Goal: Task Accomplishment & Management: Use online tool/utility

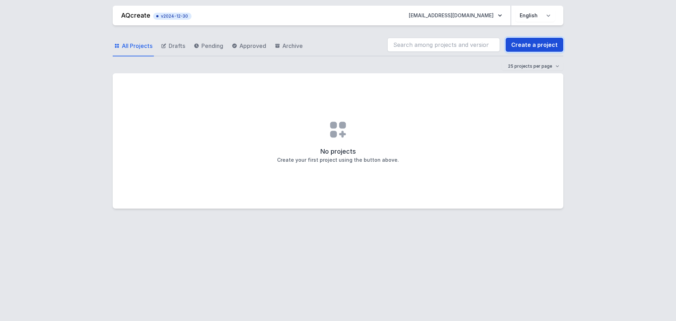
click at [542, 42] on link "Create a project" at bounding box center [534, 45] width 58 height 14
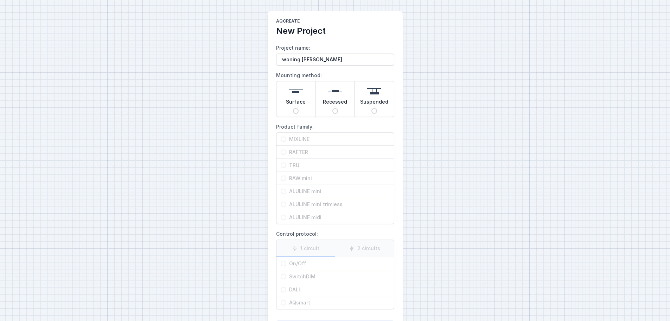
type input "woning [PERSON_NAME]"
click at [296, 106] on span "Surface" at bounding box center [296, 103] width 20 height 10
click at [296, 108] on input "Surface" at bounding box center [296, 111] width 6 height 6
radio input "true"
click at [310, 150] on span "RAFTER" at bounding box center [337, 152] width 103 height 7
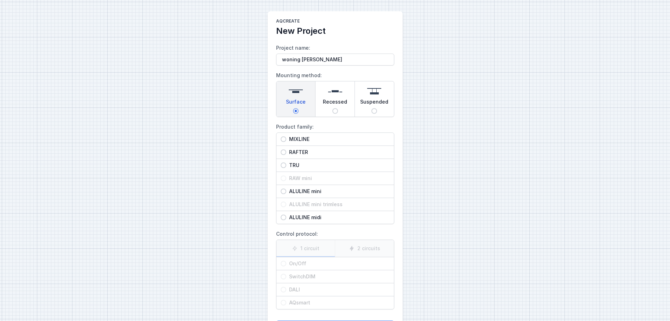
click at [286, 150] on input "RAFTER" at bounding box center [284, 152] width 6 height 6
radio input "true"
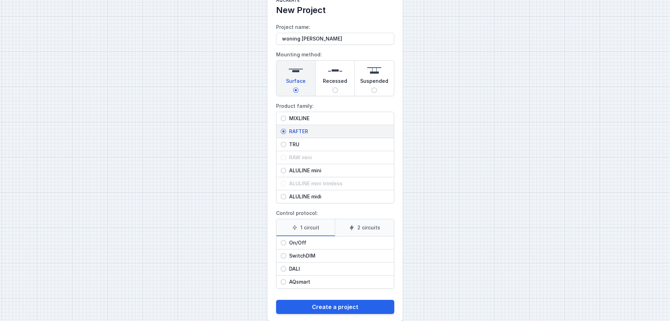
scroll to position [32, 0]
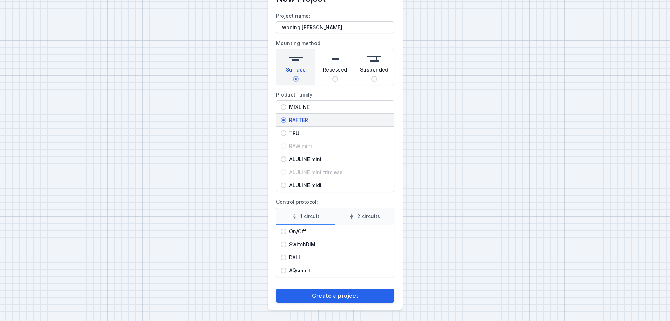
click at [378, 209] on label "2 circuits" at bounding box center [364, 216] width 59 height 17
click at [0, 0] on input "2 circuits" at bounding box center [0, 0] width 0 height 0
click at [310, 231] on span "On/Off" at bounding box center [337, 231] width 103 height 7
click at [286, 231] on input "On/Off" at bounding box center [284, 231] width 6 height 6
radio input "true"
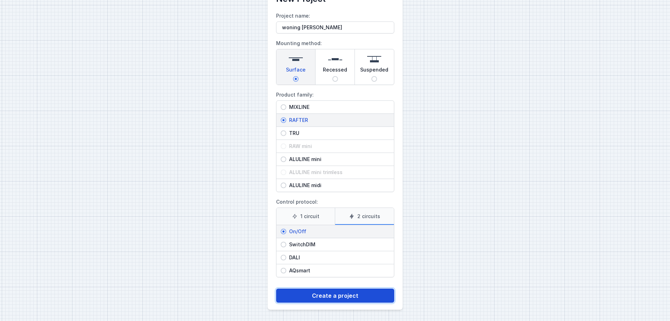
click at [346, 295] on button "Create a project" at bounding box center [335, 295] width 118 height 14
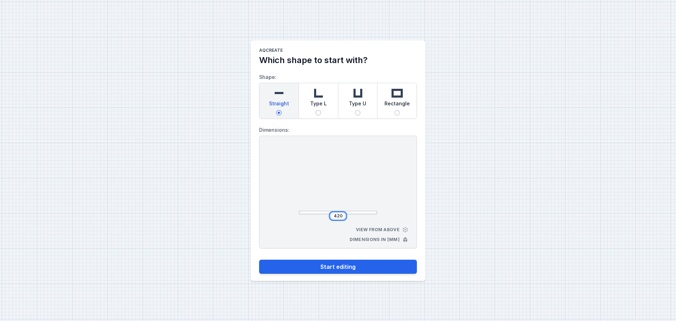
click at [342, 217] on input "420" at bounding box center [337, 216] width 11 height 6
type input "4"
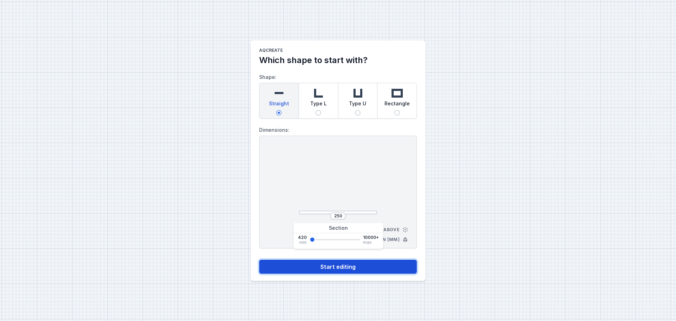
click at [346, 265] on button "Start editing" at bounding box center [338, 266] width 158 height 14
click at [383, 266] on button "Start editing" at bounding box center [338, 266] width 158 height 14
type input "2"
type input "2500"
click at [259, 259] on button "Start editing" at bounding box center [338, 266] width 158 height 14
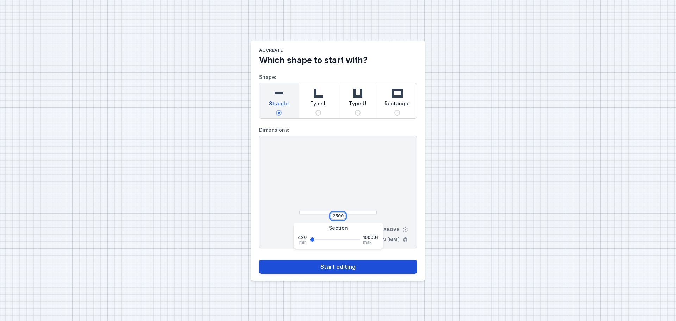
type input "2500"
select select "M"
select select "3000"
select select "true"
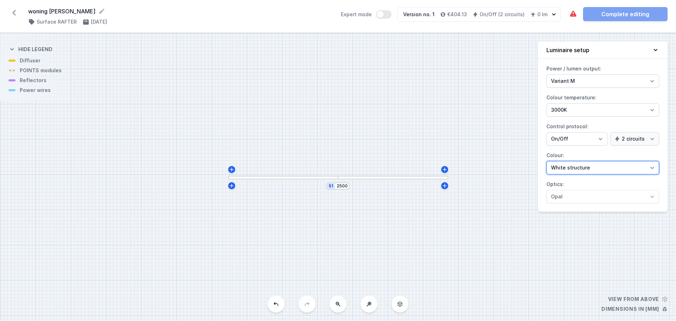
click at [647, 165] on select "White structure Black structure Gold structure Copper Gray Another colour (from…" at bounding box center [602, 167] width 113 height 13
select select "2"
click at [546, 161] on select "White structure Black structure Gold structure Copper Gray Another colour (from…" at bounding box center [602, 167] width 113 height 13
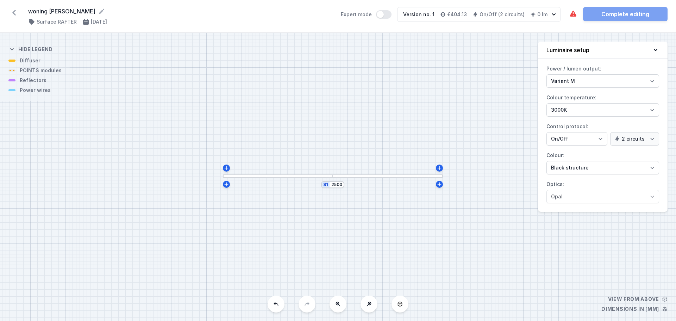
drag, startPoint x: 51, startPoint y: 76, endPoint x: 25, endPoint y: 73, distance: 25.5
click at [25, 73] on div "S1 2500" at bounding box center [338, 177] width 676 height 288
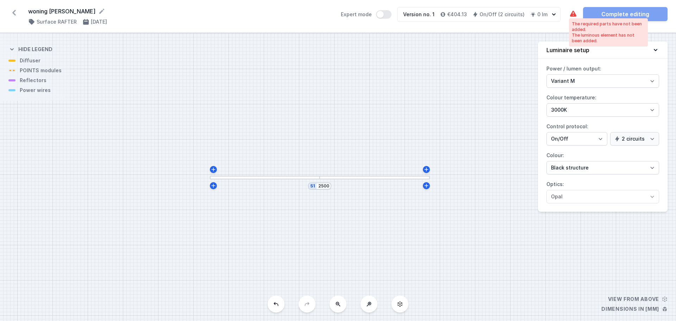
click at [574, 14] on icon at bounding box center [573, 14] width 6 height 6
click at [389, 17] on button "Expert mode" at bounding box center [383, 14] width 15 height 8
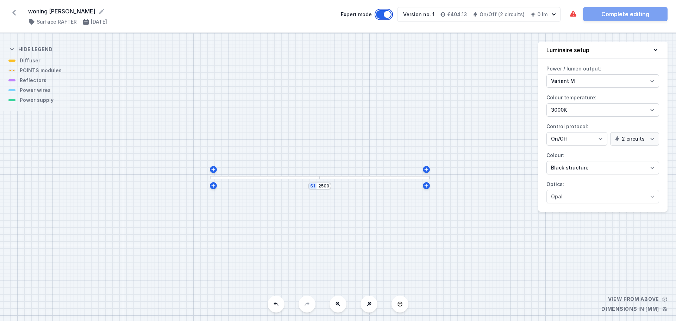
click at [386, 15] on button "Expert mode" at bounding box center [383, 14] width 15 height 8
click at [389, 15] on button "Expert mode" at bounding box center [383, 14] width 15 height 8
click at [42, 107] on div "S1 2500" at bounding box center [338, 177] width 676 height 288
drag, startPoint x: 49, startPoint y: 103, endPoint x: 78, endPoint y: 111, distance: 30.7
click at [67, 111] on div "S1 2500" at bounding box center [338, 177] width 676 height 288
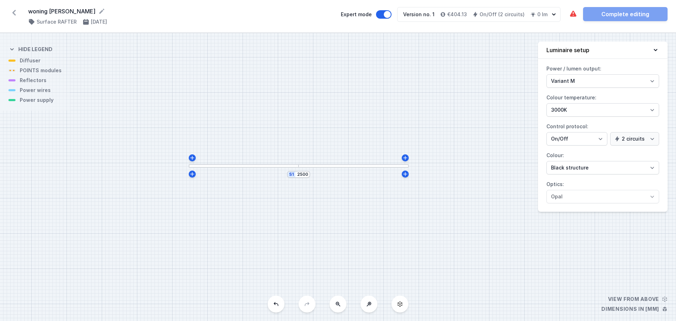
drag, startPoint x: 133, startPoint y: 121, endPoint x: 87, endPoint y: 104, distance: 49.3
click at [87, 104] on div "S1 2500" at bounding box center [338, 177] width 676 height 288
click at [654, 51] on icon at bounding box center [655, 49] width 7 height 7
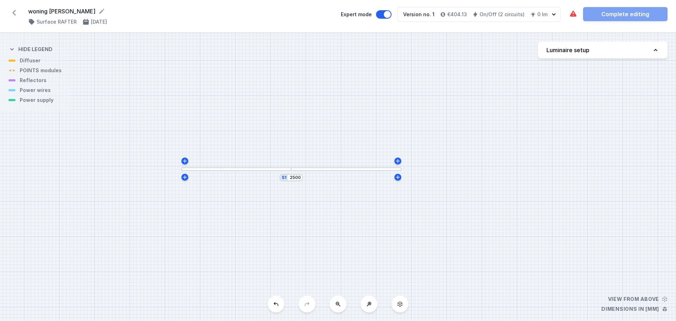
click at [654, 51] on icon at bounding box center [655, 49] width 7 height 7
select select "M"
select select "3000"
select select "true"
select select "2"
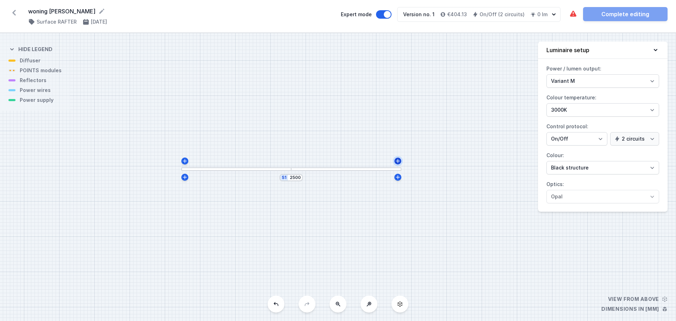
click at [398, 160] on icon at bounding box center [398, 161] width 6 height 6
type input "2515"
click at [317, 120] on div "S2 435 S1 2515" at bounding box center [338, 177] width 676 height 288
drag, startPoint x: 651, startPoint y: 50, endPoint x: 661, endPoint y: 52, distance: 10.1
click at [652, 49] on button "Luminaire setup" at bounding box center [603, 50] width 130 height 17
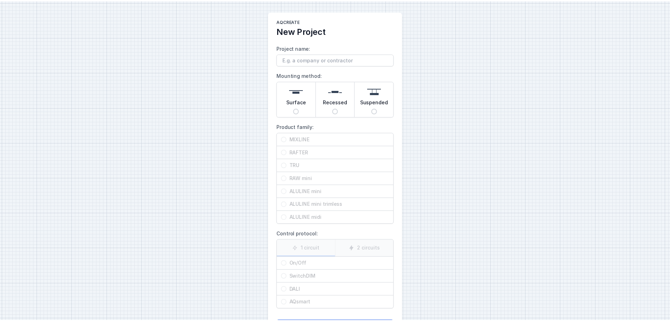
scroll to position [18, 0]
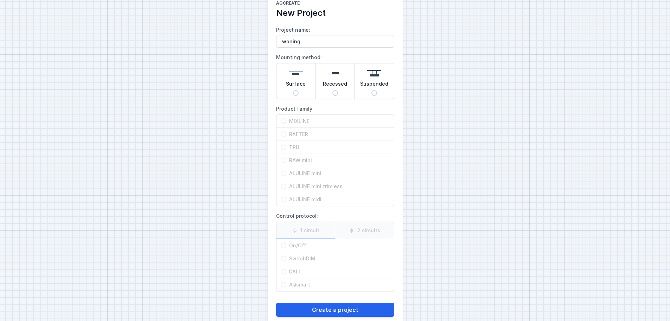
type input "woning"
click at [300, 80] on img at bounding box center [296, 73] width 14 height 14
click at [299, 90] on input "Surface" at bounding box center [296, 93] width 6 height 6
radio input "true"
click at [307, 133] on span "RAFTER" at bounding box center [337, 134] width 103 height 7
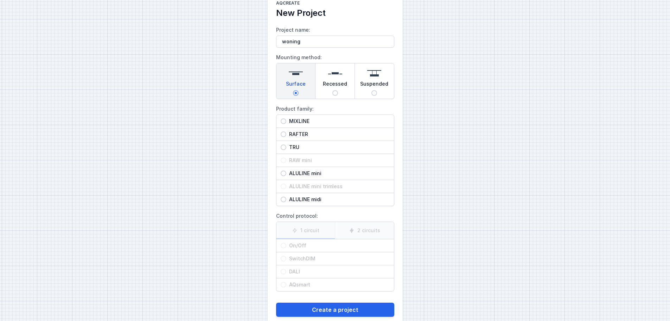
click at [286, 133] on input "RAFTER" at bounding box center [284, 134] width 6 height 6
radio input "true"
click at [365, 230] on label "2 circuits" at bounding box center [364, 230] width 59 height 17
click at [0, 0] on input "2 circuits" at bounding box center [0, 0] width 0 height 0
click at [303, 246] on span "On/Off" at bounding box center [337, 245] width 103 height 7
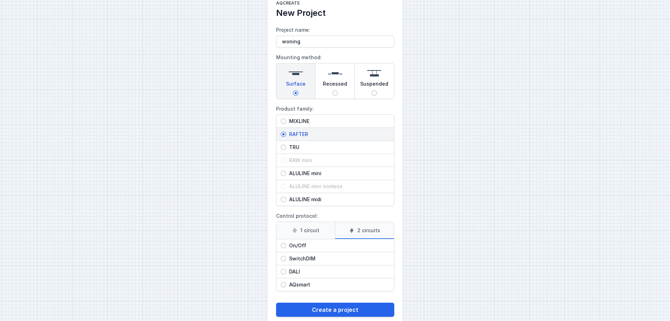
click at [286, 246] on input "On/Off" at bounding box center [284, 245] width 6 height 6
radio input "true"
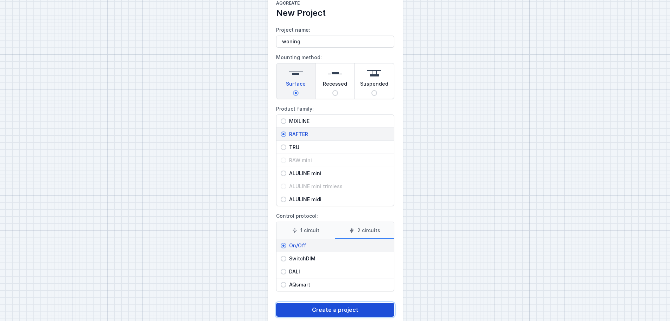
click at [338, 309] on button "Create a project" at bounding box center [335, 309] width 118 height 14
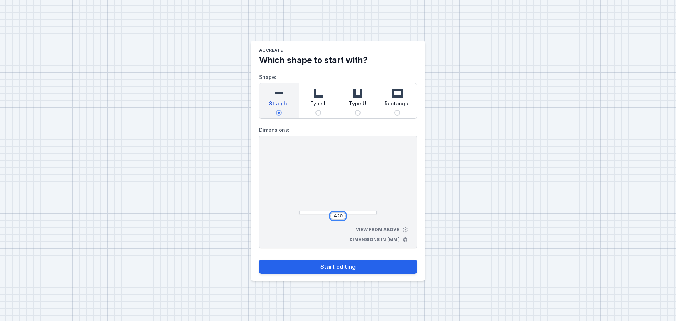
click at [341, 216] on input "420" at bounding box center [337, 216] width 11 height 6
type input "4"
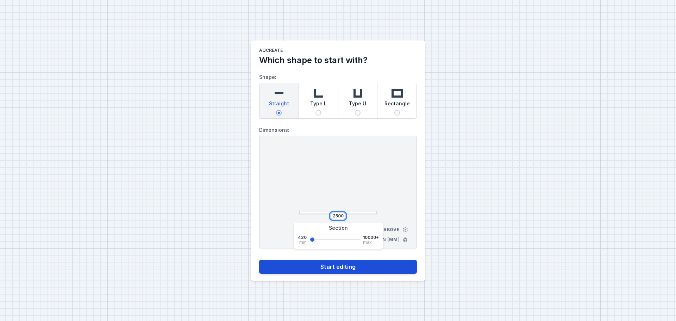
type input "2500"
click at [346, 265] on button "Start editing" at bounding box center [338, 266] width 158 height 14
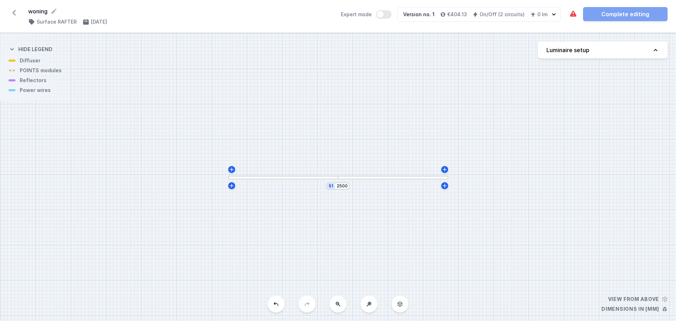
click at [658, 56] on button "Luminaire setup" at bounding box center [603, 50] width 130 height 17
select select "M"
select select "3000"
select select "true"
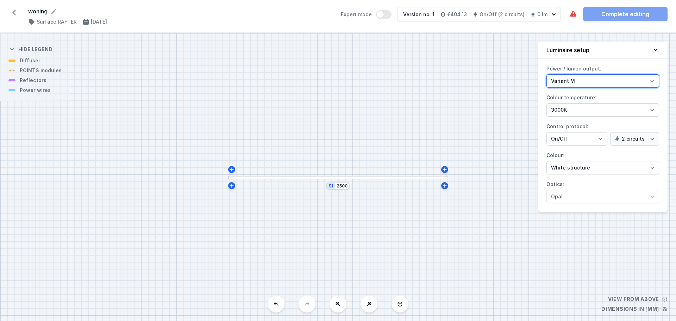
click at [654, 82] on select "Variant L Variant M" at bounding box center [602, 80] width 113 height 13
select select "L"
click at [546, 74] on select "Variant L Variant M" at bounding box center [602, 80] width 113 height 13
click at [651, 80] on select "Variant L Variant M" at bounding box center [602, 80] width 113 height 13
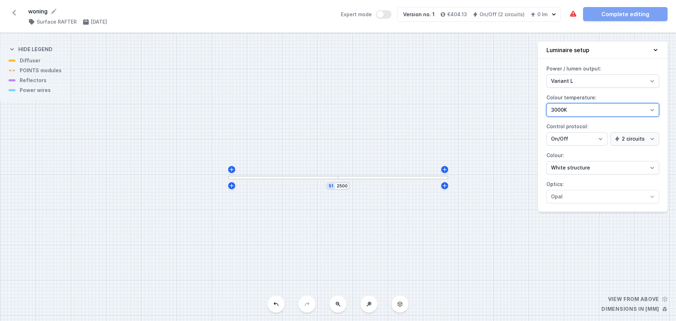
click at [643, 110] on select "2700K 3000K 4000K" at bounding box center [602, 109] width 113 height 13
click at [546, 103] on select "2700K 3000K 4000K" at bounding box center [602, 109] width 113 height 13
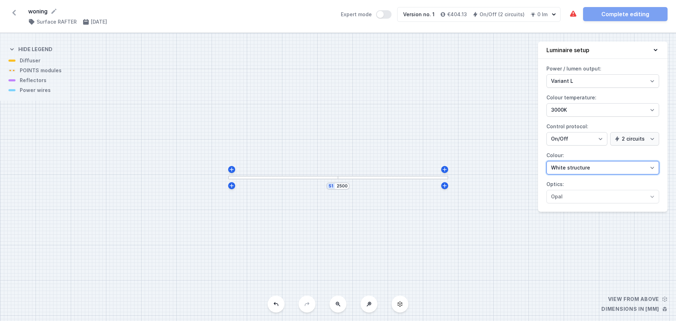
click at [643, 171] on select "White structure Black structure Gold structure Copper Gray Another colour (from…" at bounding box center [602, 167] width 113 height 13
select select "2"
click at [546, 161] on select "White structure Black structure Gold structure Copper Gray Another colour (from…" at bounding box center [602, 167] width 113 height 13
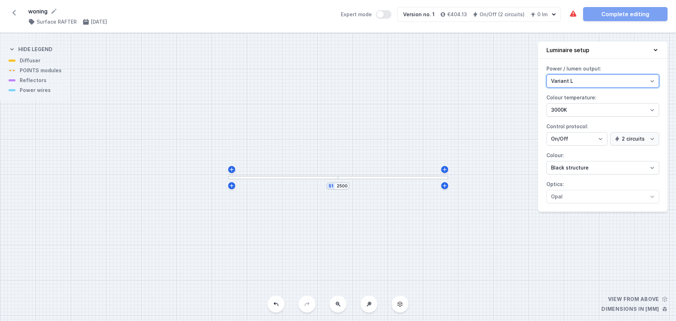
click at [647, 78] on select "Variant L Variant M" at bounding box center [602, 80] width 113 height 13
click at [546, 74] on select "Variant L Variant M" at bounding box center [602, 80] width 113 height 13
click at [657, 79] on select "Variant L Variant M" at bounding box center [602, 80] width 113 height 13
drag, startPoint x: 657, startPoint y: 79, endPoint x: 633, endPoint y: 54, distance: 34.6
click at [657, 79] on select "Variant L Variant M" at bounding box center [602, 80] width 113 height 13
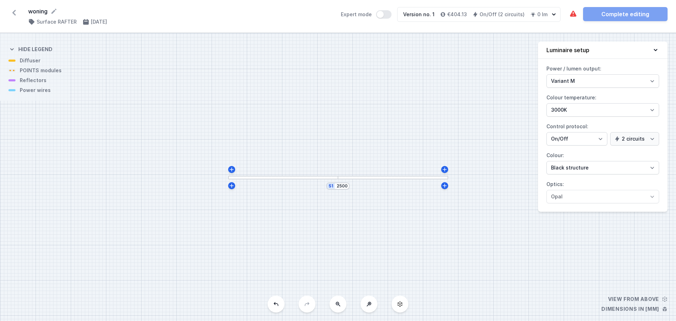
click at [42, 63] on div "S1 2500" at bounding box center [338, 177] width 676 height 288
click at [12, 47] on icon at bounding box center [11, 49] width 7 height 7
click at [12, 50] on icon at bounding box center [11, 49] width 7 height 7
click at [649, 80] on select "Variant L Variant M" at bounding box center [602, 80] width 113 height 13
click at [636, 111] on select "2700K 3000K 4000K" at bounding box center [602, 109] width 113 height 13
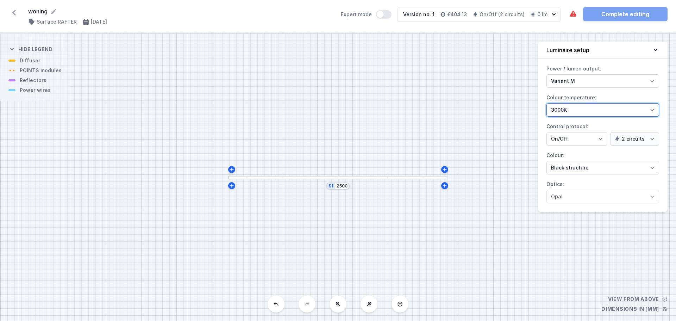
click at [636, 111] on select "2700K 3000K 4000K" at bounding box center [602, 109] width 113 height 13
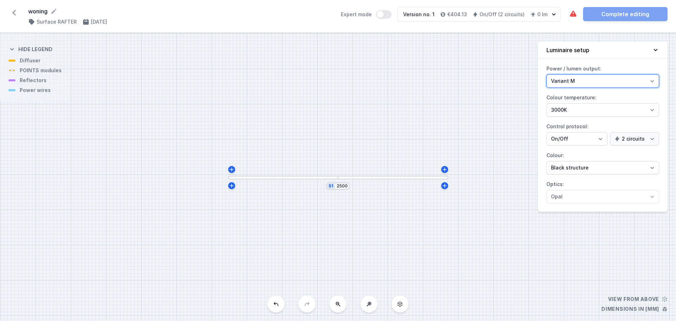
click at [644, 86] on select "Variant L Variant M" at bounding box center [602, 80] width 113 height 13
click at [546, 74] on select "Variant L Variant M" at bounding box center [602, 80] width 113 height 13
drag, startPoint x: 638, startPoint y: 78, endPoint x: 640, endPoint y: 86, distance: 8.5
click at [638, 78] on select "Variant L Variant M" at bounding box center [602, 80] width 113 height 13
select select "M"
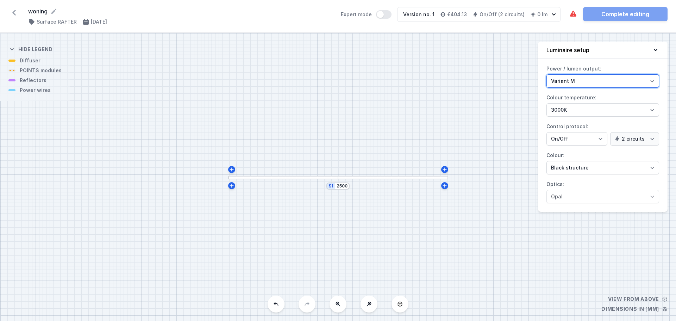
click at [546, 74] on select "Variant L Variant M" at bounding box center [602, 80] width 113 height 13
click at [600, 141] on select "On/Off SwitchDIM DALI AQsmart" at bounding box center [576, 138] width 61 height 13
click at [647, 140] on select "1 circuit 2 circuits" at bounding box center [634, 138] width 49 height 13
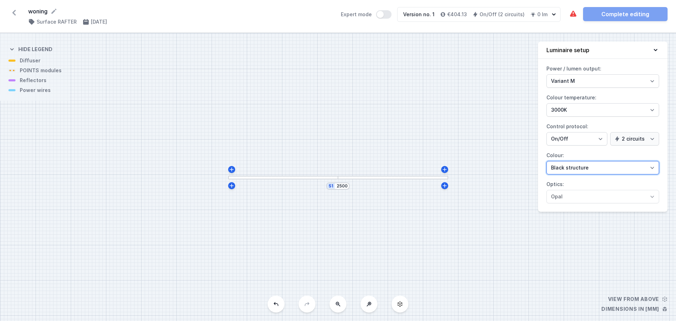
click at [610, 166] on select "White structure Black structure Gold structure Copper Gray Another colour (from…" at bounding box center [602, 167] width 113 height 13
click at [555, 14] on icon "button" at bounding box center [554, 14] width 4 height 2
click at [365, 179] on div "S1 2500" at bounding box center [338, 177] width 676 height 288
click at [384, 180] on div "S1 2500" at bounding box center [338, 177] width 676 height 288
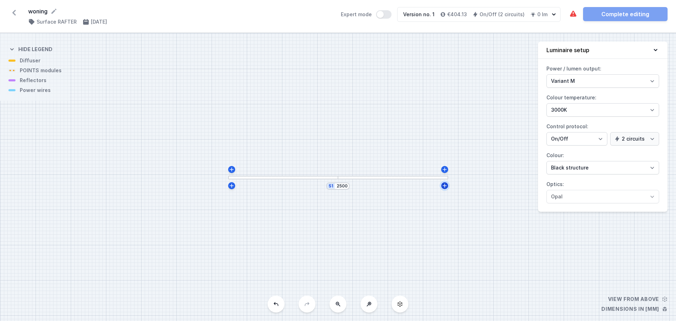
click at [442, 183] on icon at bounding box center [445, 186] width 6 height 6
type input "2515"
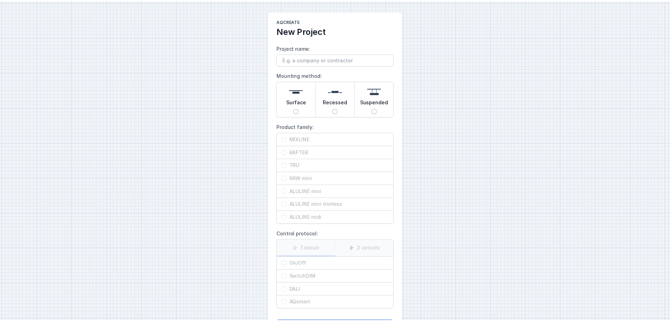
scroll to position [18, 0]
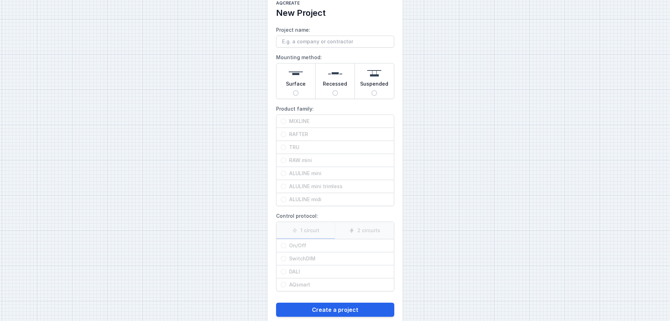
click at [304, 84] on span "Surface" at bounding box center [296, 85] width 20 height 10
click at [299, 90] on input "Surface" at bounding box center [296, 93] width 6 height 6
radio input "true"
click at [304, 134] on span "RAFTER" at bounding box center [337, 134] width 103 height 7
click at [286, 134] on input "RAFTER" at bounding box center [284, 134] width 6 height 6
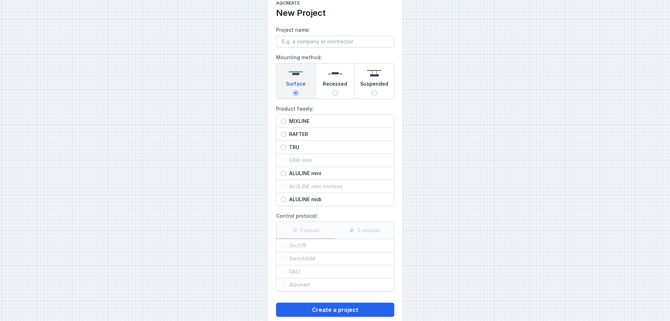
radio input "true"
click at [379, 225] on label "2 circuits" at bounding box center [364, 230] width 59 height 17
click at [0, 0] on input "2 circuits" at bounding box center [0, 0] width 0 height 0
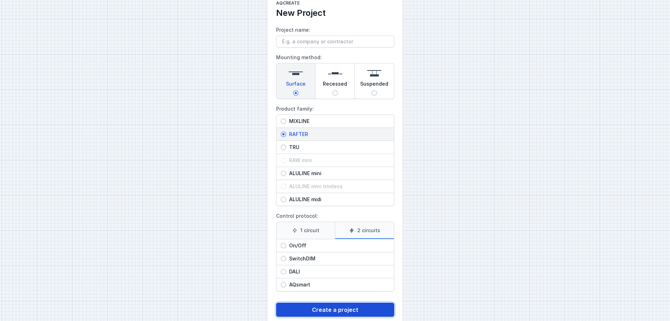
click at [345, 313] on button "Create a project" at bounding box center [335, 309] width 118 height 14
type input "woning [PERSON_NAME]"
click at [354, 311] on button "Create a project" at bounding box center [335, 309] width 118 height 14
click at [341, 311] on button "Create a project" at bounding box center [335, 309] width 118 height 14
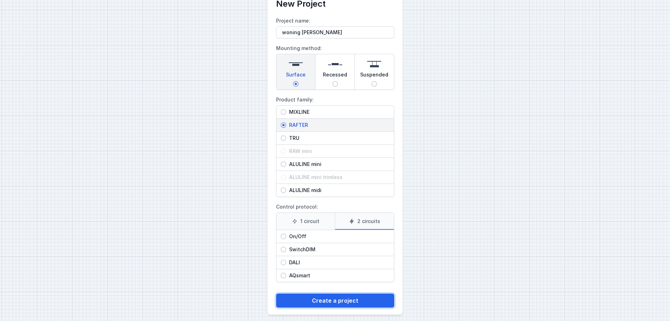
scroll to position [32, 0]
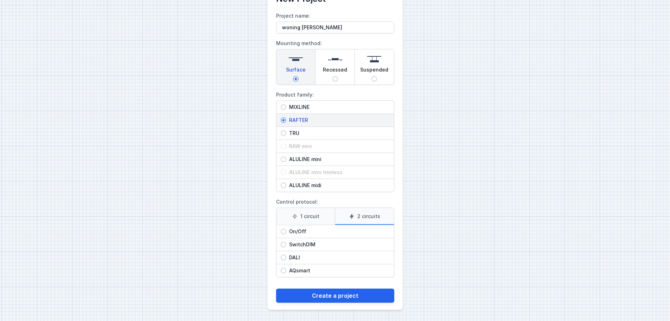
click at [301, 231] on span "On/Off" at bounding box center [337, 231] width 103 height 7
click at [286, 231] on input "On/Off" at bounding box center [284, 231] width 6 height 6
radio input "true"
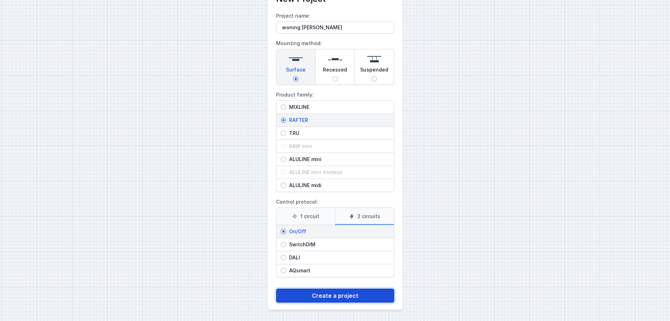
click at [347, 295] on button "Create a project" at bounding box center [335, 295] width 118 height 14
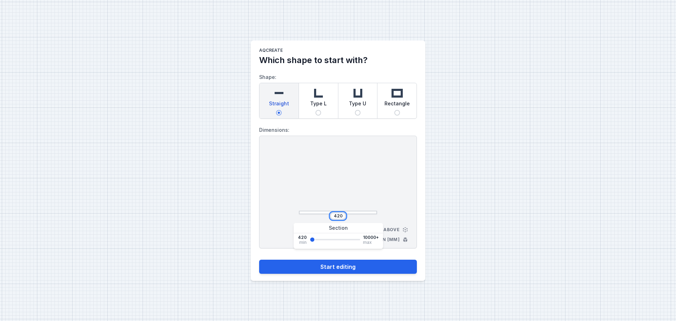
click at [334, 215] on input "420" at bounding box center [337, 216] width 11 height 6
type input "4"
type input "2500"
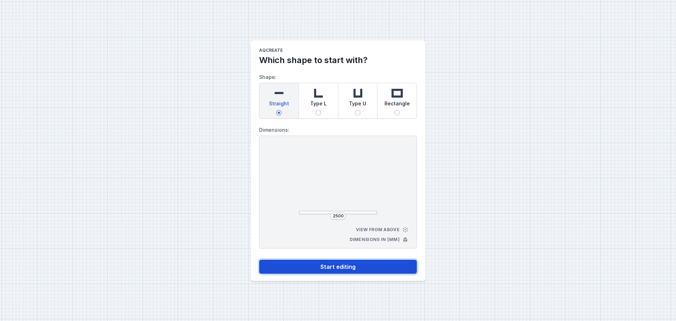
click at [348, 261] on button "Start editing" at bounding box center [338, 266] width 158 height 14
select select "M"
select select "3000"
select select "true"
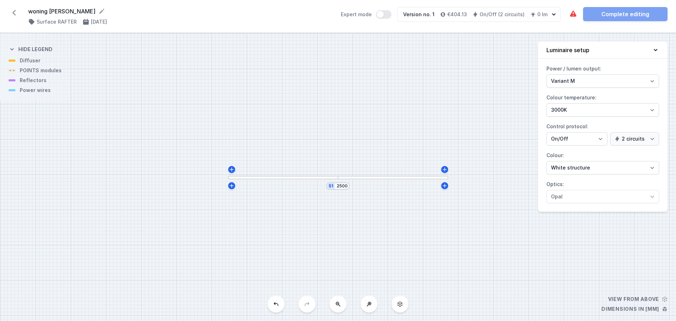
click at [359, 178] on div at bounding box center [393, 178] width 110 height 4
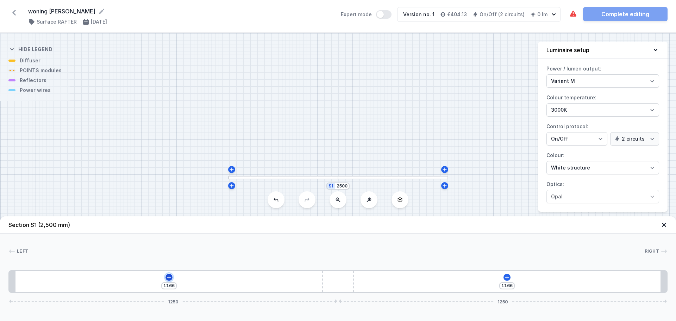
click at [169, 276] on icon at bounding box center [169, 277] width 6 height 6
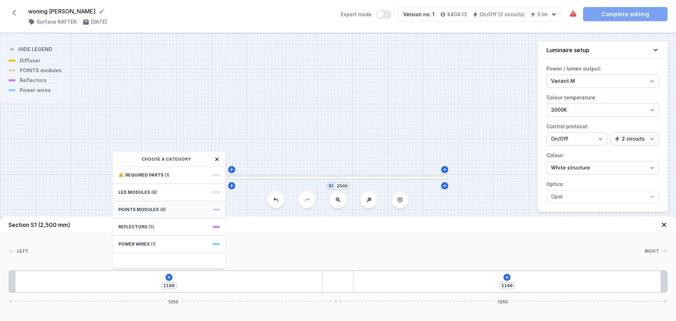
click at [145, 208] on span "POINTS modules" at bounding box center [138, 210] width 40 height 6
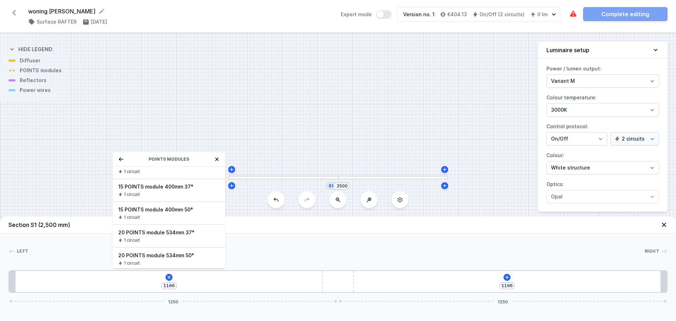
scroll to position [82, 0]
click at [177, 252] on span "20 POINTS module 534mm 50°" at bounding box center [168, 252] width 101 height 7
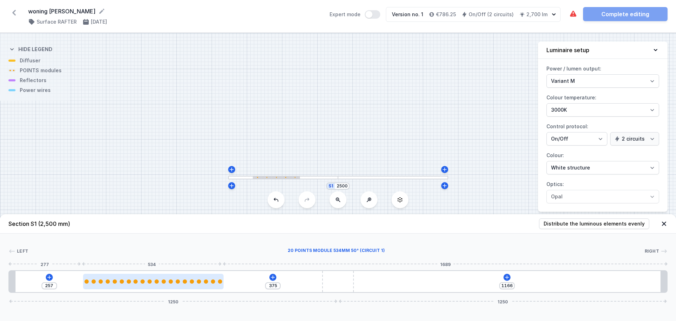
type input "363"
type input "269"
type input "354"
type input "278"
type input "337"
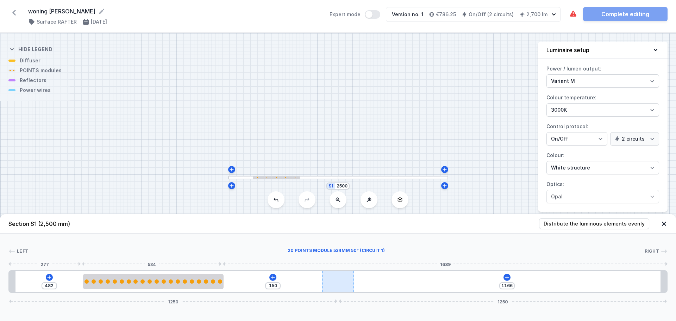
type input "632"
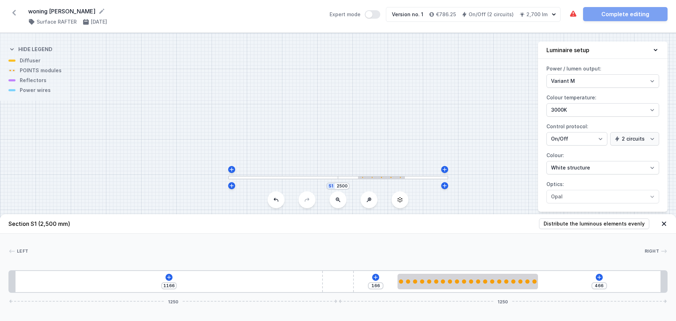
type input "459"
type input "173"
type input "454"
type input "178"
type input "446"
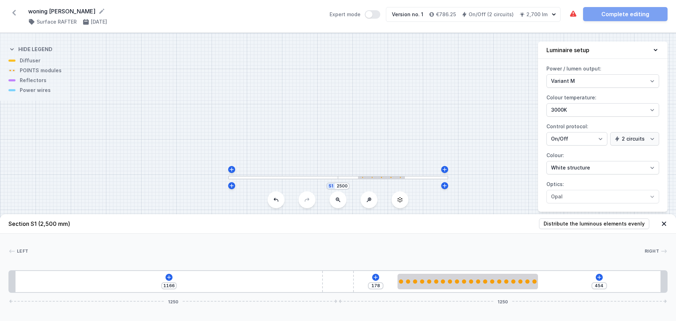
type input "186"
type input "435"
type input "197"
type input "422"
type input "210"
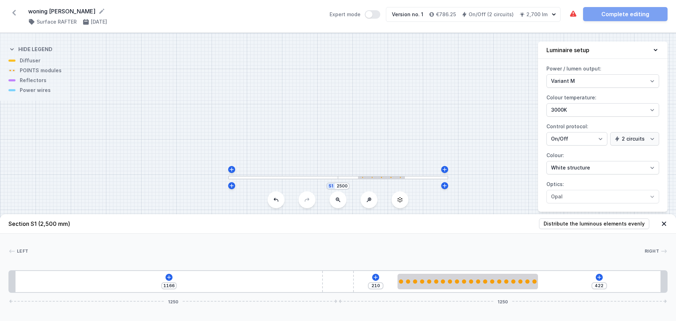
type input "414"
type input "218"
type input "399"
type input "233"
type input "384"
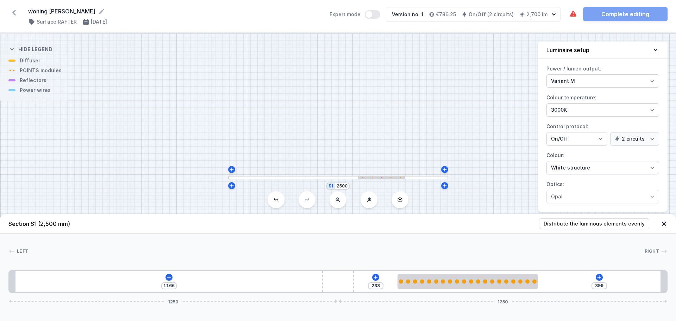
type input "248"
type input "371"
type input "261"
type input "357"
type input "275"
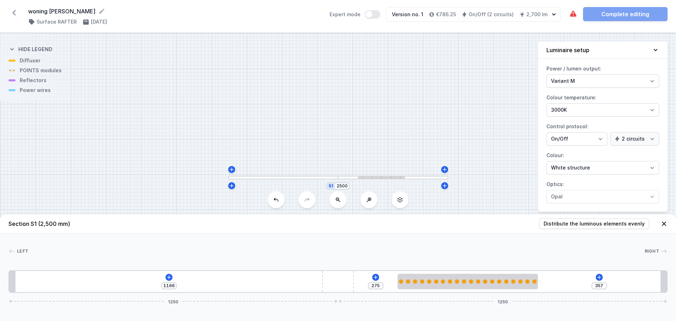
type input "313"
type input "319"
type input "286"
type input "346"
type input "253"
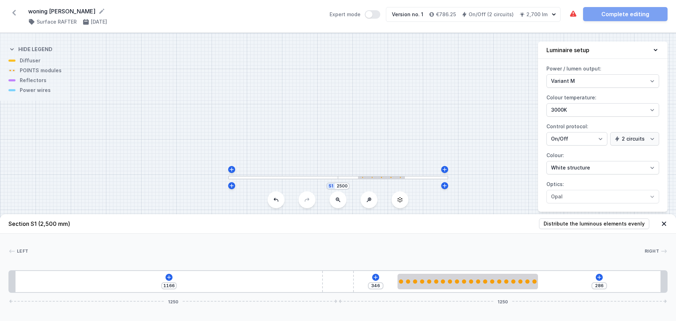
type input "379"
type input "237"
type input "395"
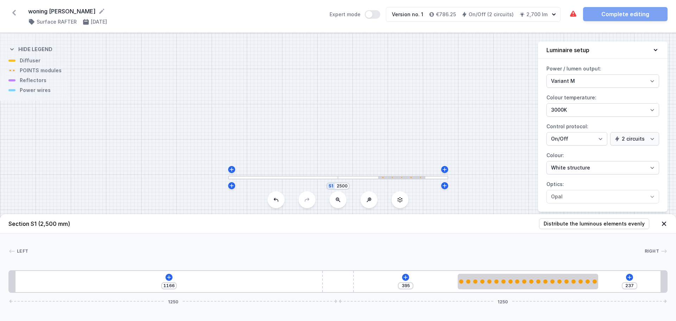
type input "217"
type input "415"
type input "208"
type input "424"
type input "203"
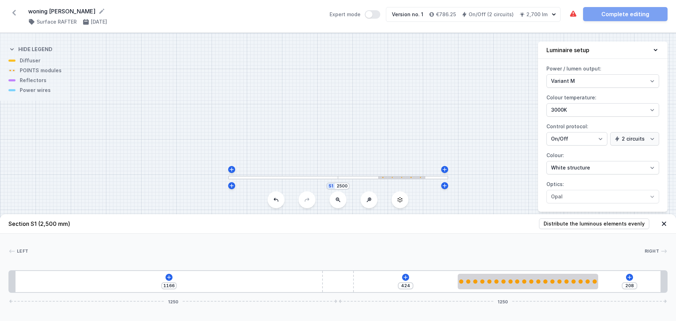
type input "429"
type input "201"
type input "431"
type input "200"
type input "432"
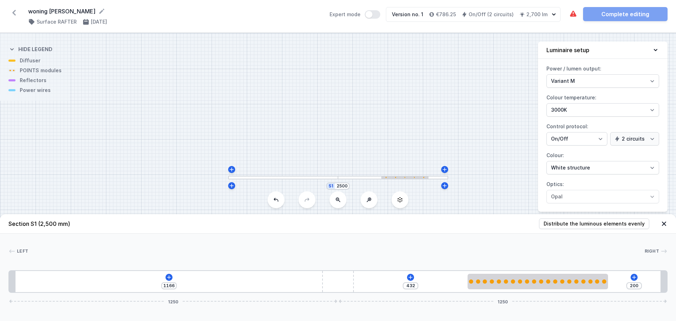
type input "203"
type input "429"
type input "211"
type input "421"
type input "221"
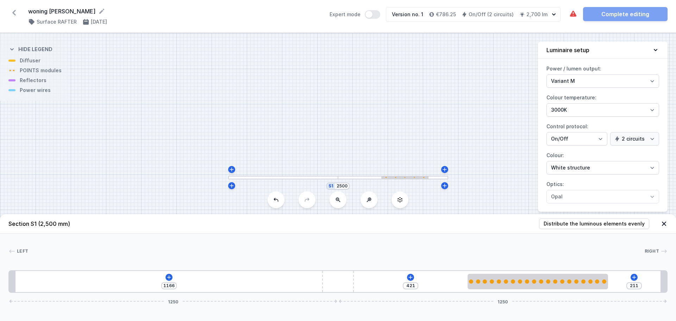
type input "411"
type input "228"
type input "404"
type input "232"
type input "400"
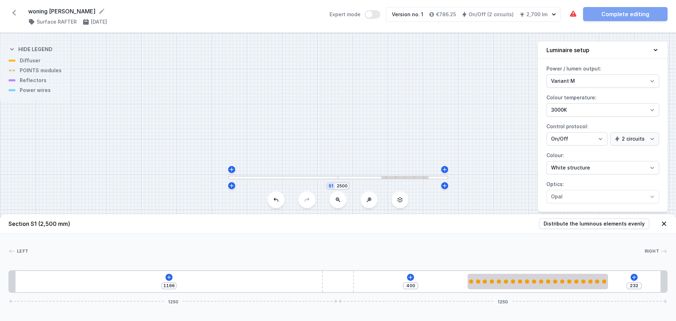
type input "233"
type input "399"
type input "237"
type input "395"
type input "241"
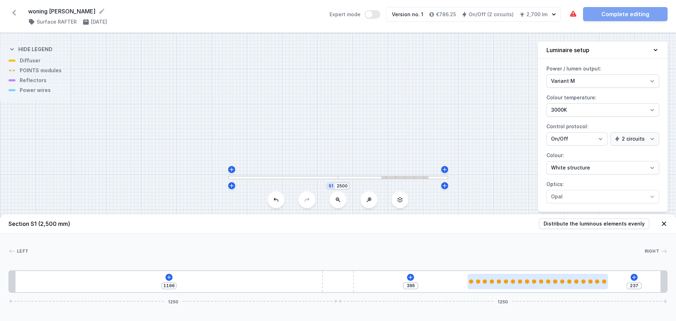
type input "391"
type input "245"
type input "387"
type input "246"
type input "386"
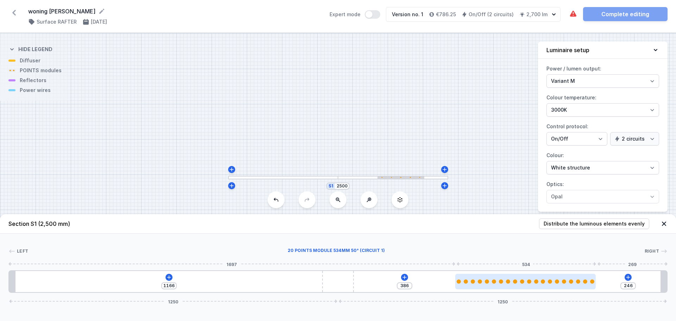
type input "247"
type input "385"
type input "249"
type input "383"
type input "250"
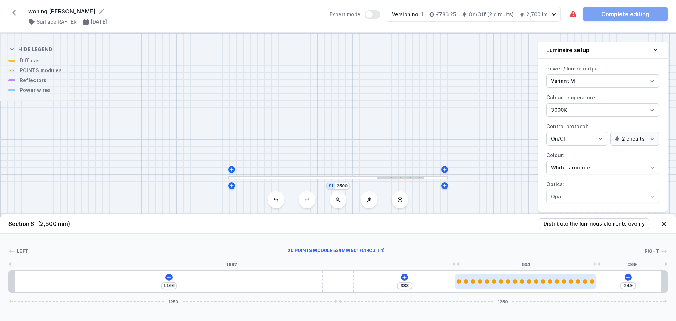
type input "382"
type input "251"
type input "381"
type input "254"
type input "378"
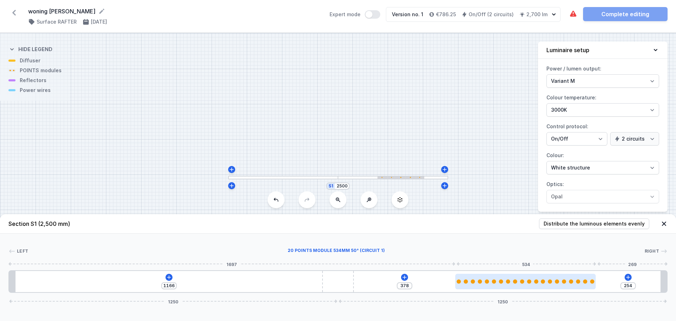
type input "255"
type input "377"
type input "257"
type input "375"
type input "258"
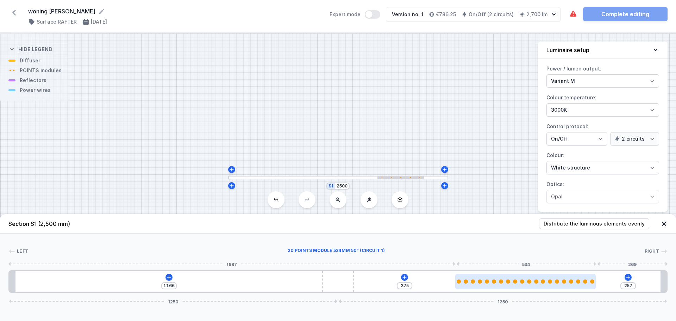
type input "374"
type input "261"
type input "371"
type input "262"
type input "370"
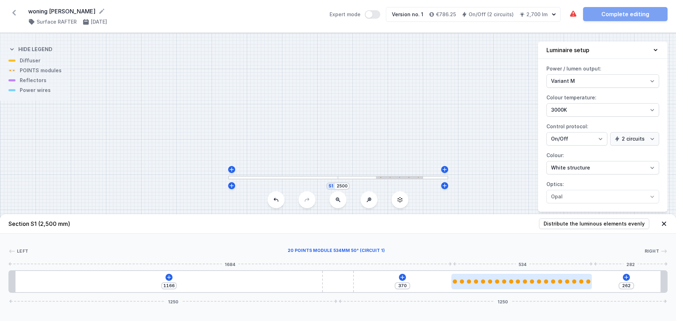
type input "265"
type input "367"
type input "267"
type input "365"
type input "269"
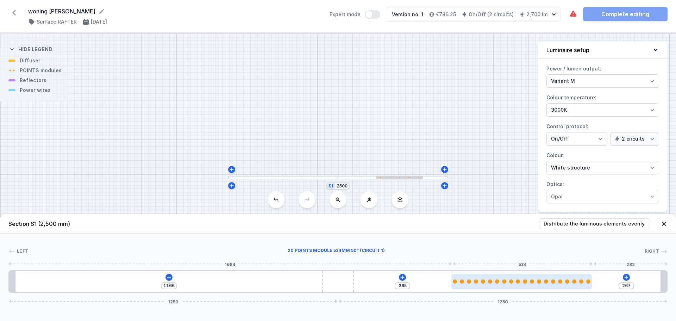
type input "363"
type input "271"
type input "361"
type input "272"
type input "360"
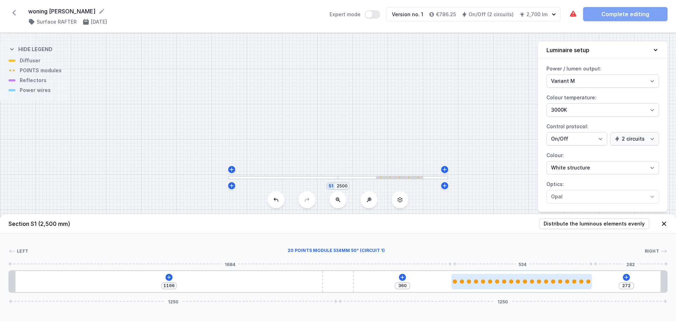
type input "275"
type input "357"
type input "276"
type input "356"
type input "278"
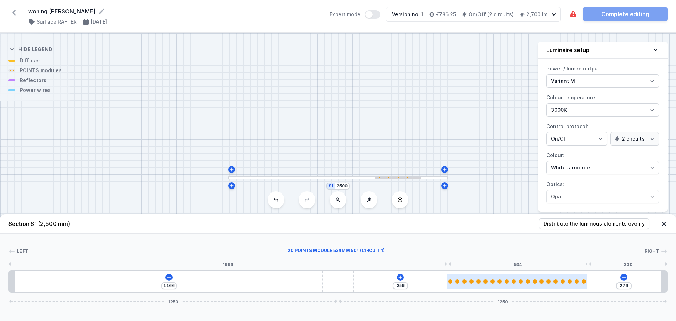
type input "354"
type input "279"
type input "353"
type input "280"
type input "352"
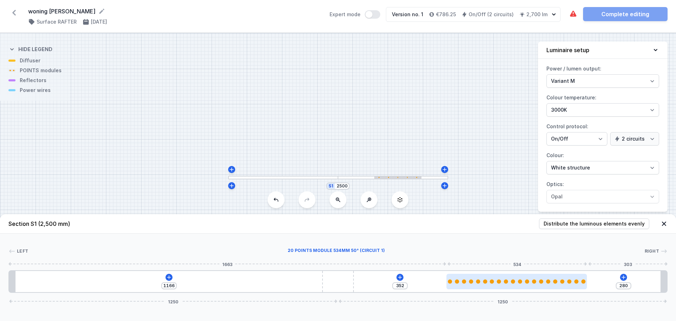
type input "279"
type input "353"
type input "274"
type input "358"
type input "263"
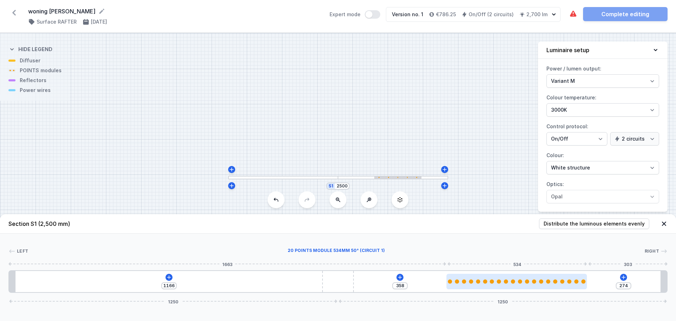
type input "369"
type input "259"
type input "373"
type input "255"
type input "377"
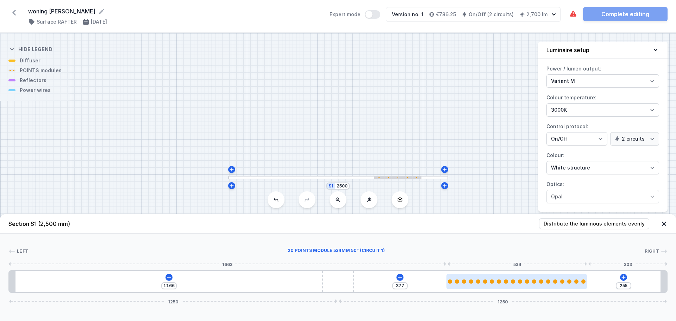
type input "253"
type input "379"
type input "250"
type input "382"
type input "249"
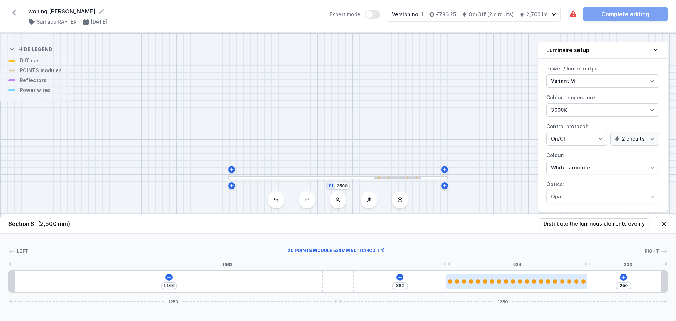
type input "383"
type input "246"
type input "386"
type input "245"
type input "387"
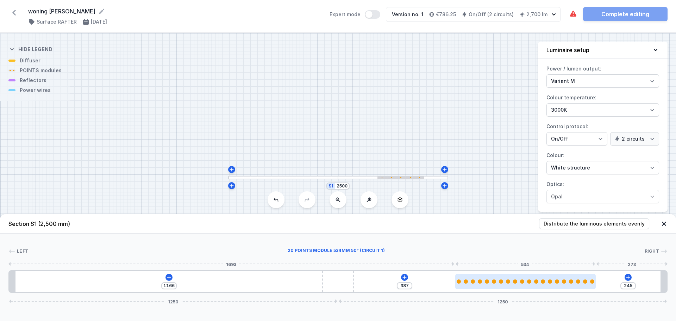
type input "241"
type input "391"
type input "238"
type input "394"
type input "234"
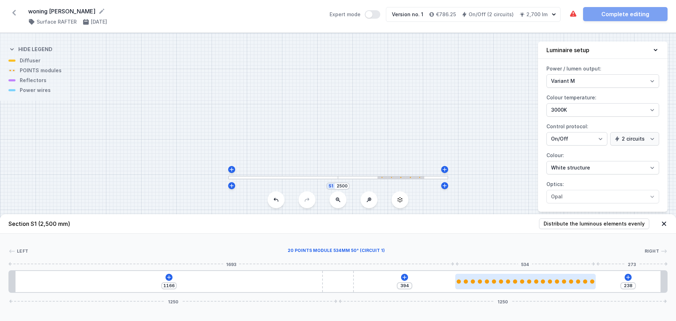
type input "398"
type input "229"
type input "403"
type input "228"
type input "404"
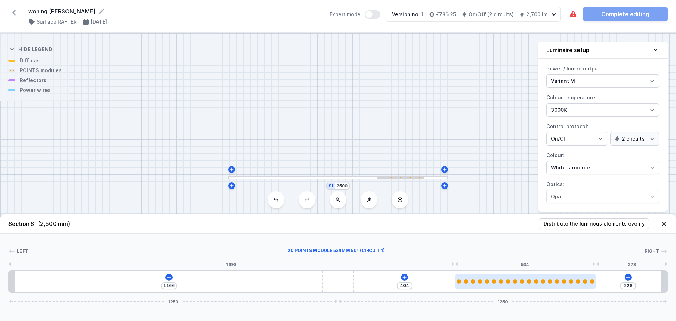
type input "224"
type input "408"
type input "220"
type input "412"
type input "212"
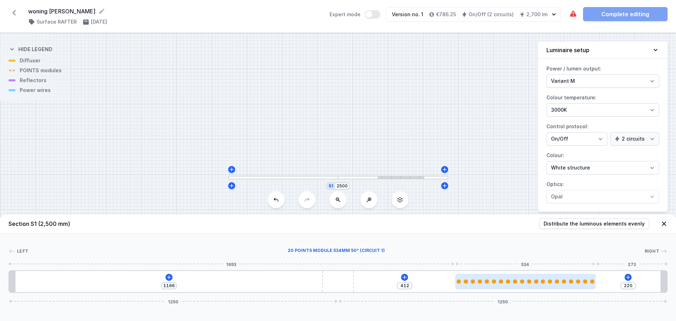
type input "420"
type input "207"
type input "425"
type input "205"
type input "427"
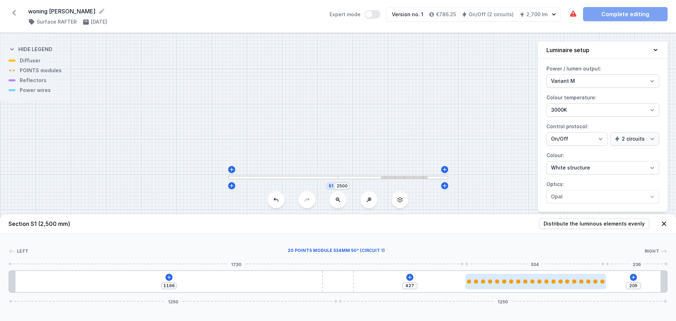
type input "198"
type input "434"
drag, startPoint x: 134, startPoint y: 282, endPoint x: 601, endPoint y: 275, distance: 466.7
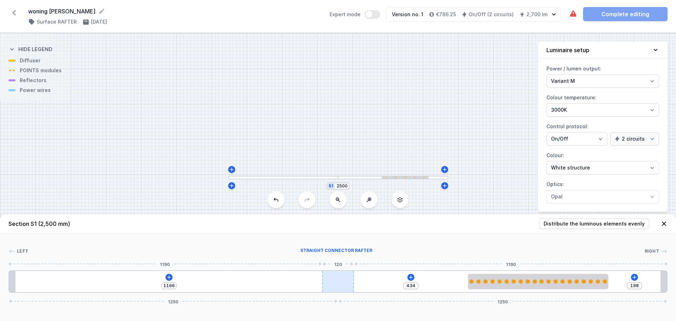
type input "281"
type input "1083"
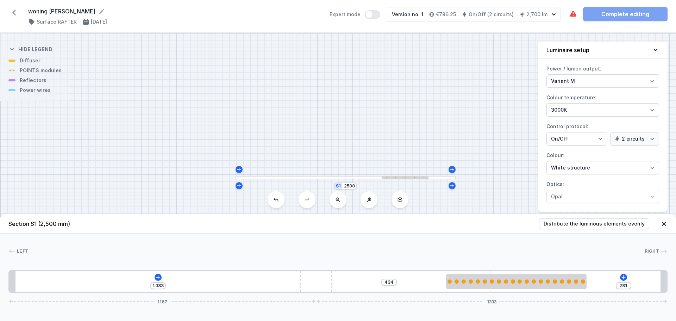
type input "293"
type input "1071"
type input "323"
type input "1041"
type input "327"
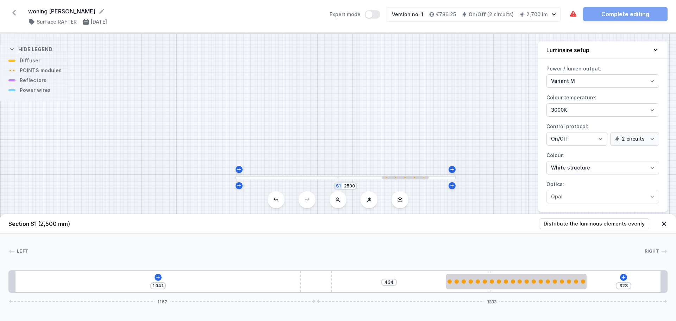
type input "1037"
type input "348"
type input "1016"
type input "368"
type input "996"
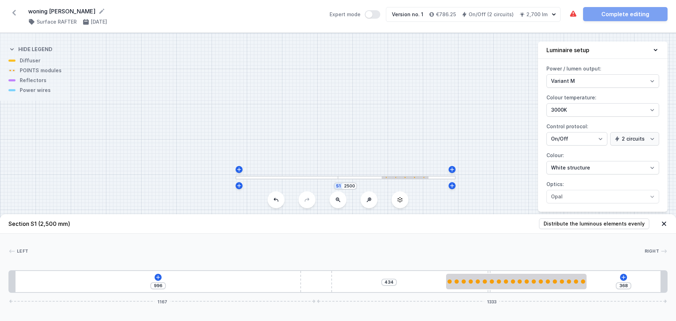
type input "386"
type input "978"
type input "398"
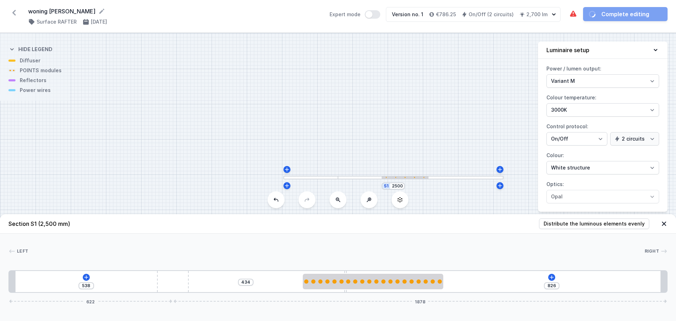
drag, startPoint x: 345, startPoint y: 283, endPoint x: 199, endPoint y: 291, distance: 146.6
click at [199, 291] on div "538 434 826 622 1878" at bounding box center [337, 281] width 659 height 23
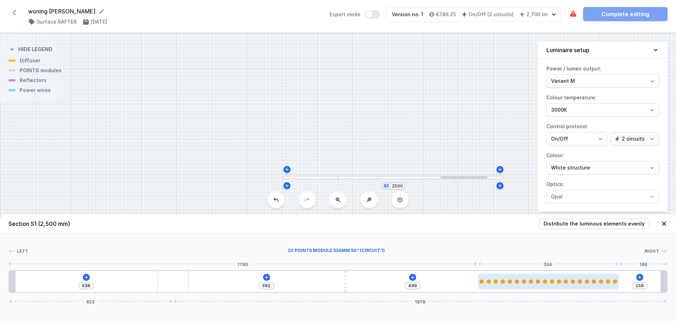
drag, startPoint x: 367, startPoint y: 282, endPoint x: 551, endPoint y: 276, distance: 184.2
click at [551, 276] on div at bounding box center [548, 280] width 140 height 15
drag, startPoint x: 543, startPoint y: 279, endPoint x: 412, endPoint y: 277, distance: 130.9
click at [412, 277] on icon at bounding box center [412, 277] width 4 height 4
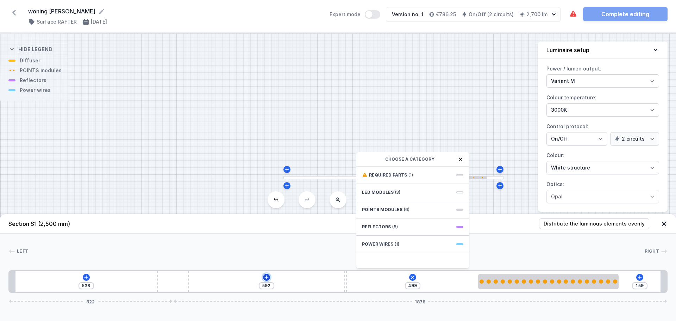
click at [265, 279] on icon at bounding box center [267, 277] width 6 height 6
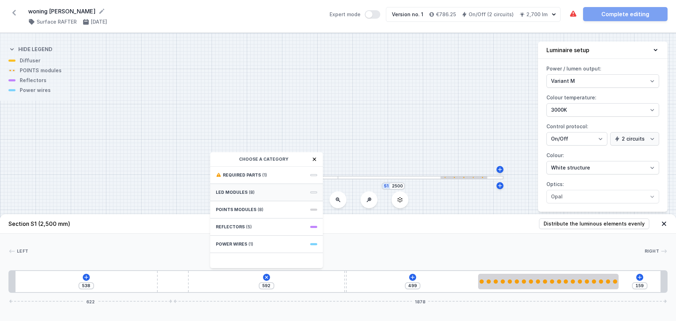
click at [245, 192] on span "LED modules" at bounding box center [232, 192] width 32 height 6
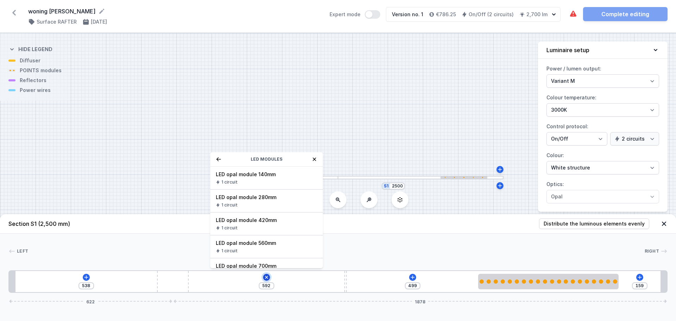
click at [268, 277] on icon at bounding box center [266, 277] width 8 height 8
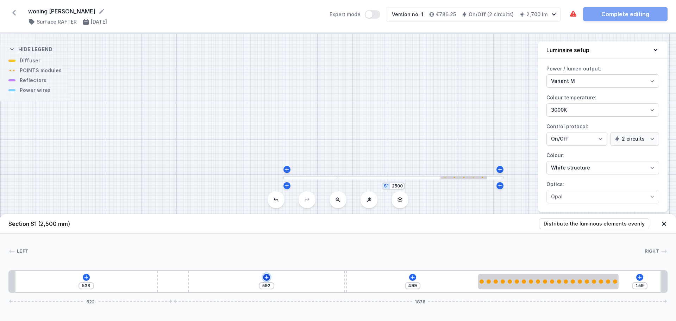
click at [268, 277] on icon at bounding box center [266, 277] width 4 height 4
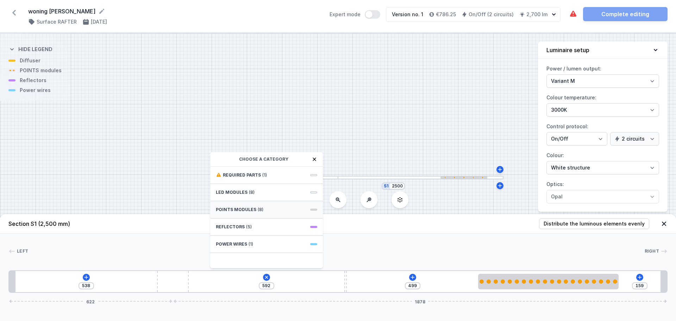
click at [247, 212] on span "POINTS modules" at bounding box center [236, 210] width 40 height 6
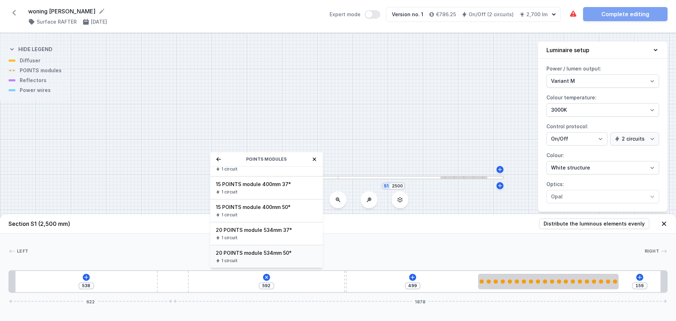
click at [265, 253] on span "20 POINTS module 534mm 50°" at bounding box center [266, 252] width 101 height 7
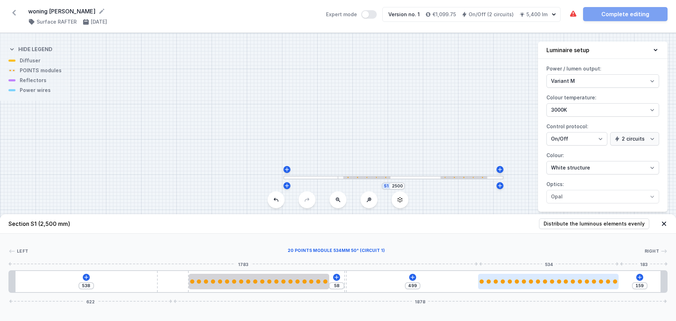
click at [530, 283] on div at bounding box center [548, 280] width 140 height 15
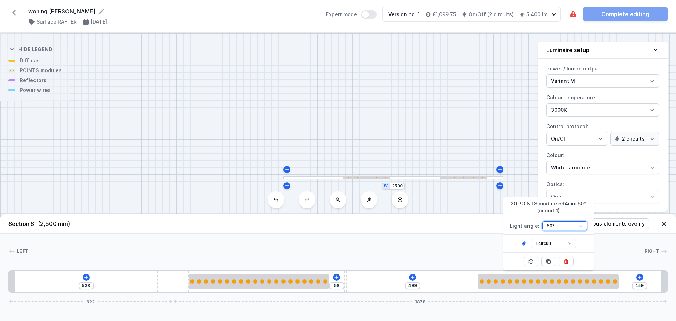
click at [580, 226] on select "37° 50°" at bounding box center [564, 225] width 45 height 9
click at [542, 221] on select "37° 50°" at bounding box center [564, 225] width 45 height 9
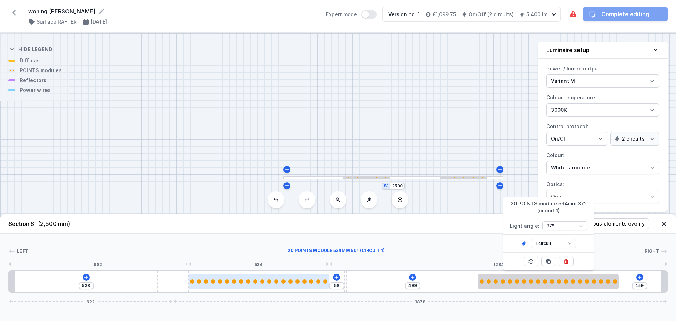
click at [317, 283] on div at bounding box center [318, 281] width 4 height 4
click at [307, 284] on div at bounding box center [259, 280] width 140 height 15
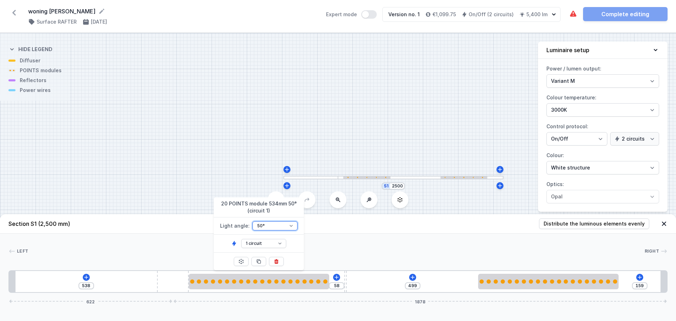
click at [291, 227] on select "37° 50°" at bounding box center [274, 225] width 45 height 9
click at [252, 221] on select "37° 50°" at bounding box center [274, 225] width 45 height 9
click at [283, 243] on select "1 circuit 2 circuit" at bounding box center [263, 243] width 45 height 9
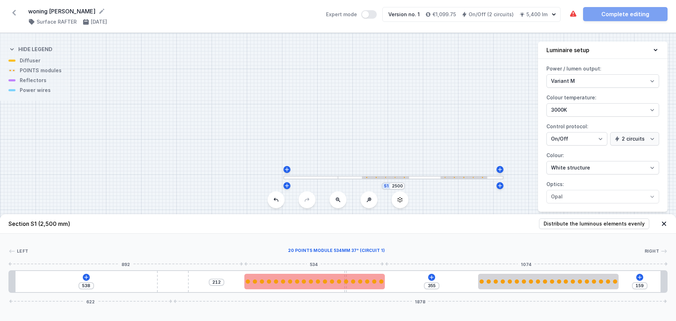
drag, startPoint x: 300, startPoint y: 279, endPoint x: 335, endPoint y: 279, distance: 35.2
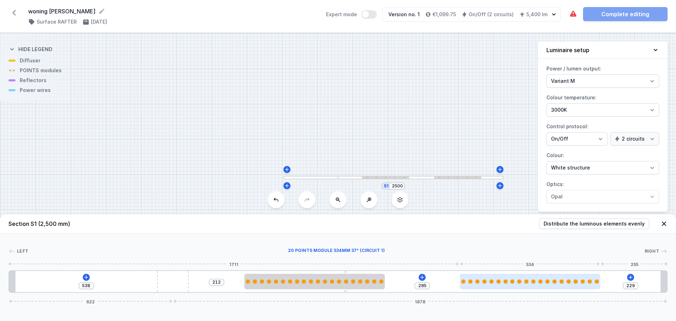
drag, startPoint x: 522, startPoint y: 284, endPoint x: 512, endPoint y: 285, distance: 10.3
click at [512, 285] on div at bounding box center [530, 280] width 140 height 15
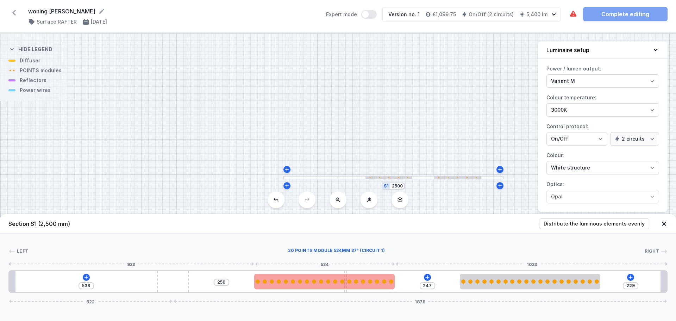
drag, startPoint x: 336, startPoint y: 284, endPoint x: 351, endPoint y: 284, distance: 14.4
click at [351, 284] on div at bounding box center [324, 280] width 140 height 15
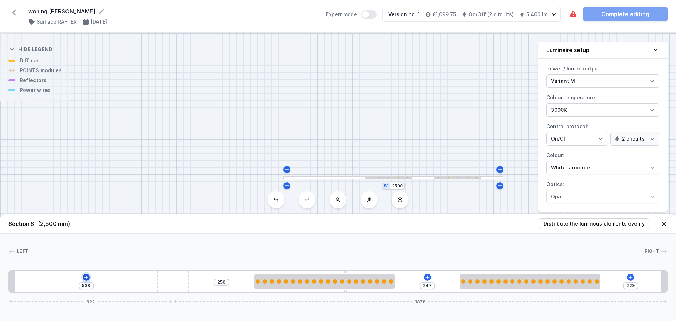
click at [87, 278] on icon at bounding box center [86, 277] width 6 height 6
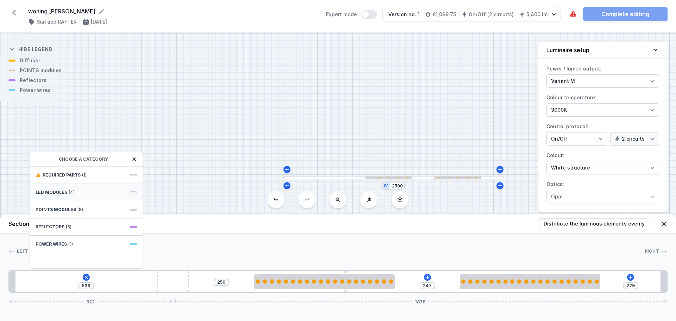
click at [57, 193] on span "LED modules" at bounding box center [52, 192] width 32 height 6
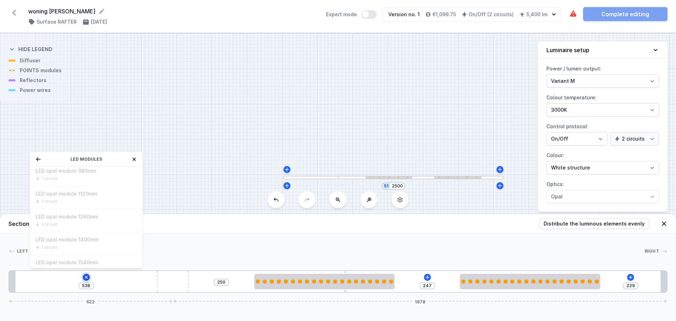
click at [85, 276] on icon at bounding box center [86, 277] width 8 height 8
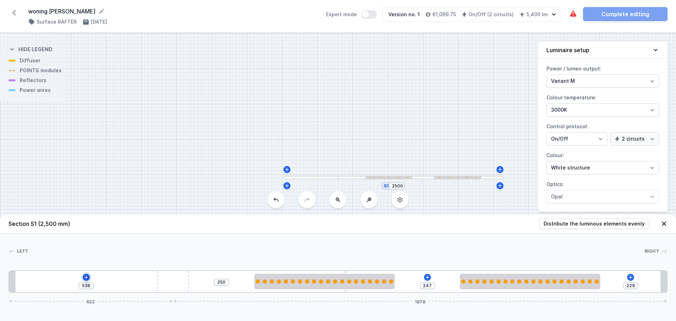
click at [85, 276] on icon at bounding box center [86, 277] width 6 height 6
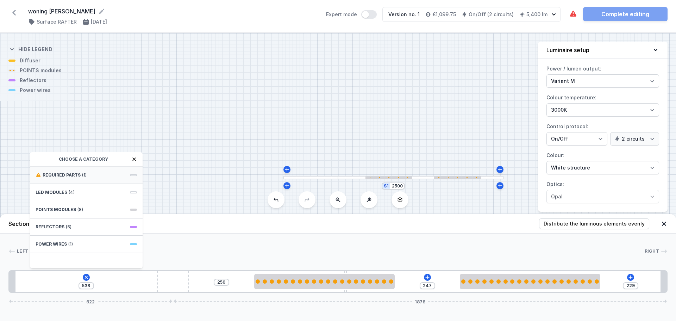
click at [73, 175] on span "Required parts" at bounding box center [62, 175] width 38 height 6
click at [73, 175] on span "Hole for power supply cable" at bounding box center [86, 174] width 101 height 7
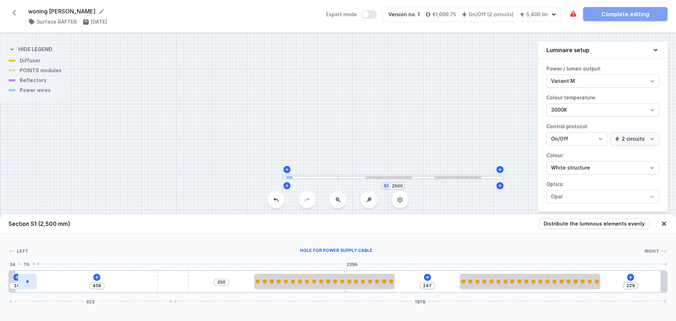
drag, startPoint x: 27, startPoint y: 284, endPoint x: 33, endPoint y: 288, distance: 7.5
click at [33, 288] on div at bounding box center [27, 280] width 18 height 15
click at [630, 278] on icon at bounding box center [630, 277] width 4 height 4
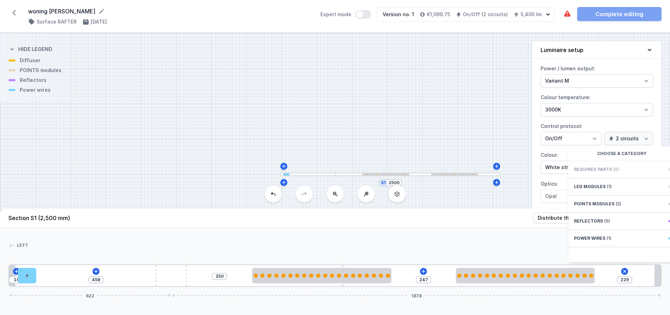
click at [606, 178] on div "Required parts (0)" at bounding box center [625, 169] width 113 height 17
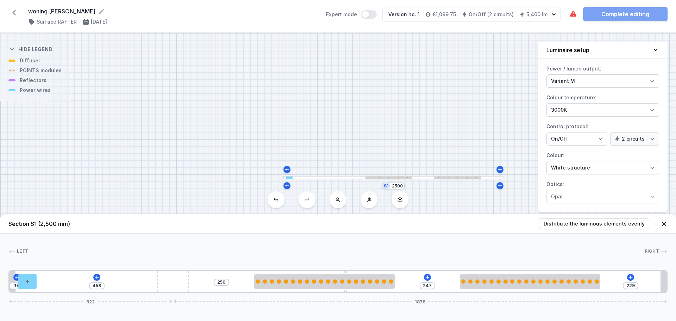
click at [226, 193] on div "S1 2500" at bounding box center [338, 177] width 676 height 288
click at [573, 14] on icon at bounding box center [573, 14] width 6 height 6
drag, startPoint x: 30, startPoint y: 282, endPoint x: 34, endPoint y: 283, distance: 5.0
click at [34, 283] on div at bounding box center [27, 280] width 18 height 15
click at [505, 14] on h4 "On/Off (2 circuits)" at bounding box center [490, 14] width 45 height 7
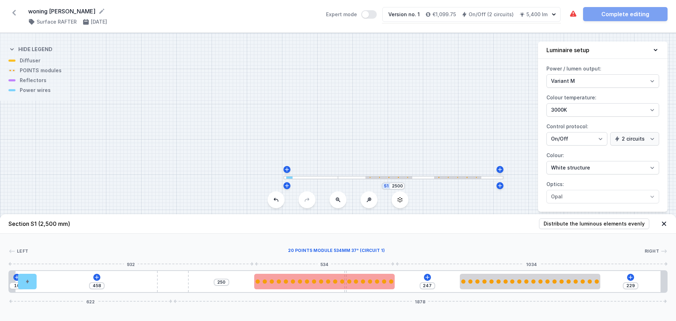
click at [372, 286] on div at bounding box center [324, 280] width 140 height 15
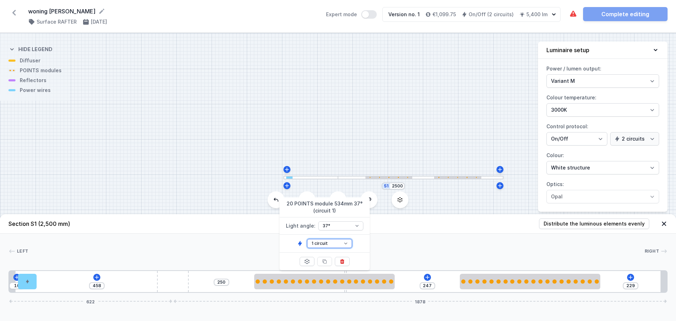
click at [346, 242] on select "1 circuit 2 circuit" at bounding box center [329, 243] width 45 height 9
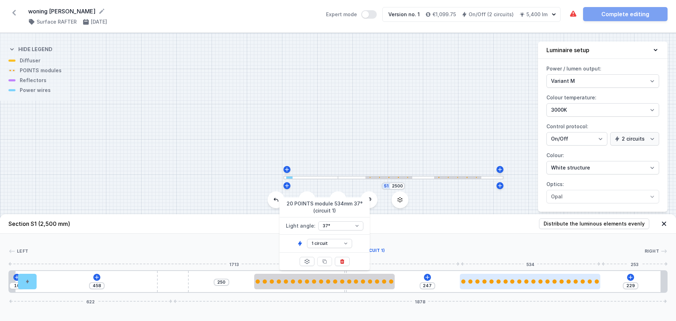
click at [561, 284] on div at bounding box center [530, 280] width 140 height 15
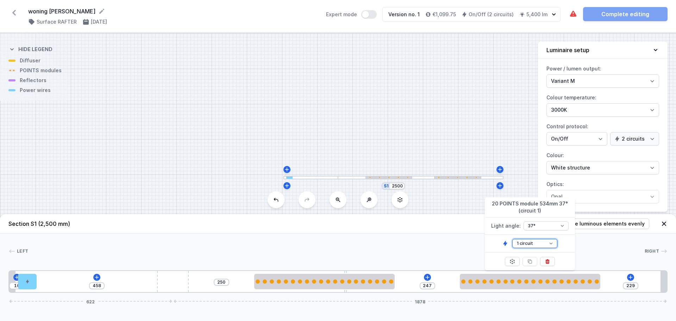
click at [550, 243] on select "1 circuit 2 circuit" at bounding box center [534, 243] width 45 height 9
click at [95, 276] on icon at bounding box center [97, 277] width 6 height 6
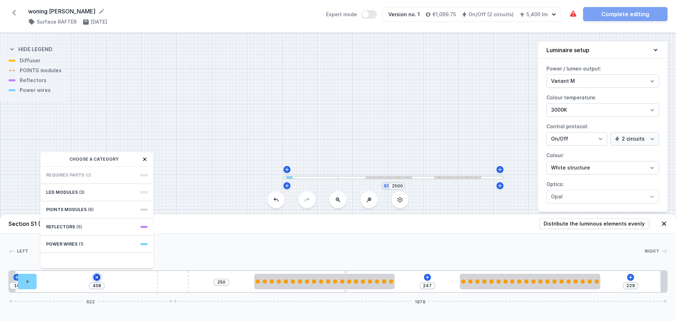
click at [95, 276] on icon at bounding box center [97, 277] width 8 height 8
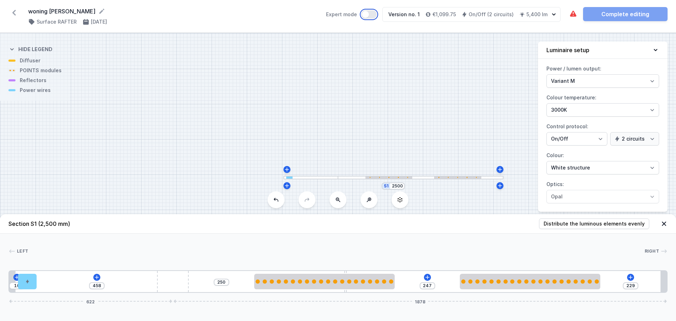
click at [377, 14] on button "Expert mode" at bounding box center [368, 14] width 15 height 8
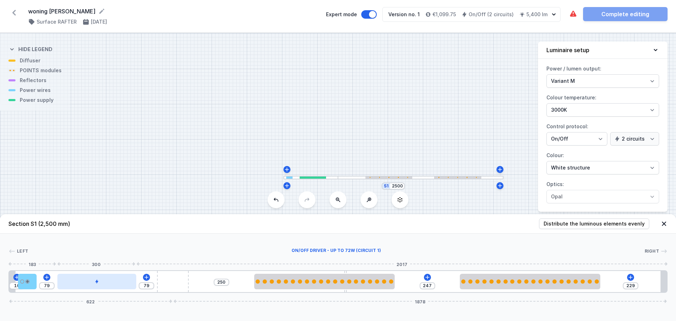
click at [97, 281] on icon at bounding box center [96, 281] width 3 height 4
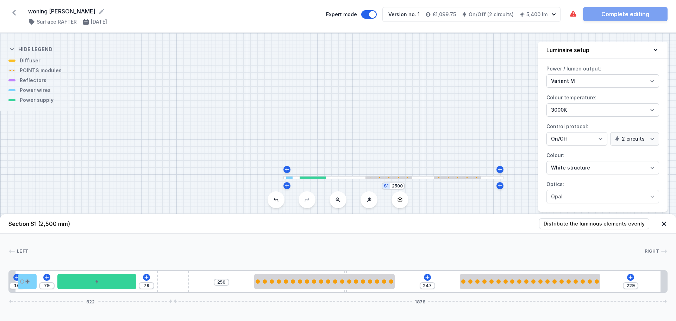
drag, startPoint x: 98, startPoint y: 282, endPoint x: 151, endPoint y: 279, distance: 53.2
click at [151, 279] on div "10 79 79 250 247 229 622 1878" at bounding box center [337, 281] width 659 height 23
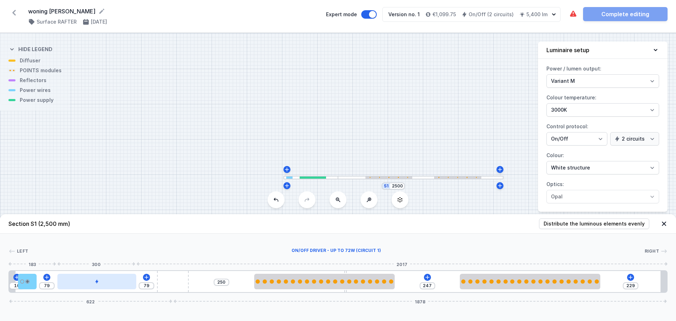
drag, startPoint x: 94, startPoint y: 281, endPoint x: 118, endPoint y: 282, distance: 23.6
click at [118, 282] on div at bounding box center [96, 280] width 79 height 15
drag, startPoint x: 70, startPoint y: 283, endPoint x: 59, endPoint y: 283, distance: 10.2
click at [56, 282] on div "10 79 79 250 247 229 622 1878" at bounding box center [337, 281] width 659 height 23
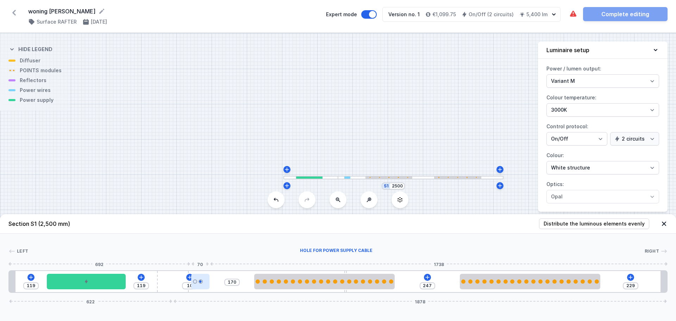
drag, startPoint x: 25, startPoint y: 285, endPoint x: 204, endPoint y: 287, distance: 179.5
click at [653, 139] on select "1 circuit 2 circuits" at bounding box center [634, 138] width 49 height 13
click at [611, 132] on select "1 circuit 2 circuits" at bounding box center [634, 138] width 49 height 13
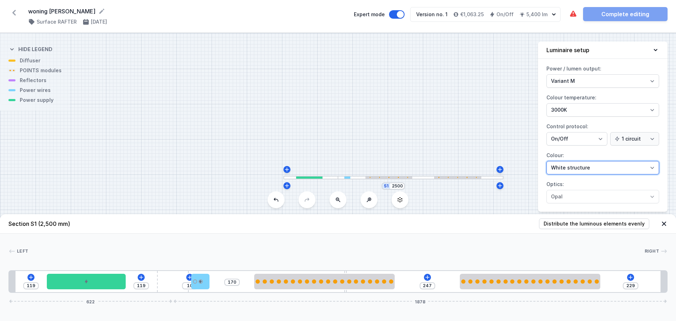
click at [656, 167] on select "White structure Black structure Gold structure Copper Gray Another colour (from…" at bounding box center [602, 167] width 113 height 13
click at [546, 161] on select "White structure Black structure Gold structure Copper Gray Another colour (from…" at bounding box center [602, 167] width 113 height 13
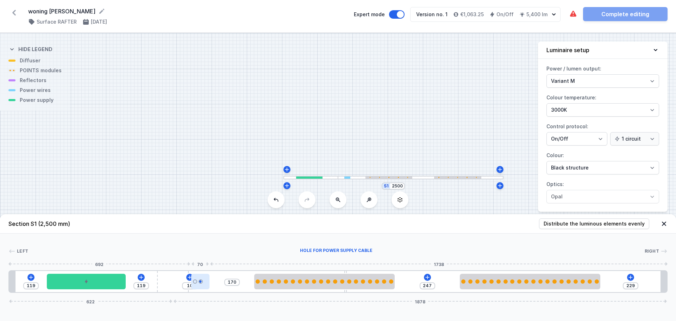
click at [202, 283] on div at bounding box center [200, 281] width 4 height 4
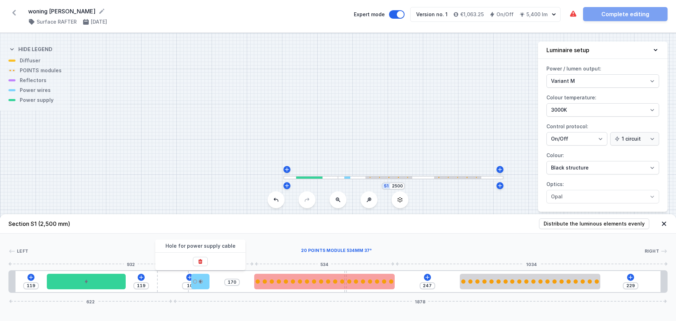
click at [306, 281] on div at bounding box center [307, 281] width 4 height 4
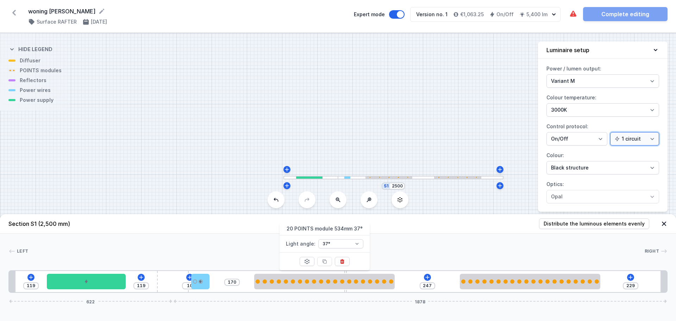
click at [658, 134] on select "1 circuit 2 circuits" at bounding box center [634, 138] width 49 height 13
click at [611, 132] on select "1 circuit 2 circuits" at bounding box center [634, 138] width 49 height 13
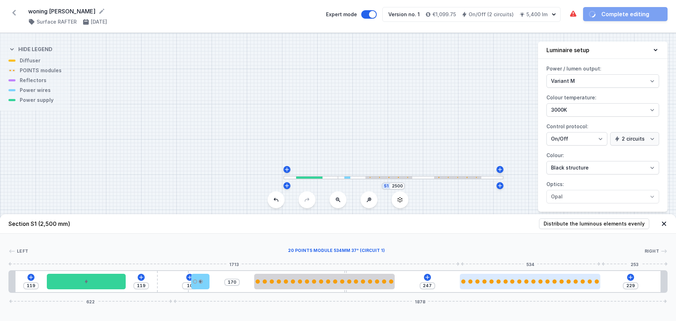
click at [566, 288] on div at bounding box center [530, 280] width 140 height 15
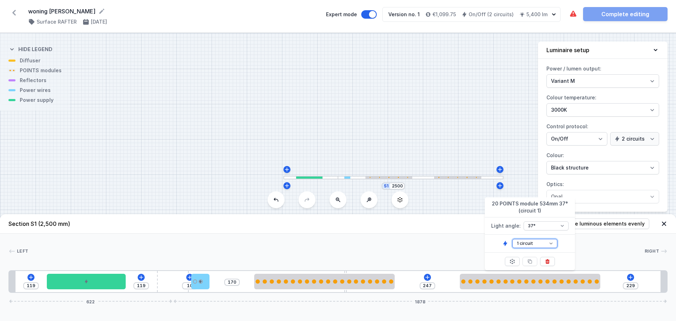
click at [553, 244] on select "1 circuit 2 circuit" at bounding box center [534, 243] width 45 height 9
click at [512, 239] on select "1 circuit 2 circuit" at bounding box center [534, 243] width 45 height 9
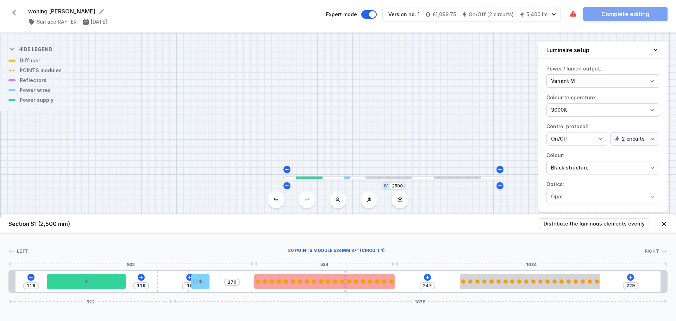
drag, startPoint x: 89, startPoint y: 283, endPoint x: 341, endPoint y: 282, distance: 252.7
click at [351, 283] on div "119 119 10 170 247 229 622 1878" at bounding box center [337, 281] width 659 height 23
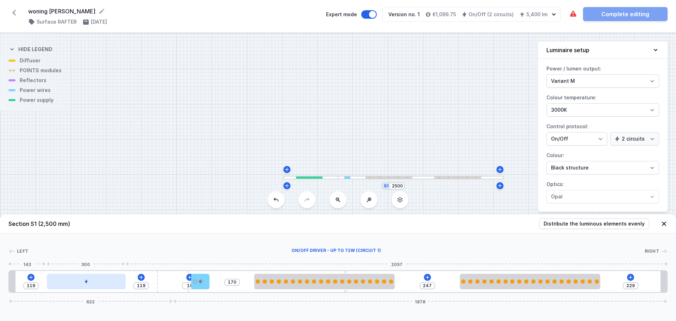
click at [74, 280] on div at bounding box center [86, 280] width 79 height 15
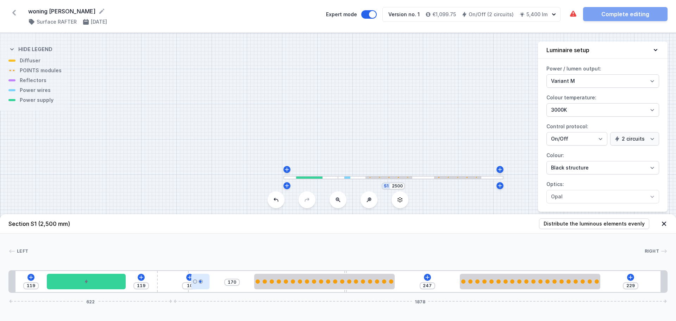
drag, startPoint x: 89, startPoint y: 279, endPoint x: 200, endPoint y: 286, distance: 110.7
click at [250, 277] on div "119 119 10 170 247 229 622 1878" at bounding box center [337, 281] width 659 height 23
drag, startPoint x: 202, startPoint y: 283, endPoint x: 648, endPoint y: 247, distance: 447.8
click at [140, 278] on icon at bounding box center [141, 277] width 6 height 6
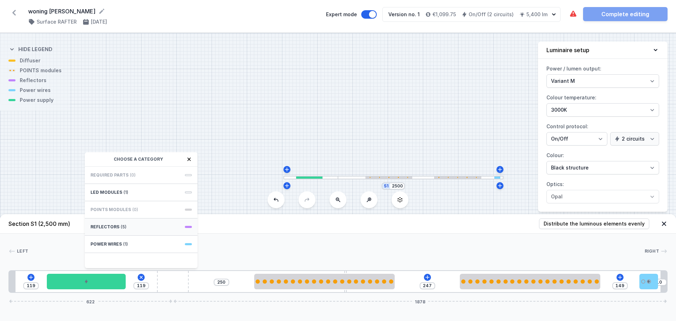
click at [111, 228] on span "Reflectors" at bounding box center [104, 227] width 29 height 6
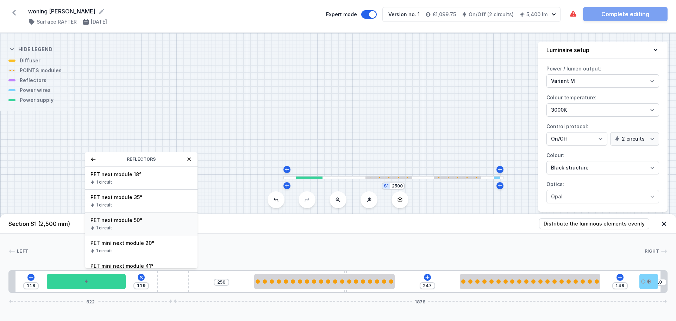
scroll to position [13, 0]
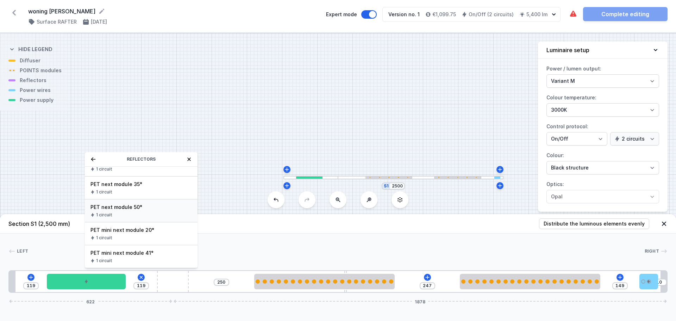
click at [144, 208] on span "PET next module 50°" at bounding box center [140, 206] width 101 height 7
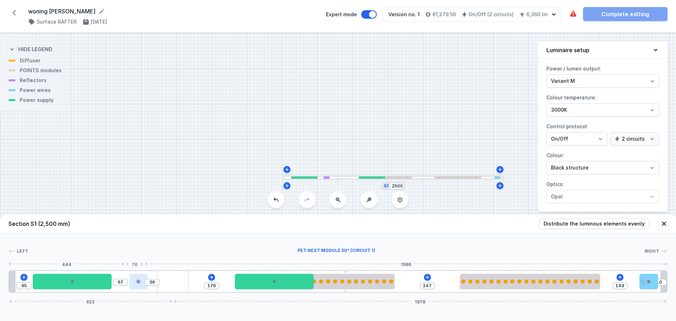
click at [137, 285] on div at bounding box center [138, 280] width 18 height 15
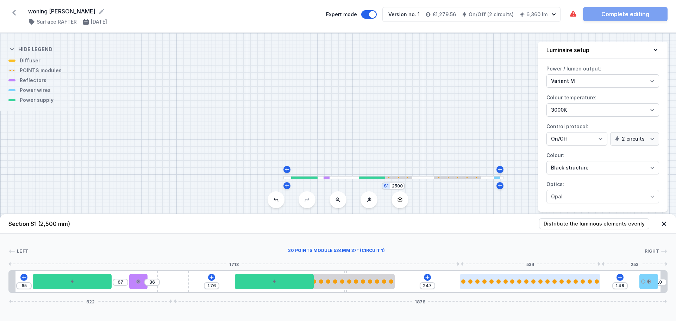
click at [488, 285] on div at bounding box center [530, 280] width 140 height 15
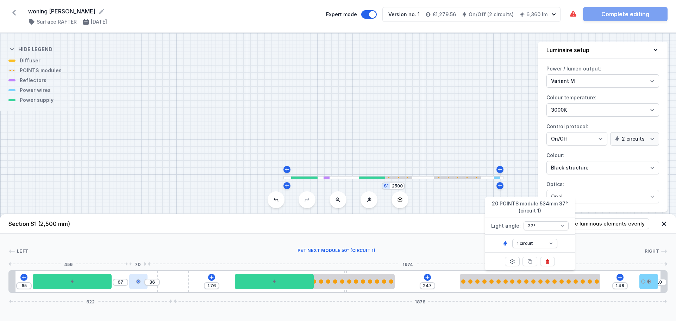
click at [140, 286] on div at bounding box center [138, 280] width 18 height 15
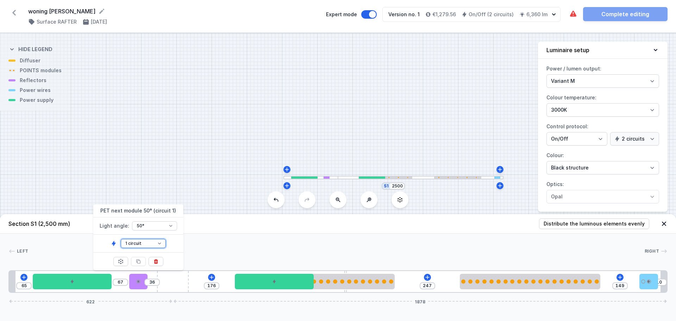
click at [163, 243] on select "1 circuit 2 circuit" at bounding box center [143, 243] width 45 height 9
click at [121, 239] on select "1 circuit 2 circuit" at bounding box center [143, 243] width 45 height 9
click at [332, 241] on div "Left Right 1 2 1 3 2 4 5 2 6 7 1 7 1 8 1 65 67 36 176 247 149 10 622 1878 89 30…" at bounding box center [338, 262] width 676 height 59
click at [653, 139] on select "1 circuit 2 circuits" at bounding box center [634, 138] width 49 height 13
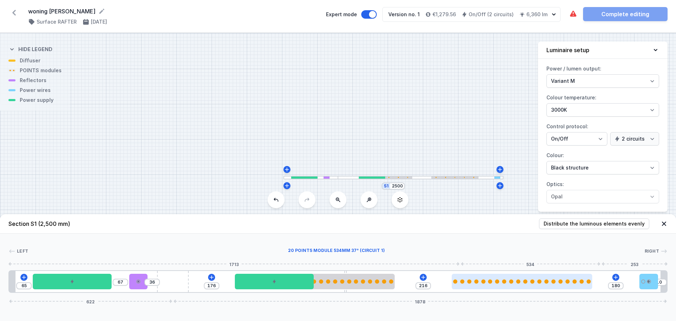
click at [556, 286] on div at bounding box center [522, 280] width 140 height 15
click at [549, 285] on div at bounding box center [522, 280] width 140 height 15
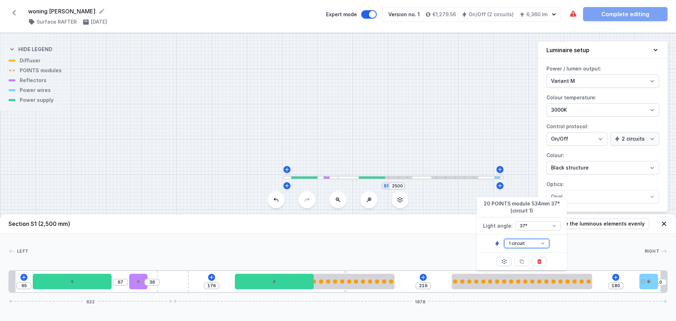
click at [541, 241] on select "1 circuit 2 circuit" at bounding box center [526, 243] width 45 height 9
drag, startPoint x: 285, startPoint y: 279, endPoint x: 197, endPoint y: 280, distance: 87.6
click at [197, 280] on div "65 67 36 176 216 180 10 622 1878" at bounding box center [337, 281] width 659 height 23
drag, startPoint x: 245, startPoint y: 284, endPoint x: 192, endPoint y: 281, distance: 53.6
click at [196, 282] on div "65 67 36 176 216 180 10 622 1878" at bounding box center [337, 281] width 659 height 23
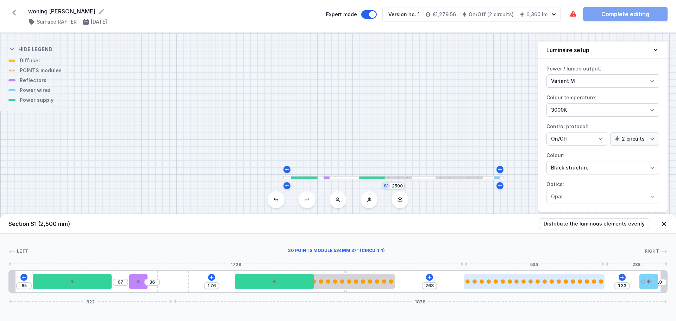
drag, startPoint x: 477, startPoint y: 282, endPoint x: 484, endPoint y: 277, distance: 8.1
click at [497, 277] on div at bounding box center [534, 280] width 140 height 15
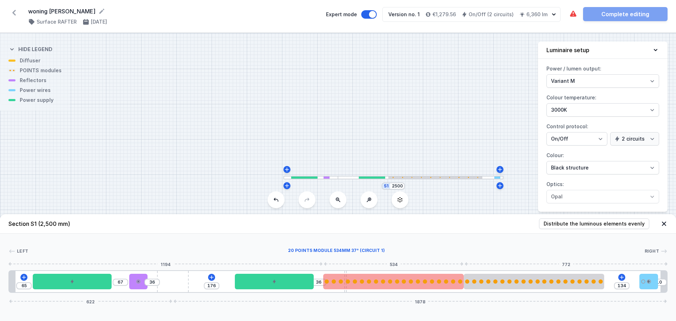
click at [408, 281] on div at bounding box center [393, 281] width 140 height 4
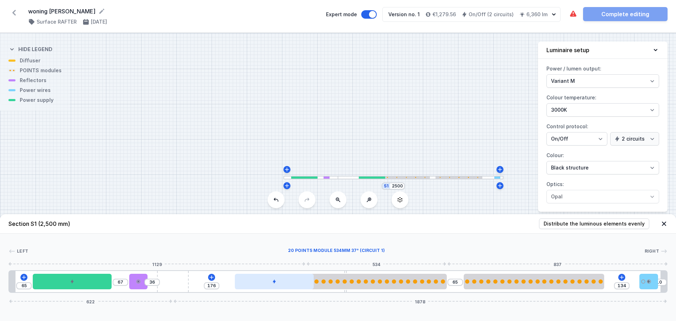
drag, startPoint x: 284, startPoint y: 283, endPoint x: 302, endPoint y: 277, distance: 18.8
click at [328, 278] on div "65 67 36 176 65 134 10 622 1878" at bounding box center [337, 281] width 659 height 23
click at [263, 279] on div at bounding box center [274, 280] width 79 height 15
click at [268, 280] on div at bounding box center [274, 280] width 79 height 15
click at [273, 281] on icon at bounding box center [274, 281] width 4 height 4
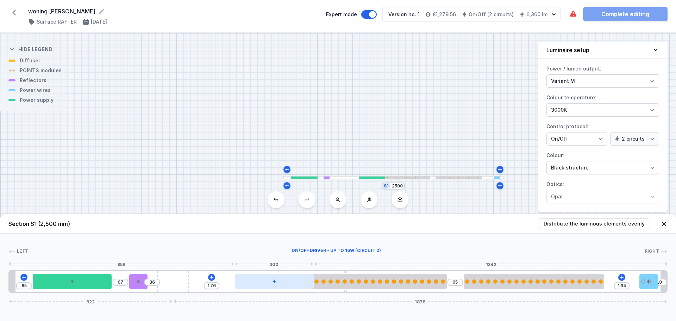
click at [273, 281] on icon at bounding box center [274, 281] width 4 height 4
drag, startPoint x: 273, startPoint y: 281, endPoint x: 232, endPoint y: 281, distance: 41.2
click at [233, 281] on div "65 67 36 176 65 134 10 622 1878" at bounding box center [337, 281] width 659 height 23
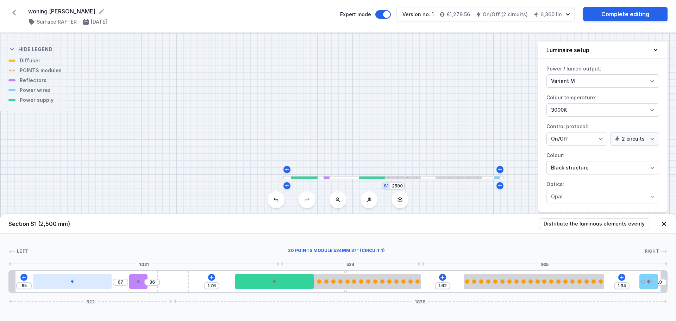
drag, startPoint x: 359, startPoint y: 284, endPoint x: 99, endPoint y: 276, distance: 260.6
click at [88, 281] on div at bounding box center [72, 280] width 79 height 15
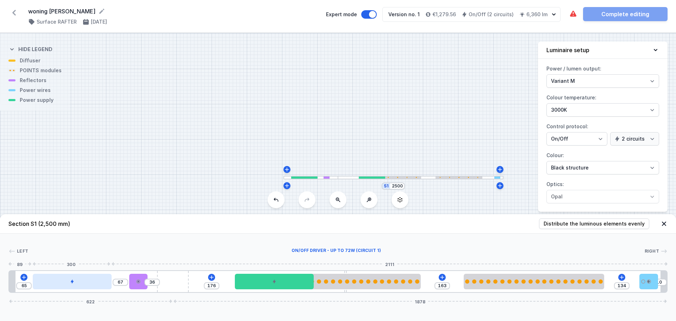
click at [68, 278] on div at bounding box center [72, 280] width 79 height 15
click at [133, 279] on div at bounding box center [138, 280] width 18 height 15
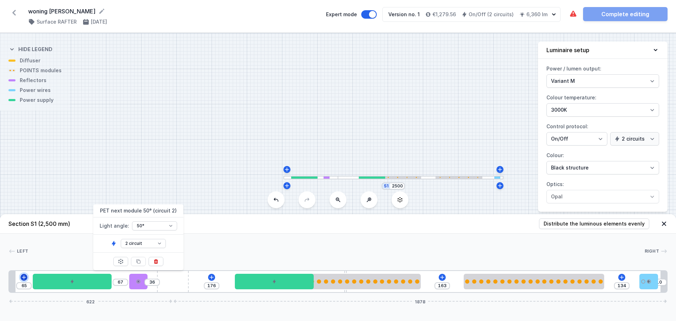
click at [23, 276] on icon at bounding box center [24, 277] width 6 height 6
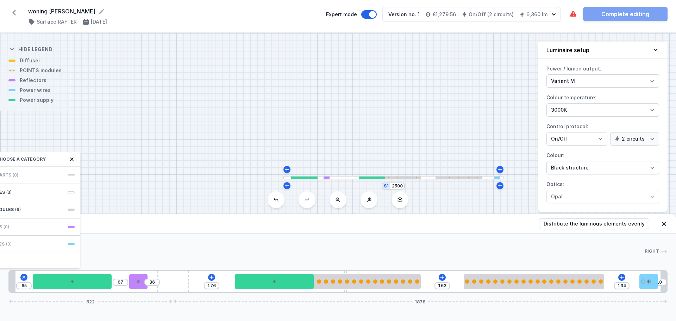
drag, startPoint x: 50, startPoint y: 159, endPoint x: 123, endPoint y: 162, distance: 72.9
click at [123, 162] on div "S1 2500 Section S1 (2,500 mm) Distribute the luminous elements evenly Left Righ…" at bounding box center [338, 177] width 676 height 288
click at [12, 207] on div "POINTS modules (6)" at bounding box center [24, 209] width 113 height 17
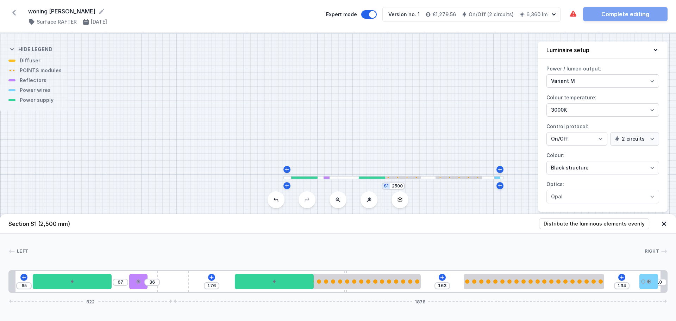
click at [127, 188] on div "S1 2500" at bounding box center [338, 177] width 676 height 288
click at [14, 250] on icon at bounding box center [11, 250] width 7 height 7
click at [23, 250] on span "Left" at bounding box center [22, 251] width 11 height 6
click at [24, 277] on icon at bounding box center [24, 277] width 4 height 4
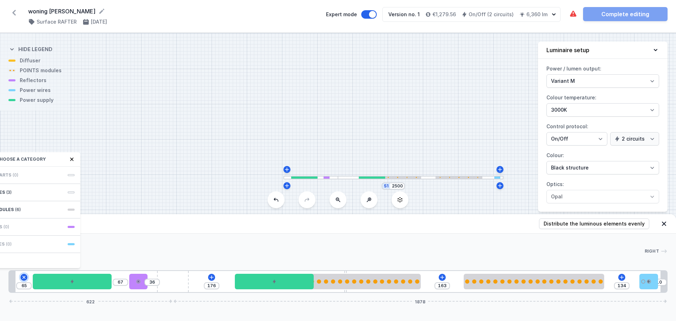
click at [19, 272] on button at bounding box center [24, 277] width 10 height 10
click at [664, 223] on icon at bounding box center [664, 223] width 4 height 4
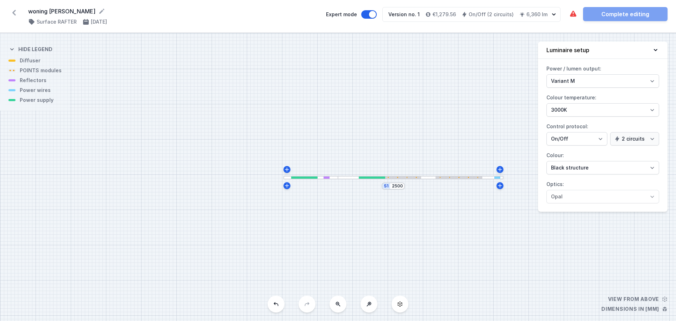
click at [309, 183] on div "S1 2500" at bounding box center [338, 177] width 676 height 288
click at [311, 180] on div "S1 2500" at bounding box center [338, 177] width 676 height 288
drag, startPoint x: 311, startPoint y: 180, endPoint x: 315, endPoint y: 176, distance: 5.0
click at [312, 179] on div "S1 2500" at bounding box center [338, 177] width 676 height 288
click at [316, 177] on div at bounding box center [305, 176] width 26 height 2
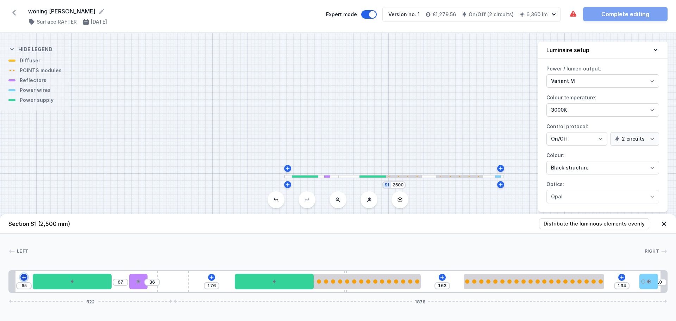
click at [20, 276] on button at bounding box center [23, 276] width 7 height 7
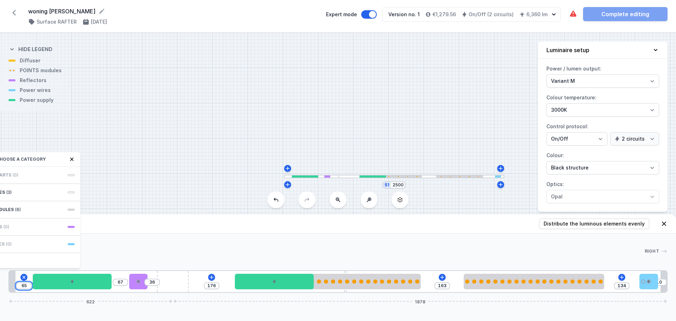
click at [20, 285] on input "65" at bounding box center [23, 286] width 11 height 6
drag, startPoint x: 26, startPoint y: 276, endPoint x: 87, endPoint y: 272, distance: 61.3
click at [87, 272] on div "65 Choose a category Required parts (0) LED modules (3) POINTS modules (6) Refl…" at bounding box center [337, 281] width 659 height 23
click at [25, 276] on icon at bounding box center [24, 277] width 6 height 6
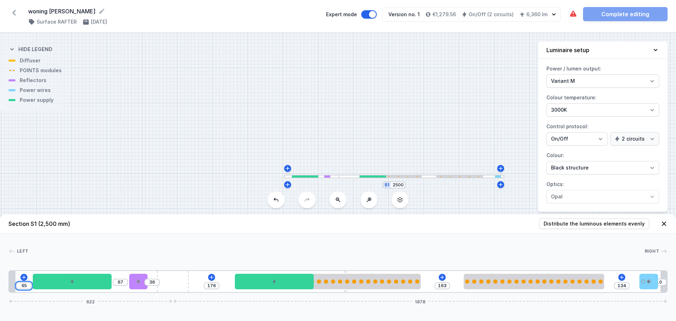
click at [29, 288] on input "65" at bounding box center [23, 286] width 11 height 6
click at [26, 282] on div "65 67 36 176 163 134 10 622 1878" at bounding box center [337, 281] width 659 height 23
click at [24, 283] on input "65" at bounding box center [23, 286] width 11 height 6
drag, startPoint x: 30, startPoint y: 284, endPoint x: 18, endPoint y: 284, distance: 11.6
click at [19, 284] on div "65" at bounding box center [23, 285] width 15 height 7
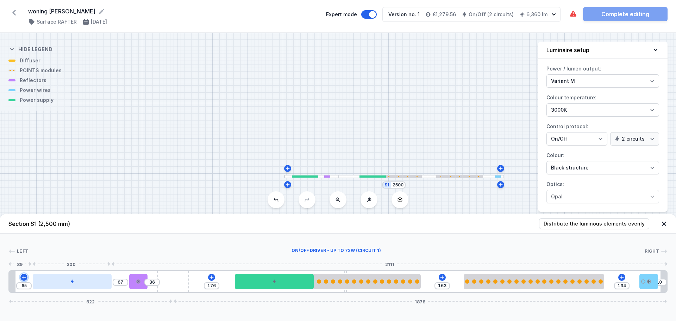
drag, startPoint x: 25, startPoint y: 278, endPoint x: 54, endPoint y: 277, distance: 28.9
click at [9, 281] on div "65" at bounding box center [9, 281] width 0 height 0
drag, startPoint x: 23, startPoint y: 279, endPoint x: 19, endPoint y: 285, distance: 6.5
click at [24, 287] on div "65" at bounding box center [23, 281] width 15 height 21
drag, startPoint x: 34, startPoint y: 288, endPoint x: 24, endPoint y: 285, distance: 11.1
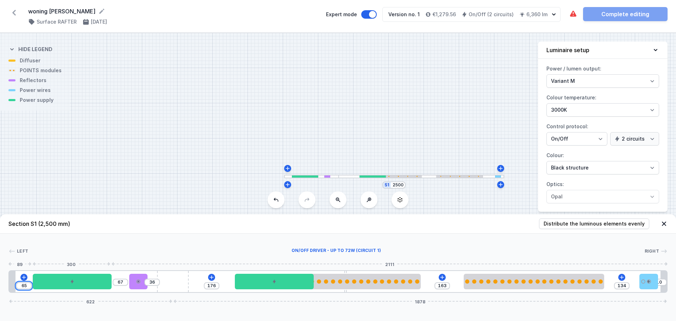
click at [9, 281] on div "65" at bounding box center [9, 281] width 0 height 0
drag, startPoint x: 27, startPoint y: 279, endPoint x: 25, endPoint y: 276, distance: 4.0
click at [27, 279] on div "65 67 36 176 163 134 10 622 1878" at bounding box center [337, 281] width 659 height 23
click at [25, 276] on icon at bounding box center [24, 277] width 6 height 6
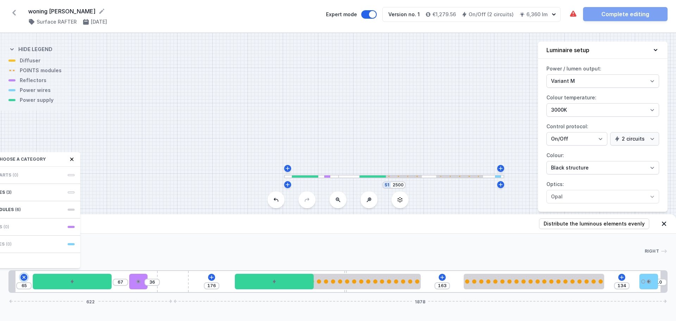
click at [19, 272] on button at bounding box center [24, 277] width 10 height 10
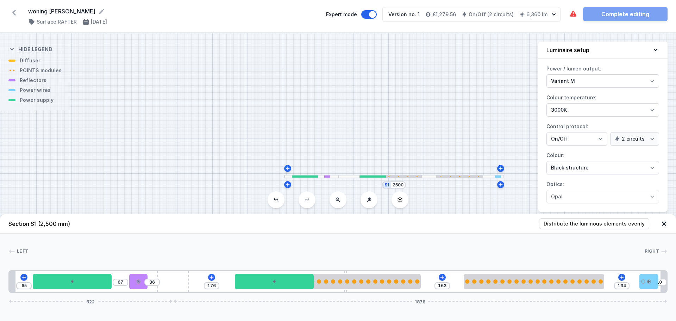
click at [659, 248] on div "Right" at bounding box center [655, 250] width 23 height 7
click at [654, 251] on span "Right" at bounding box center [651, 251] width 15 height 6
click at [597, 284] on div at bounding box center [534, 280] width 140 height 15
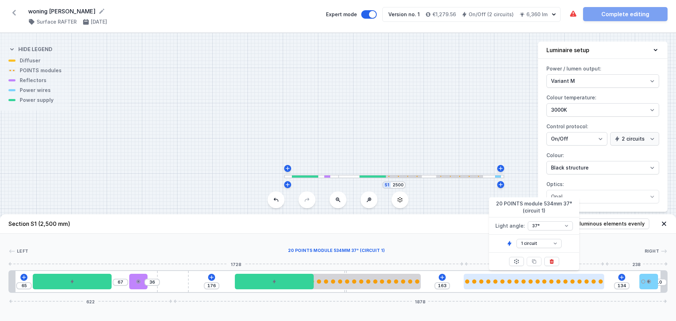
click at [597, 284] on div at bounding box center [534, 280] width 140 height 15
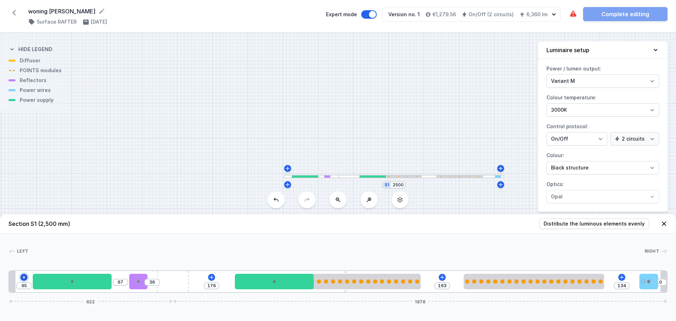
click at [24, 276] on icon at bounding box center [24, 277] width 4 height 4
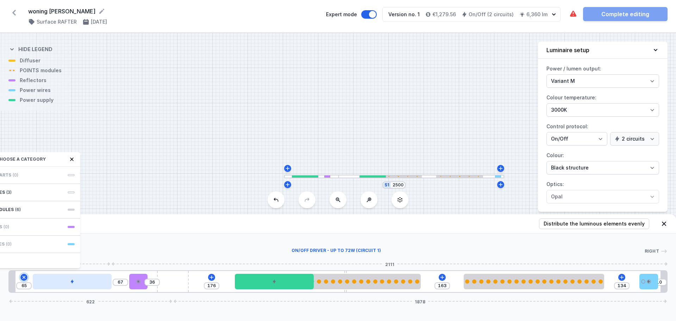
drag, startPoint x: 24, startPoint y: 276, endPoint x: 93, endPoint y: 279, distance: 68.7
click at [9, 281] on div "65 Choose a category Required parts (0) LED modules (3) POINTS modules (6) Refl…" at bounding box center [9, 281] width 0 height 0
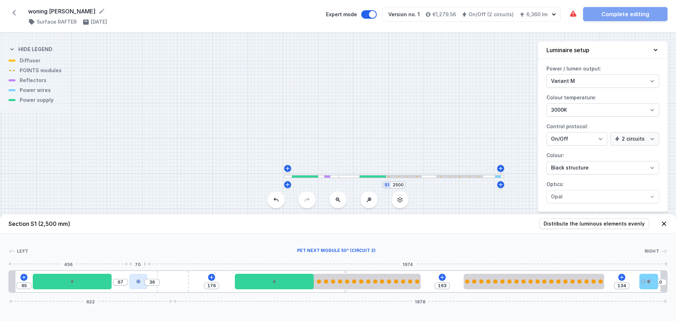
drag, startPoint x: 77, startPoint y: 283, endPoint x: 145, endPoint y: 277, distance: 68.2
click at [145, 277] on div "65 67 36 176 163 134 10 622 1878" at bounding box center [337, 281] width 659 height 23
click at [25, 277] on icon at bounding box center [24, 277] width 6 height 6
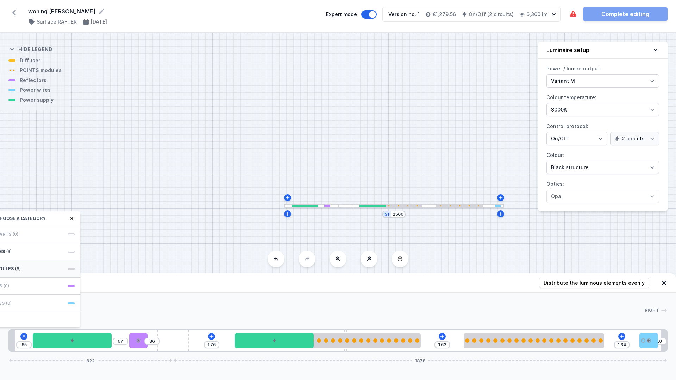
drag, startPoint x: 34, startPoint y: 220, endPoint x: 25, endPoint y: 229, distance: 12.7
click at [66, 225] on div "POINTS modules" at bounding box center [24, 219] width 113 height 14
drag, startPoint x: 21, startPoint y: 219, endPoint x: 69, endPoint y: 221, distance: 48.3
click at [75, 221] on div "POINTS modules" at bounding box center [24, 219] width 113 height 14
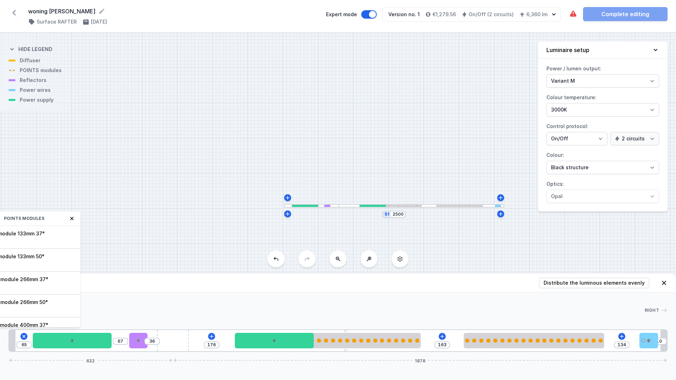
drag, startPoint x: 12, startPoint y: 226, endPoint x: 57, endPoint y: 227, distance: 44.7
click at [58, 227] on div "POINTS modules 5 POINTS module 133mm 37° 1 circuit 5 POINTS module 133mm 50° 1 …" at bounding box center [24, 270] width 113 height 116
drag, startPoint x: 18, startPoint y: 229, endPoint x: 38, endPoint y: 224, distance: 21.2
click at [57, 223] on div "POINTS modules 5 POINTS module 133mm 37° 1 circuit 5 POINTS module 133mm 50° 1 …" at bounding box center [24, 270] width 113 height 116
drag, startPoint x: 32, startPoint y: 220, endPoint x: 95, endPoint y: 222, distance: 63.1
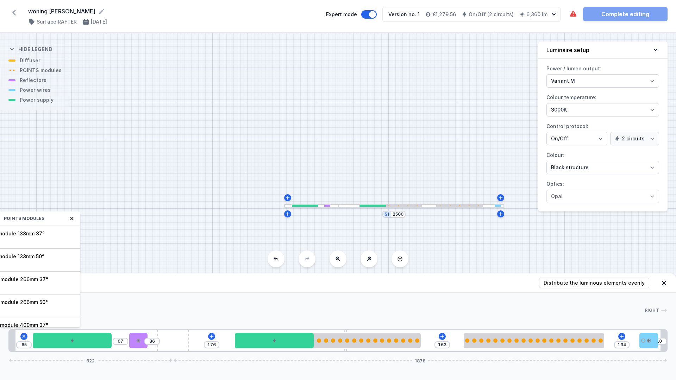
click at [95, 222] on div "S1 2500 Section S1 (2,500 mm) Distribute the luminous elements evenly Left Righ…" at bounding box center [338, 206] width 676 height 347
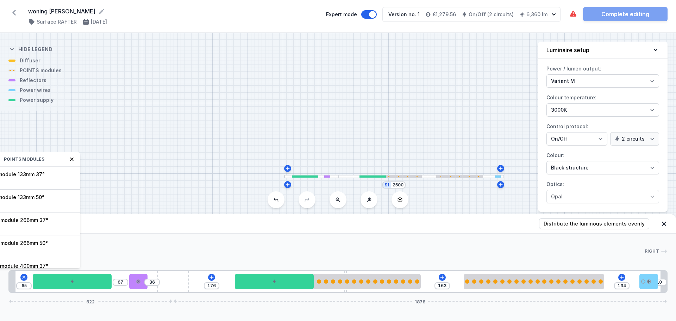
drag, startPoint x: 27, startPoint y: 160, endPoint x: 52, endPoint y: 160, distance: 25.0
click at [52, 160] on div "POINTS modules" at bounding box center [24, 159] width 113 height 14
click at [72, 161] on icon at bounding box center [72, 159] width 6 height 6
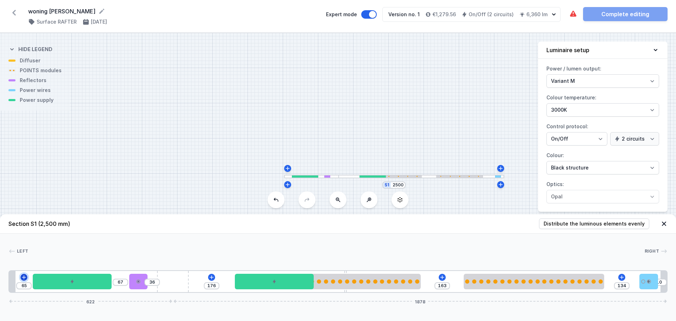
click at [21, 279] on icon at bounding box center [24, 277] width 6 height 6
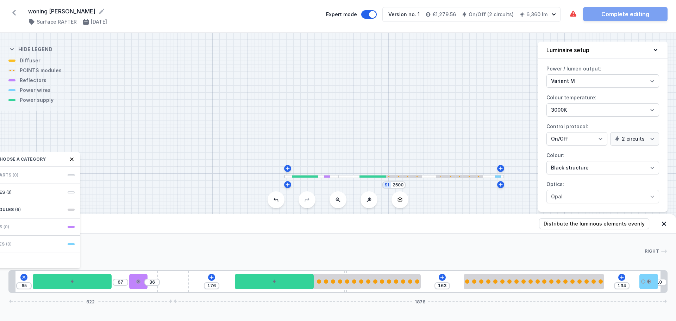
drag, startPoint x: 26, startPoint y: 159, endPoint x: 19, endPoint y: 157, distance: 7.3
click at [59, 162] on div "Choose a category" at bounding box center [24, 159] width 113 height 14
drag, startPoint x: 29, startPoint y: 160, endPoint x: 42, endPoint y: 158, distance: 12.8
click at [42, 158] on span "Choose a category" at bounding box center [20, 159] width 49 height 6
drag, startPoint x: 36, startPoint y: 159, endPoint x: 47, endPoint y: 163, distance: 11.1
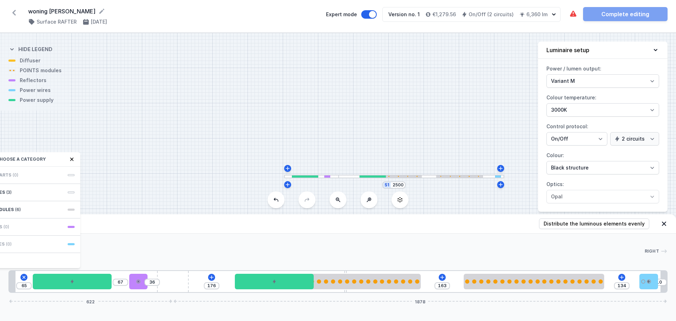
click at [60, 159] on div "Choose a category" at bounding box center [24, 159] width 113 height 14
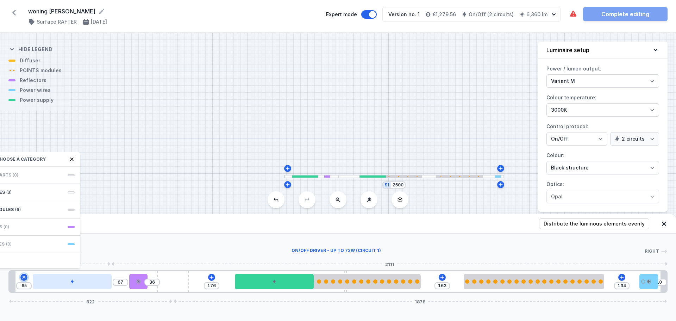
drag, startPoint x: 23, startPoint y: 278, endPoint x: 60, endPoint y: 278, distance: 37.0
click at [9, 281] on div "65 Choose a category Required parts (0) LED modules (3) POINTS modules (6) Refl…" at bounding box center [9, 281] width 0 height 0
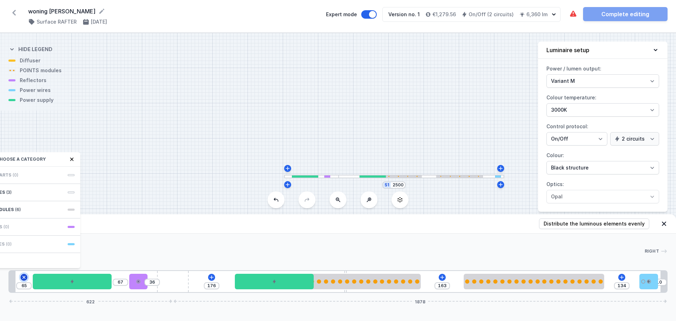
click at [25, 278] on icon at bounding box center [24, 277] width 8 height 8
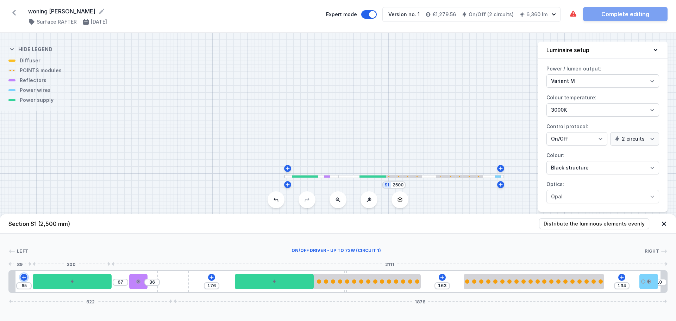
drag, startPoint x: 25, startPoint y: 278, endPoint x: 20, endPoint y: 282, distance: 5.8
click at [9, 281] on div "65" at bounding box center [9, 281] width 0 height 0
drag, startPoint x: 23, startPoint y: 274, endPoint x: 35, endPoint y: 272, distance: 12.4
click at [35, 272] on div "65 67 36 176 163 134 10 622 1878" at bounding box center [337, 281] width 659 height 23
click at [210, 276] on icon at bounding box center [212, 277] width 6 height 6
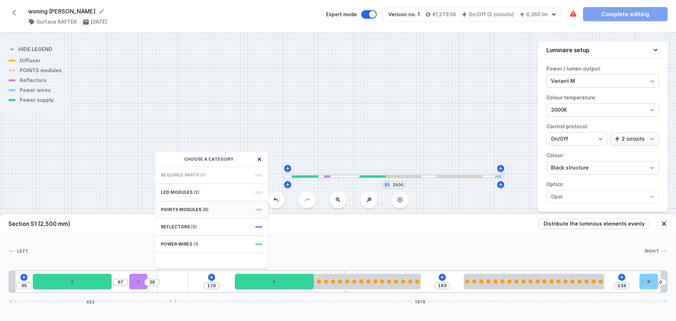
click at [194, 209] on span "POINTS modules" at bounding box center [181, 210] width 40 height 6
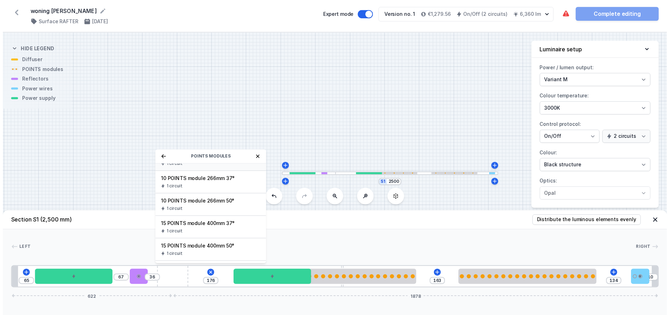
scroll to position [82, 0]
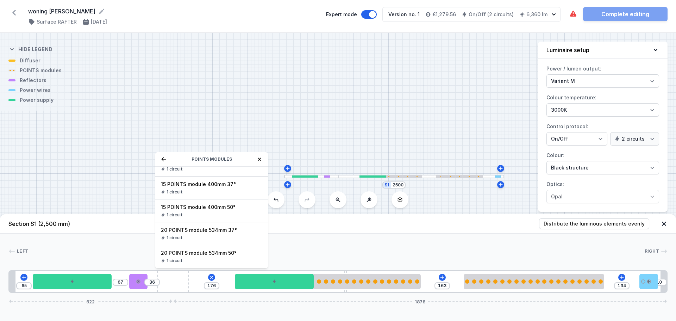
click at [93, 249] on div at bounding box center [336, 250] width 616 height 7
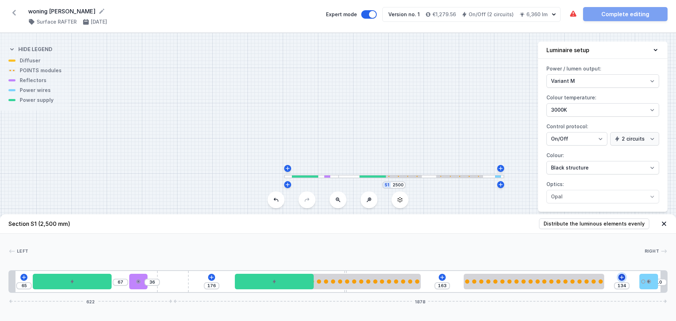
click at [621, 276] on icon at bounding box center [622, 277] width 6 height 6
click at [621, 276] on div "65 67 36 176 163 134 10 622 1878" at bounding box center [337, 281] width 659 height 23
click at [621, 276] on icon at bounding box center [622, 277] width 6 height 6
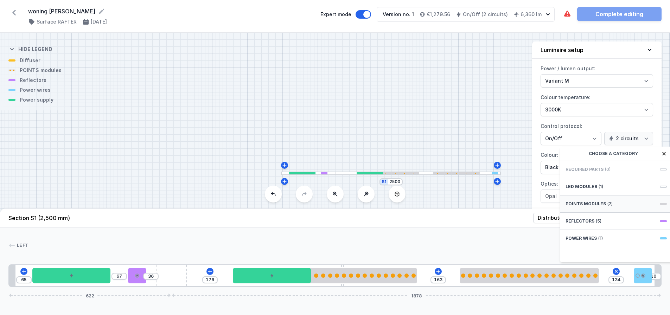
click at [601, 207] on span "POINTS modules" at bounding box center [586, 204] width 40 height 6
click at [570, 157] on icon at bounding box center [569, 154] width 6 height 6
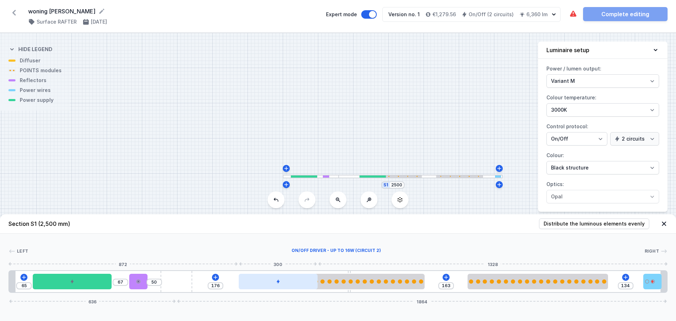
drag, startPoint x: 185, startPoint y: 282, endPoint x: 290, endPoint y: 277, distance: 105.0
click at [290, 277] on div "65 67 50 176 163 134 636 1864" at bounding box center [337, 281] width 659 height 23
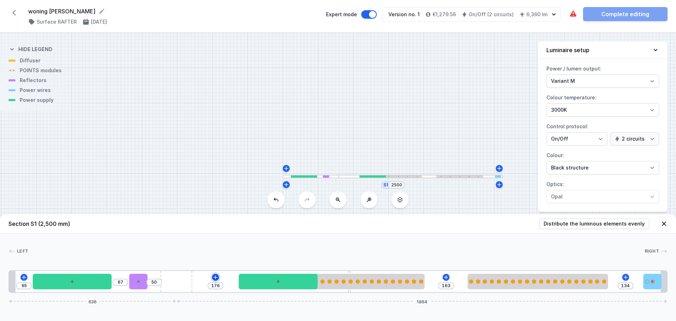
click at [215, 275] on icon at bounding box center [216, 277] width 6 height 6
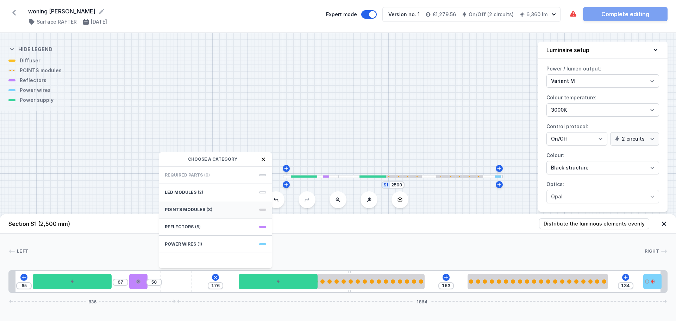
click at [181, 205] on div "POINTS modules (8)" at bounding box center [215, 209] width 113 height 17
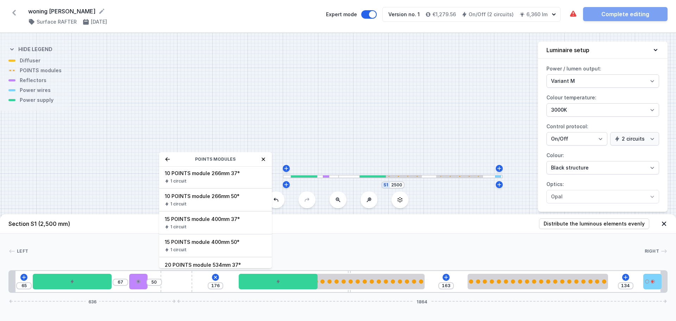
scroll to position [82, 0]
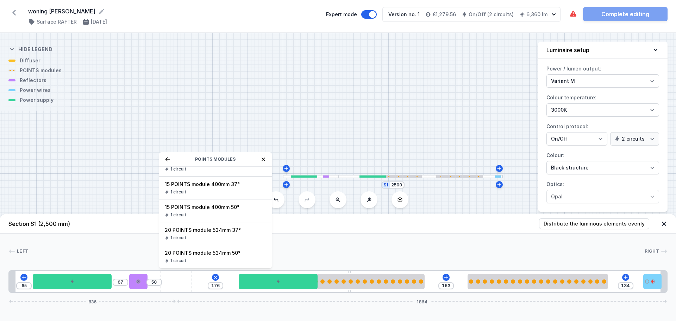
click at [263, 160] on icon at bounding box center [263, 159] width 4 height 4
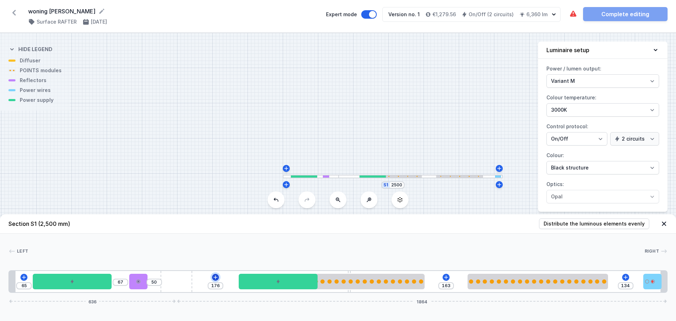
click at [216, 276] on icon at bounding box center [216, 277] width 6 height 6
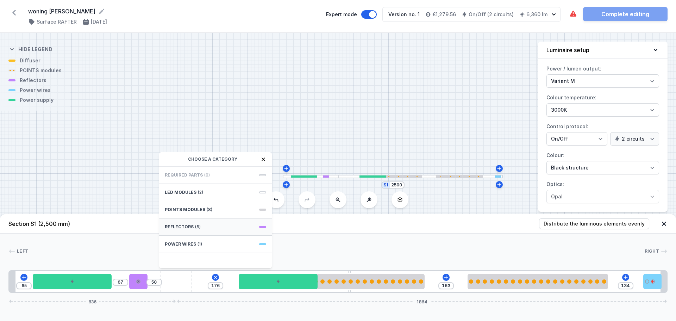
click at [189, 224] on span "Reflectors" at bounding box center [179, 227] width 29 height 6
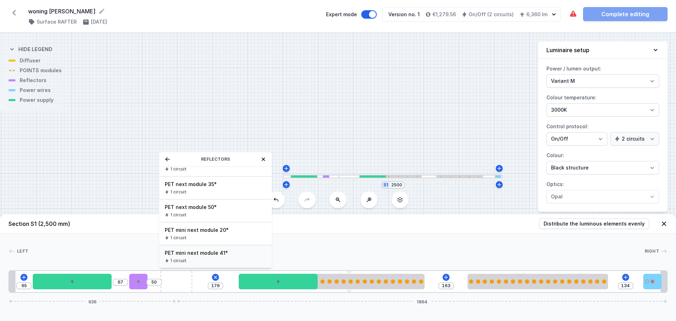
scroll to position [0, 0]
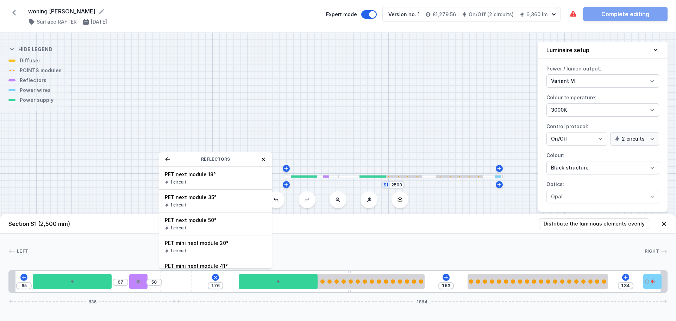
click at [120, 259] on div "Left Right 1 2 1 3 2 4 5 2 6 7 1 7 1 8 1 65 67 50 176 Reflectors PET next modul…" at bounding box center [338, 262] width 676 height 59
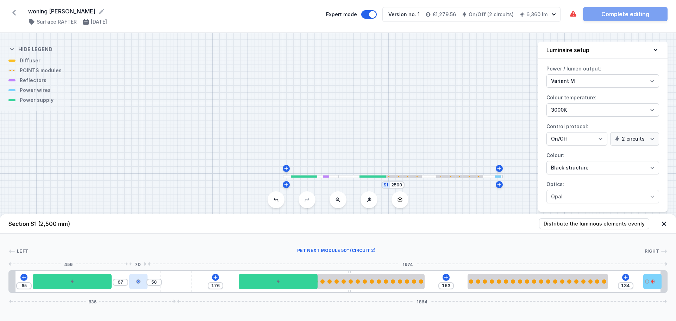
click at [144, 288] on div at bounding box center [138, 280] width 18 height 15
click at [138, 285] on div at bounding box center [138, 280] width 18 height 15
click at [217, 275] on icon at bounding box center [216, 277] width 6 height 6
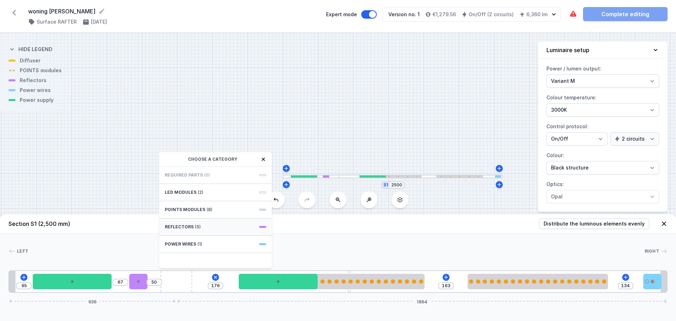
click at [190, 225] on span "Reflectors" at bounding box center [179, 227] width 29 height 6
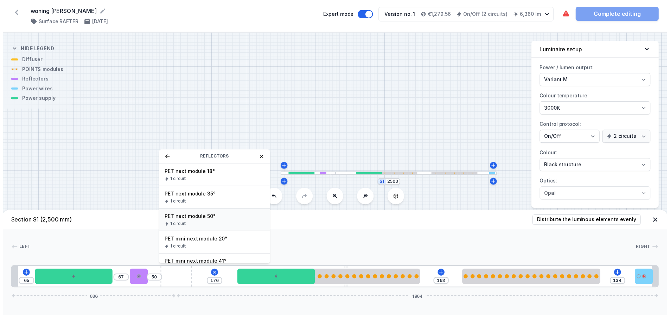
scroll to position [13, 0]
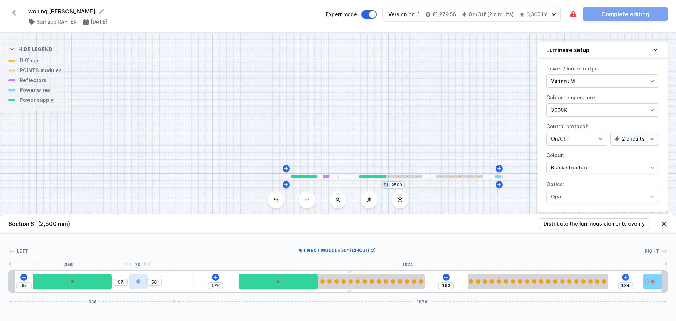
click at [136, 284] on div at bounding box center [138, 280] width 18 height 15
click at [216, 277] on icon at bounding box center [216, 277] width 6 height 6
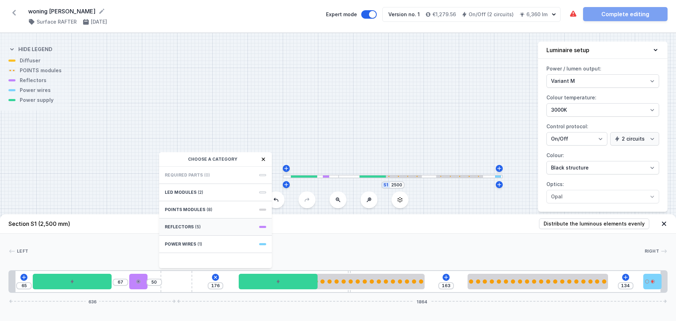
click at [191, 226] on span "Reflectors" at bounding box center [179, 227] width 29 height 6
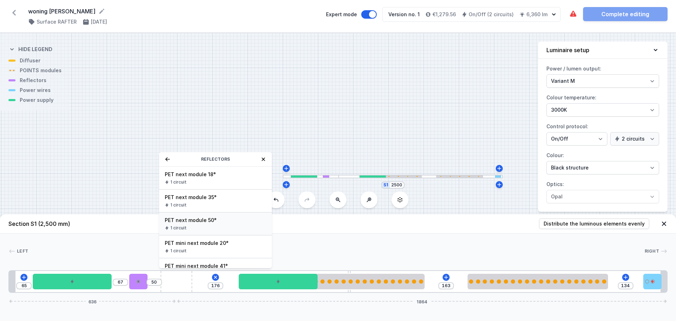
click at [204, 221] on span "PET next module 50°" at bounding box center [215, 219] width 101 height 7
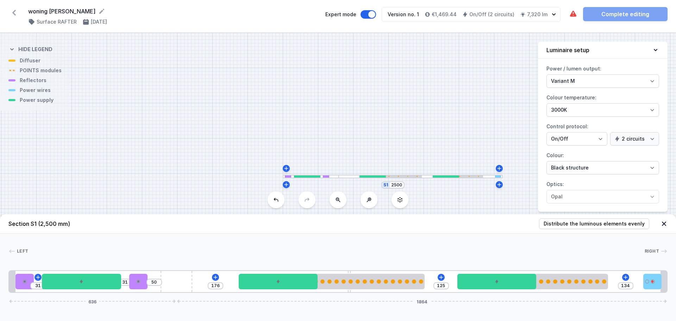
drag, startPoint x: 204, startPoint y: 286, endPoint x: 38, endPoint y: 290, distance: 166.5
click at [38, 290] on div "31 31 50 176 125 134 636 1864" at bounding box center [337, 281] width 659 height 23
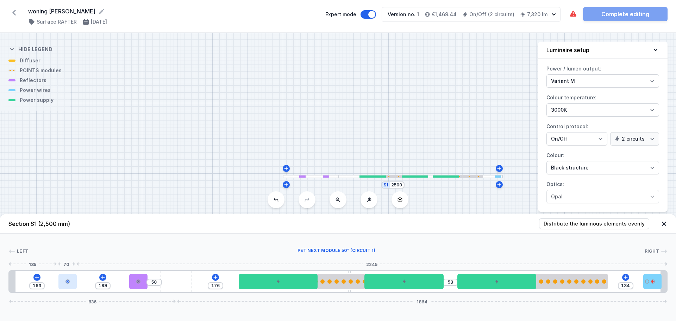
drag, startPoint x: 25, startPoint y: 283, endPoint x: 63, endPoint y: 283, distance: 38.4
click at [63, 283] on div at bounding box center [67, 280] width 18 height 15
drag, startPoint x: 137, startPoint y: 281, endPoint x: 127, endPoint y: 282, distance: 9.9
click at [127, 282] on div at bounding box center [131, 280] width 18 height 15
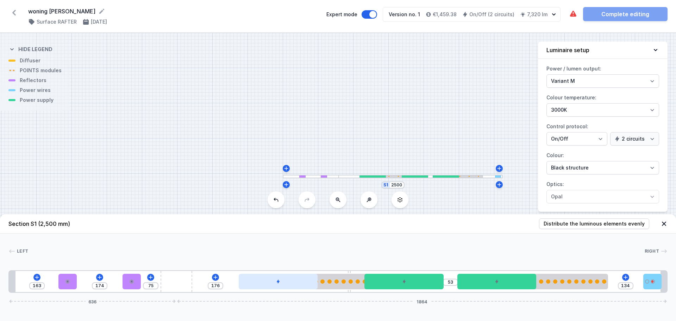
drag, startPoint x: 292, startPoint y: 285, endPoint x: 248, endPoint y: 283, distance: 44.4
click at [229, 285] on div "163 174 75 176 53 134 636 1864" at bounding box center [337, 281] width 659 height 23
click at [264, 279] on div at bounding box center [278, 280] width 79 height 15
drag, startPoint x: 191, startPoint y: 280, endPoint x: 276, endPoint y: 276, distance: 84.6
click at [276, 276] on div "163 174 75 176 53 134 636 1864" at bounding box center [337, 281] width 659 height 23
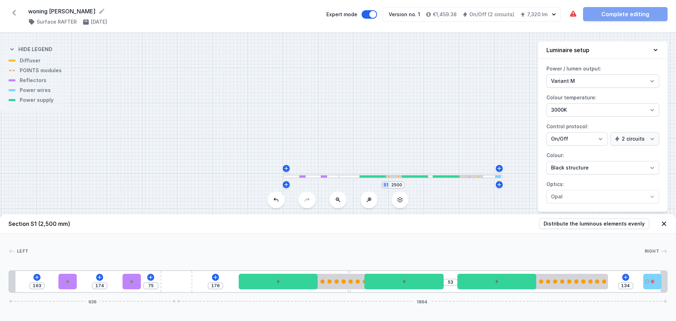
drag, startPoint x: 265, startPoint y: 281, endPoint x: 227, endPoint y: 283, distance: 38.1
click at [227, 283] on div "163 174 75 176 53 134 636 1864" at bounding box center [337, 281] width 659 height 23
click at [328, 278] on div at bounding box center [354, 280] width 140 height 15
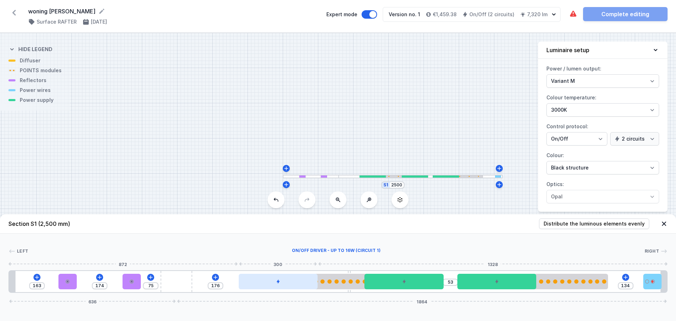
click at [294, 281] on div at bounding box center [278, 280] width 79 height 15
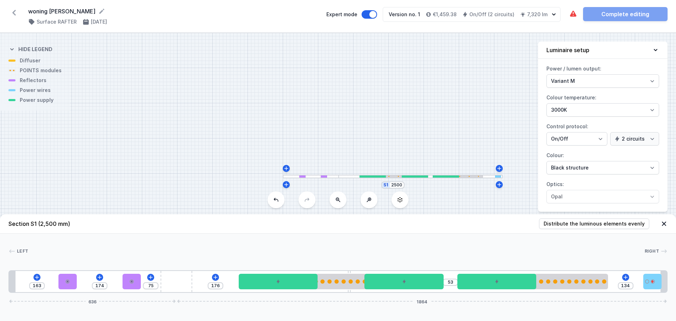
drag, startPoint x: 271, startPoint y: 281, endPoint x: 225, endPoint y: 283, distance: 45.8
click at [225, 283] on div "163 174 75 176 53 134 636 1864" at bounding box center [337, 281] width 659 height 23
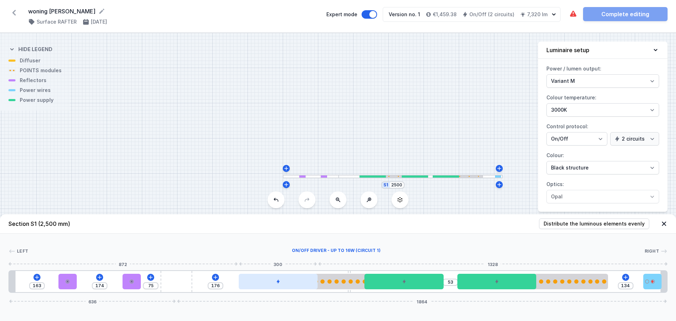
click at [260, 282] on div at bounding box center [278, 280] width 79 height 15
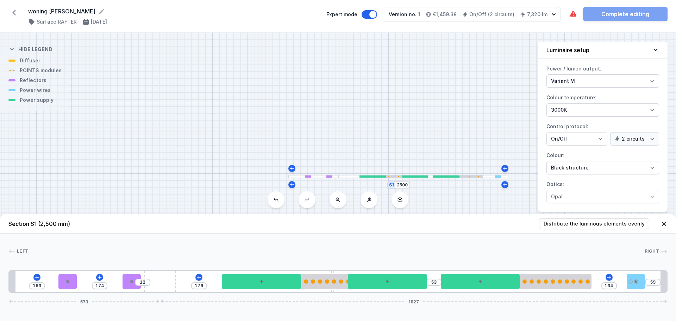
drag, startPoint x: 191, startPoint y: 279, endPoint x: 193, endPoint y: 282, distance: 4.1
click at [193, 282] on div "163 174 12 176 53 134 59 573 1927" at bounding box center [337, 281] width 659 height 23
drag, startPoint x: 263, startPoint y: 284, endPoint x: 210, endPoint y: 286, distance: 52.5
click at [210, 286] on div "163 174 12 176 53 134 59 573 1927" at bounding box center [337, 281] width 659 height 23
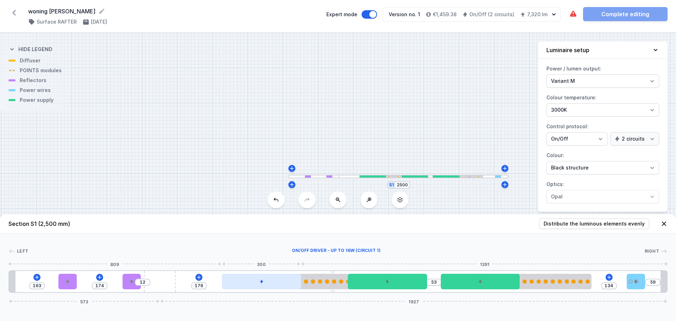
drag, startPoint x: 269, startPoint y: 286, endPoint x: 228, endPoint y: 284, distance: 41.6
click at [228, 284] on div at bounding box center [261, 280] width 79 height 15
drag, startPoint x: 254, startPoint y: 280, endPoint x: 260, endPoint y: 280, distance: 6.7
click at [9, 281] on div "176" at bounding box center [9, 281] width 0 height 0
click at [264, 278] on div at bounding box center [261, 280] width 79 height 15
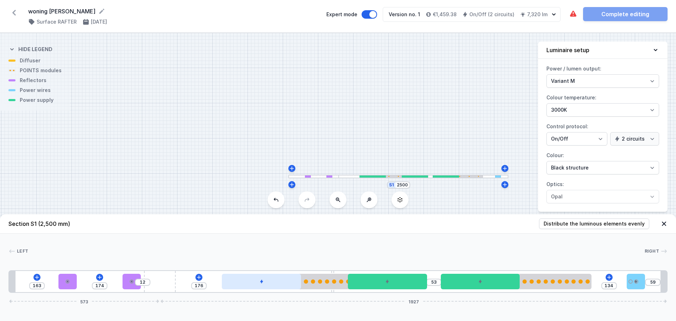
drag, startPoint x: 266, startPoint y: 280, endPoint x: 291, endPoint y: 275, distance: 25.8
click at [299, 271] on div "163 174 12 176 53 134 59 573 1927" at bounding box center [337, 281] width 659 height 23
click at [275, 279] on div at bounding box center [261, 280] width 79 height 15
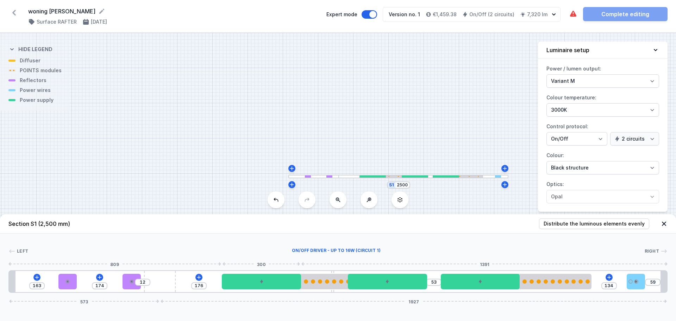
drag, startPoint x: 266, startPoint y: 281, endPoint x: 179, endPoint y: 281, distance: 86.9
click at [179, 281] on div "163 174 12 176 53 134 59 573 1927" at bounding box center [337, 281] width 659 height 23
drag, startPoint x: 237, startPoint y: 281, endPoint x: 221, endPoint y: 282, distance: 16.3
click at [221, 282] on div "163 174 12 176 53 134 59 573 1927" at bounding box center [337, 281] width 659 height 23
drag, startPoint x: 372, startPoint y: 284, endPoint x: 311, endPoint y: 285, distance: 60.2
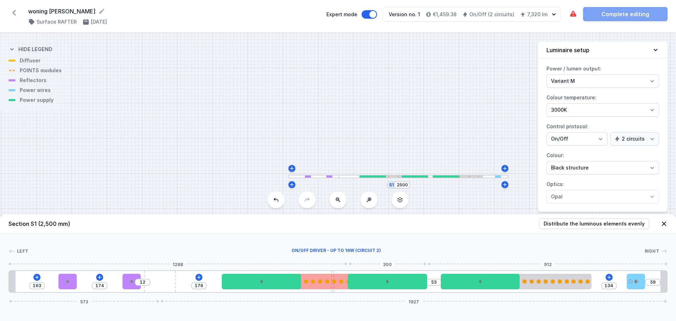
click at [308, 287] on div "163 174 12 176 53 134 59 573 1927" at bounding box center [337, 281] width 659 height 23
drag, startPoint x: 364, startPoint y: 283, endPoint x: 411, endPoint y: 281, distance: 47.6
click at [411, 281] on div at bounding box center [387, 280] width 79 height 15
drag, startPoint x: 468, startPoint y: 281, endPoint x: 546, endPoint y: 273, distance: 77.8
click at [546, 273] on div "163 174 12 176 53 134 59 573 1927" at bounding box center [337, 281] width 659 height 23
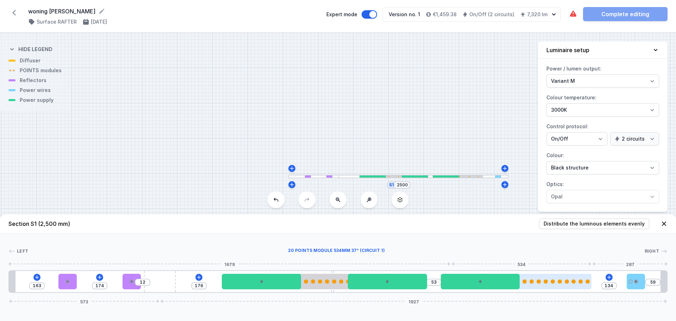
click at [560, 284] on div at bounding box center [521, 280] width 140 height 15
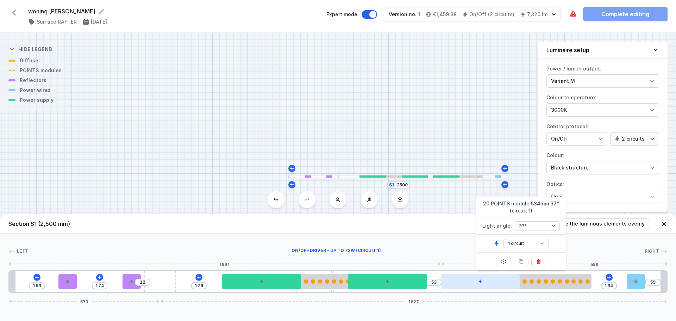
click at [504, 283] on div at bounding box center [480, 280] width 79 height 15
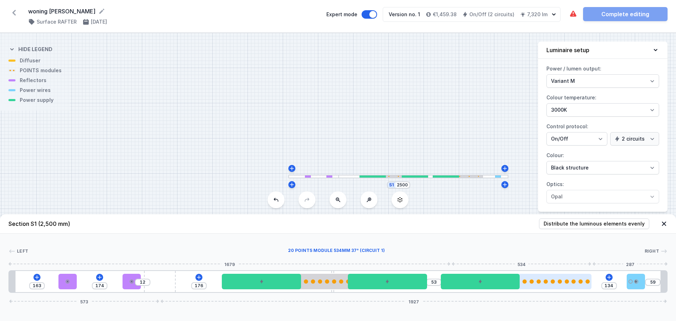
drag, startPoint x: 485, startPoint y: 281, endPoint x: 567, endPoint y: 279, distance: 82.0
click at [567, 279] on div "163 174 12 176 53 134 59 573 1927" at bounding box center [337, 281] width 659 height 23
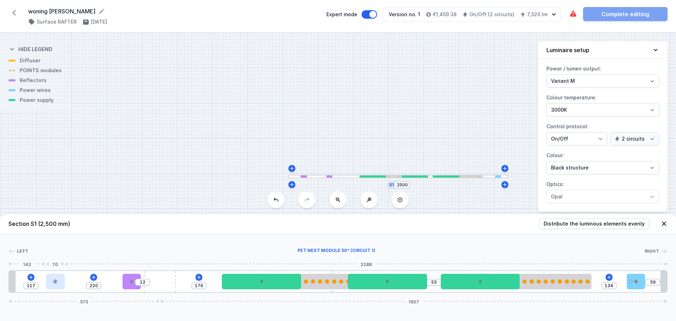
drag, startPoint x: 71, startPoint y: 283, endPoint x: 54, endPoint y: 282, distance: 16.9
click at [54, 282] on div at bounding box center [55, 280] width 18 height 15
drag, startPoint x: 135, startPoint y: 283, endPoint x: 98, endPoint y: 282, distance: 36.6
click at [98, 282] on div "117 220 12 176 53 134 59 573 1927" at bounding box center [337, 281] width 659 height 23
drag, startPoint x: 127, startPoint y: 282, endPoint x: 81, endPoint y: 282, distance: 46.8
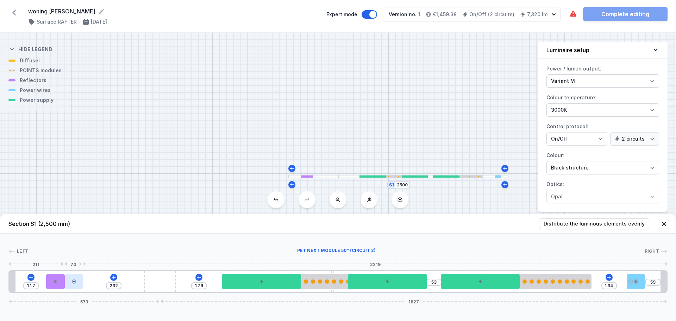
click at [81, 282] on div at bounding box center [74, 280] width 18 height 15
drag, startPoint x: 263, startPoint y: 282, endPoint x: 170, endPoint y: 283, distance: 93.3
click at [170, 283] on div "117 232 176 53 134 59 573 1927" at bounding box center [337, 281] width 659 height 23
click at [254, 281] on div at bounding box center [261, 280] width 79 height 15
drag, startPoint x: 260, startPoint y: 280, endPoint x: 248, endPoint y: 277, distance: 12.0
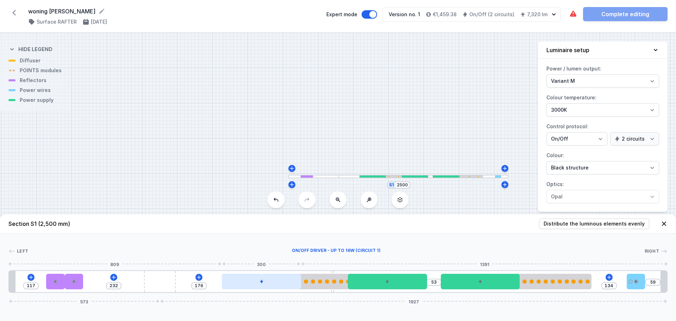
click at [227, 281] on div at bounding box center [261, 280] width 79 height 15
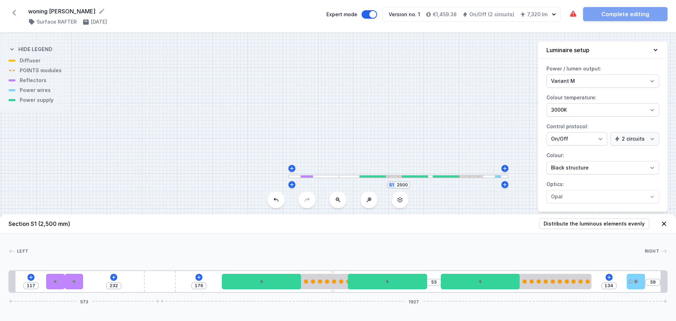
drag, startPoint x: 253, startPoint y: 276, endPoint x: 277, endPoint y: 274, distance: 24.4
click at [204, 276] on div "117 232 176 53 134 59 573 1927" at bounding box center [337, 281] width 659 height 23
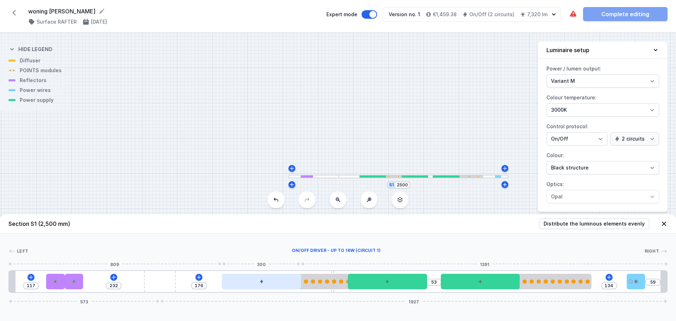
drag, startPoint x: 275, startPoint y: 274, endPoint x: 222, endPoint y: 277, distance: 52.9
click at [222, 277] on div at bounding box center [261, 280] width 79 height 15
drag, startPoint x: 270, startPoint y: 276, endPoint x: 240, endPoint y: 277, distance: 29.9
click at [241, 277] on div at bounding box center [261, 280] width 79 height 15
drag, startPoint x: 288, startPoint y: 279, endPoint x: 238, endPoint y: 279, distance: 49.6
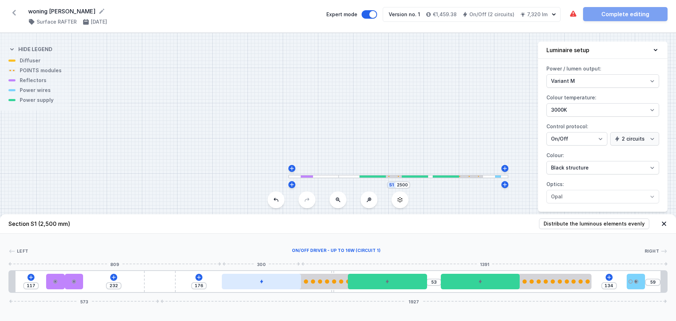
click at [238, 279] on div at bounding box center [261, 280] width 79 height 15
drag, startPoint x: 267, startPoint y: 280, endPoint x: 252, endPoint y: 280, distance: 14.4
click at [252, 280] on div at bounding box center [261, 280] width 79 height 15
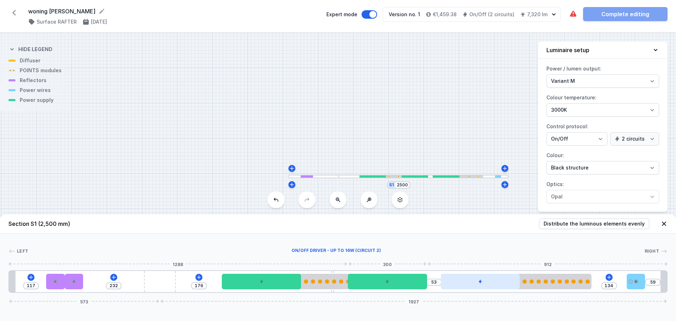
drag, startPoint x: 381, startPoint y: 279, endPoint x: 449, endPoint y: 281, distance: 68.3
click at [403, 280] on div at bounding box center [387, 280] width 79 height 15
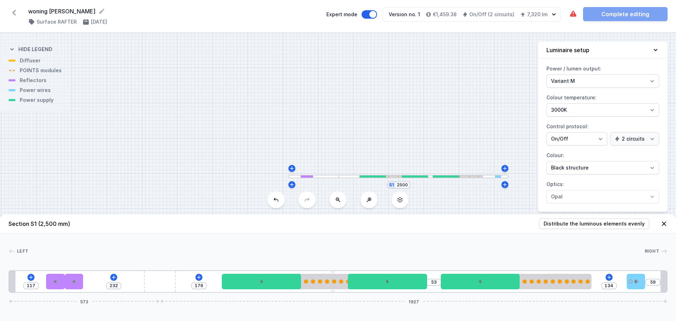
drag, startPoint x: 253, startPoint y: 282, endPoint x: 218, endPoint y: 284, distance: 35.3
click at [219, 284] on div "117 232 176 53 134 59 573 1927" at bounding box center [337, 281] width 659 height 23
click at [327, 283] on div at bounding box center [327, 281] width 4 height 4
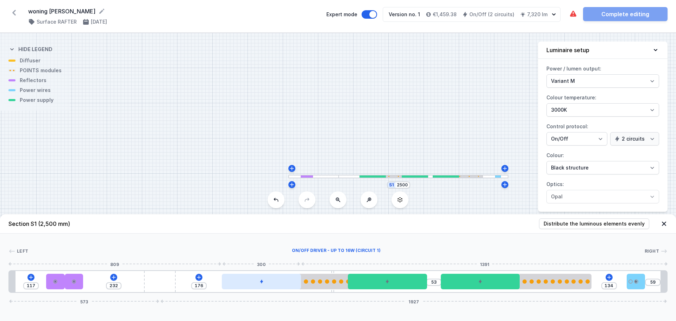
click at [251, 284] on div at bounding box center [261, 280] width 79 height 15
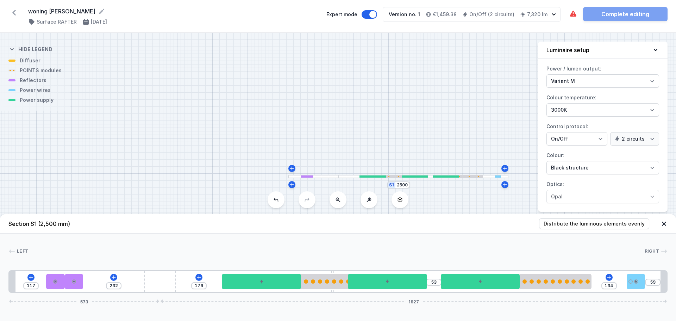
drag, startPoint x: 248, startPoint y: 281, endPoint x: 214, endPoint y: 280, distance: 34.9
click at [214, 280] on div "117 232 176 53 134 59 573 1927" at bounding box center [337, 281] width 659 height 23
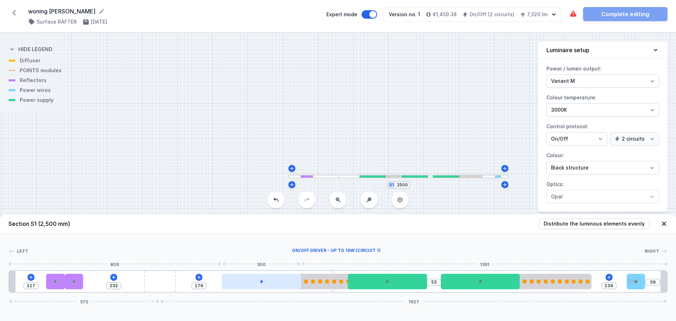
drag
click at [289, 283] on div at bounding box center [261, 280] width 79 height 15
click at [258, 284] on div at bounding box center [261, 280] width 79 height 15
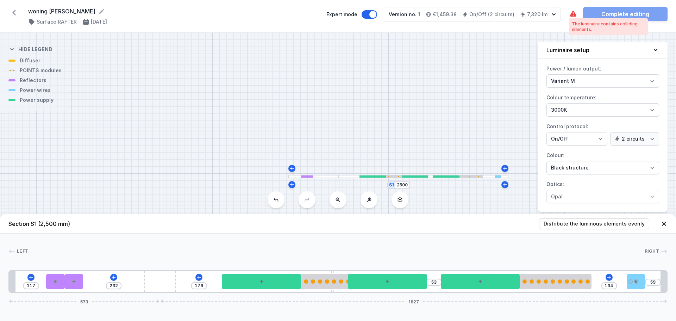
click at [569, 13] on icon at bounding box center [573, 14] width 8 height 8
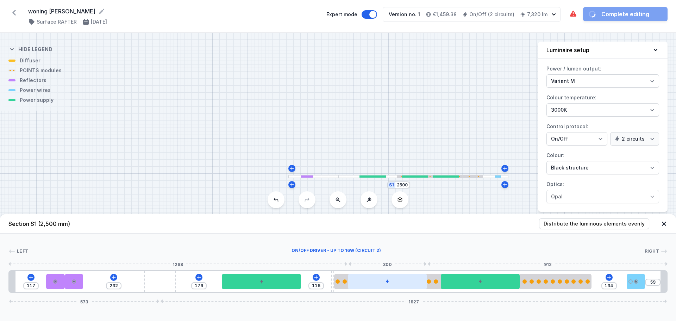
drag, startPoint x: 329, startPoint y: 280, endPoint x: 403, endPoint y: 277, distance: 74.7
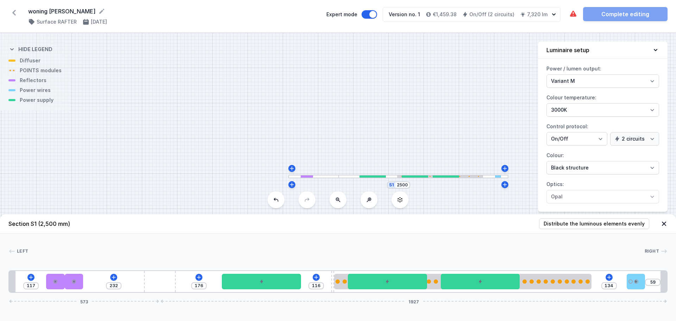
click at [427, 235] on div "Left Right 1 2 1 2 2 3 4 1 5 4 2 6 1 7 1 6 1 8 1 117 232 176 116 134 59 573 192…" at bounding box center [338, 262] width 676 height 59
drag, startPoint x: 393, startPoint y: 277, endPoint x: 304, endPoint y: 283, distance: 88.5
click at [314, 281] on div "117 232 176 116 134 59 573 1927" at bounding box center [337, 281] width 659 height 23
drag, startPoint x: 275, startPoint y: 282, endPoint x: 166, endPoint y: 283, distance: 108.8
click at [168, 283] on div "117 232 176 116 134 59 573 1927" at bounding box center [337, 281] width 659 height 23
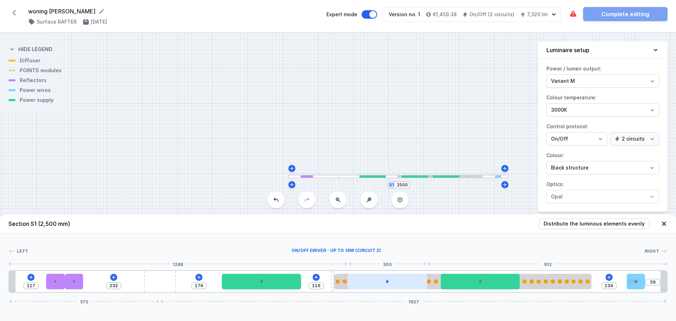
drag, startPoint x: 397, startPoint y: 279, endPoint x: 416, endPoint y: 279, distance: 19.0
click at [396, 279] on div at bounding box center [387, 280] width 79 height 15
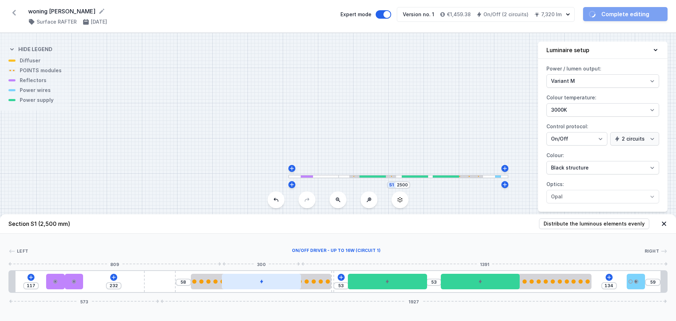
drag, startPoint x: 434, startPoint y: 279, endPoint x: 296, endPoint y: 277, distance: 137.6
click at [296, 277] on div "117 232 58 53 53 134 59 573 1927" at bounding box center [337, 281] width 659 height 23
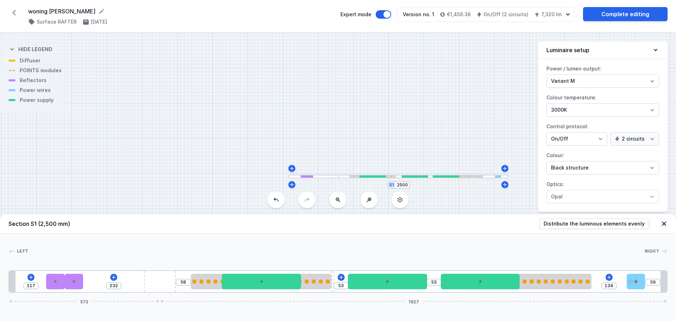
click at [229, 238] on div "Left Right 1 2 1 2 2 3 4 1 5 1 6 4 2 7 1 5 1 8 1 117 232 58 53 53 134 59 573 19…" at bounding box center [338, 262] width 676 height 59
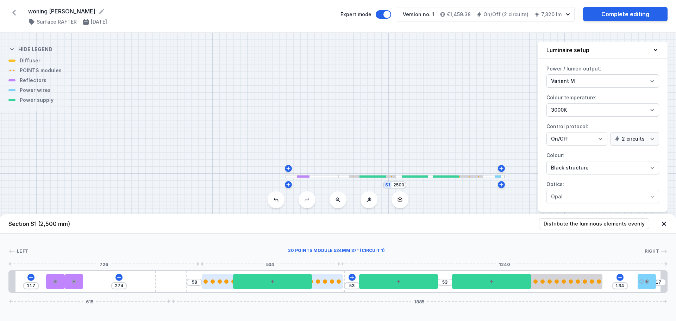
drag, startPoint x: 175, startPoint y: 279, endPoint x: 205, endPoint y: 278, distance: 29.9
click at [205, 278] on div "117 274 58 53 53 134 17 615 1885" at bounding box center [337, 281] width 659 height 23
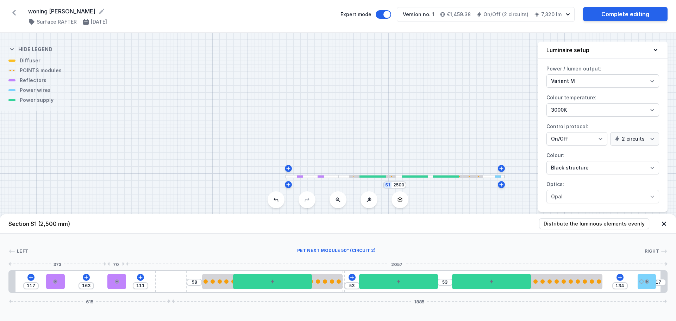
drag, startPoint x: 73, startPoint y: 282, endPoint x: 62, endPoint y: 293, distance: 15.9
click at [113, 282] on div at bounding box center [116, 280] width 18 height 15
drag, startPoint x: 56, startPoint y: 283, endPoint x: 92, endPoint y: 283, distance: 35.9
click at [92, 283] on div at bounding box center [98, 280] width 18 height 15
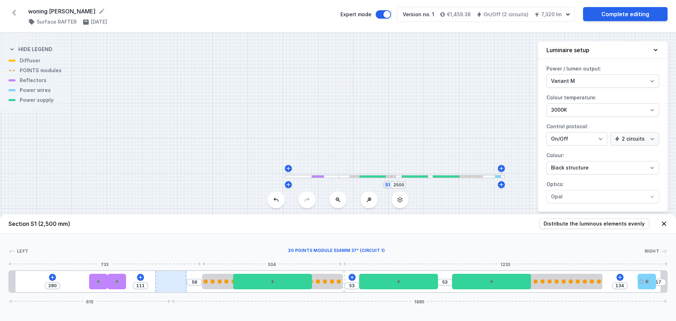
drag, startPoint x: 283, startPoint y: 279, endPoint x: 183, endPoint y: 284, distance: 99.4
click at [184, 284] on div "280 111 58 53 53 134 17 615 1885" at bounding box center [337, 281] width 659 height 23
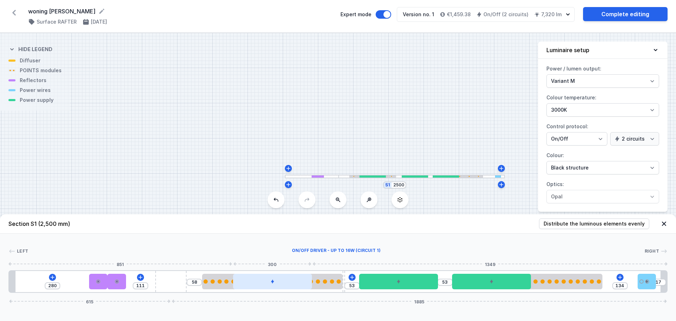
click at [246, 283] on div at bounding box center [272, 280] width 79 height 15
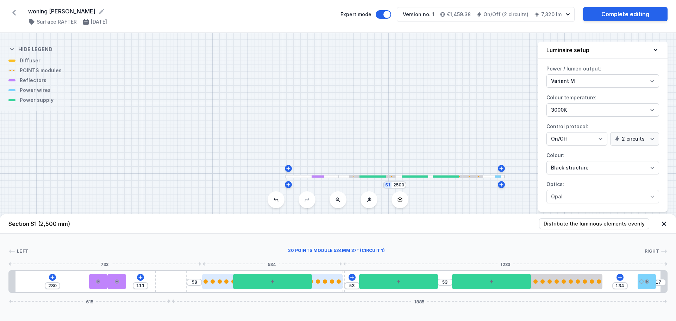
drag, startPoint x: 269, startPoint y: 281, endPoint x: 203, endPoint y: 282, distance: 65.8
click at [203, 282] on div "280 111 58 53 53 134 17 615 1885" at bounding box center [337, 281] width 659 height 23
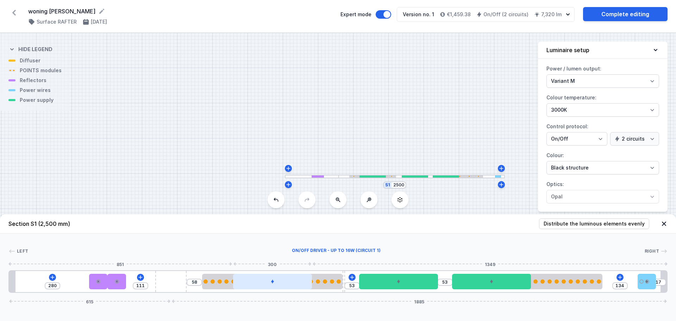
drag, startPoint x: 291, startPoint y: 288, endPoint x: 244, endPoint y: 288, distance: 46.8
click at [241, 290] on div "280 111 58 53 53 134 17 615 1885" at bounding box center [337, 281] width 659 height 23
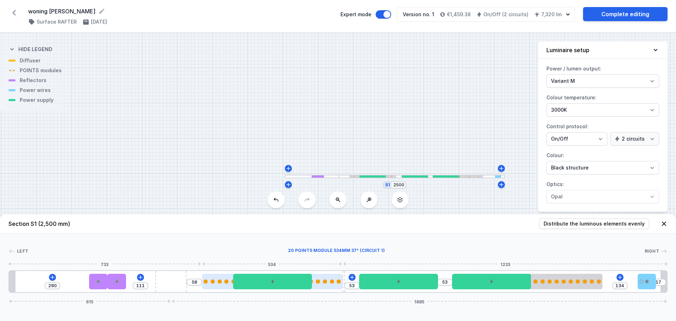
click at [322, 285] on div at bounding box center [272, 280] width 140 height 15
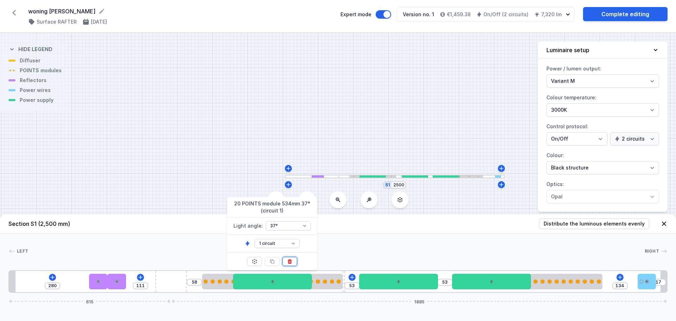
click at [288, 261] on icon at bounding box center [290, 261] width 4 height 5
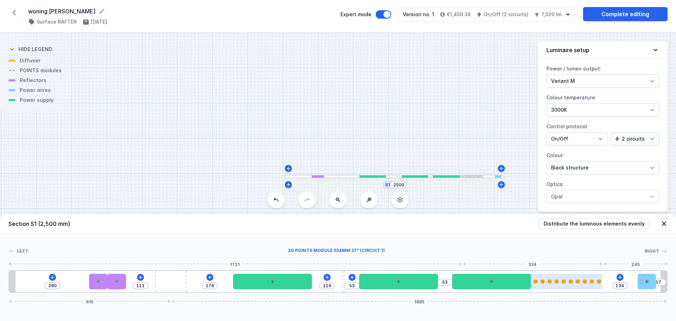
click at [580, 284] on div at bounding box center [532, 280] width 140 height 15
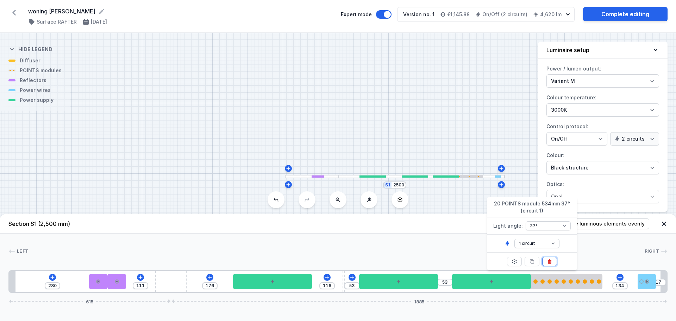
click at [551, 260] on icon at bounding box center [550, 261] width 6 height 6
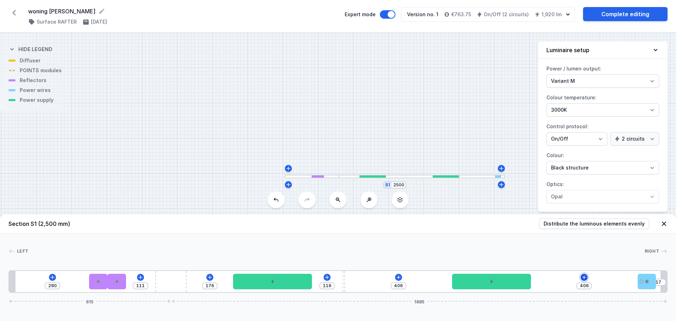
click at [585, 276] on icon at bounding box center [584, 277] width 6 height 6
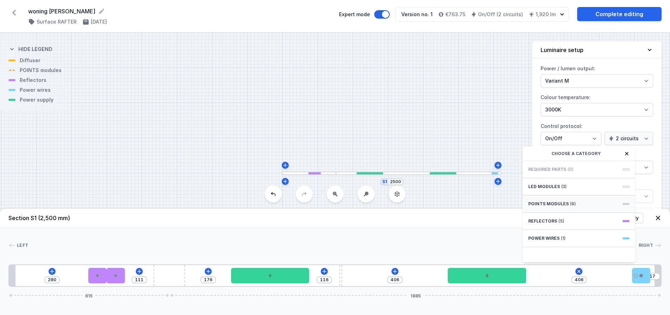
click at [553, 206] on div "POINTS modules (6)" at bounding box center [579, 204] width 113 height 17
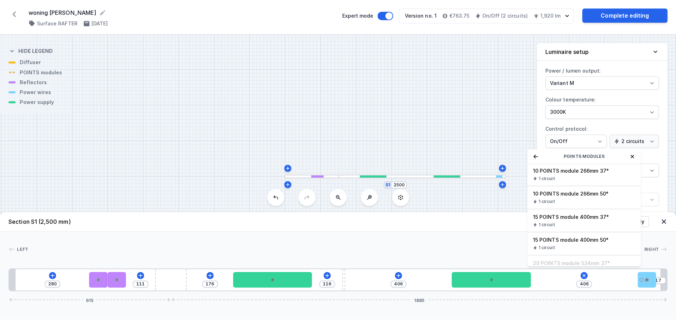
scroll to position [46, 0]
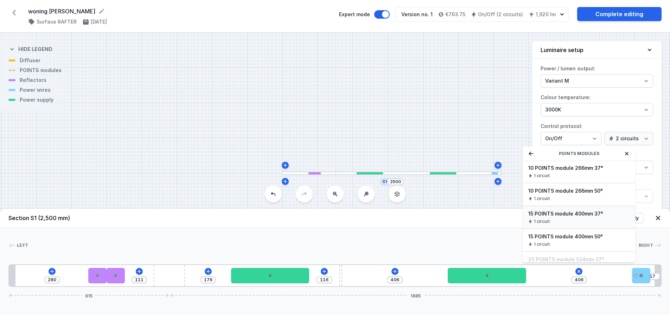
click at [571, 218] on span "15 POINTS module 400mm 37°" at bounding box center [579, 213] width 101 height 7
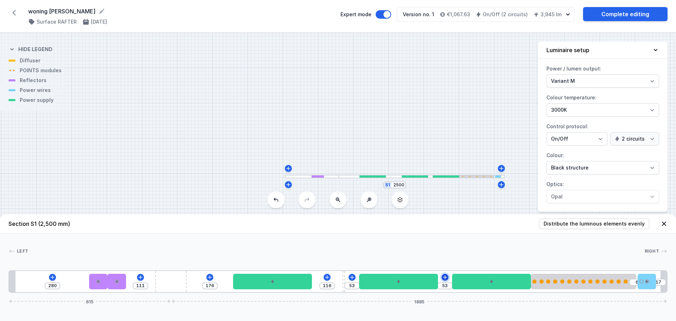
click at [445, 276] on icon at bounding box center [445, 277] width 4 height 4
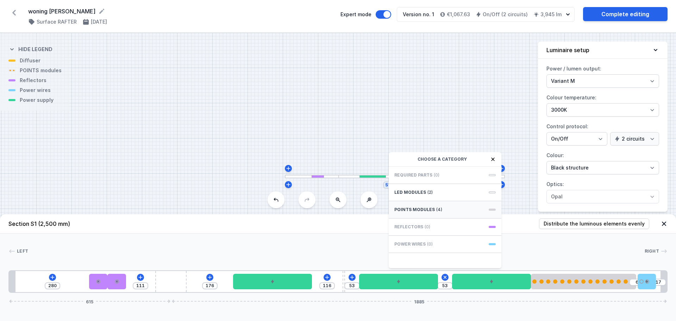
click at [436, 209] on span "(4)" at bounding box center [439, 210] width 6 height 6
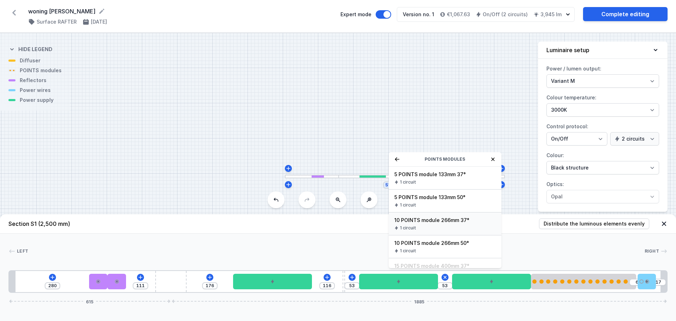
click at [440, 222] on span "10 POINTS module 266mm 37°" at bounding box center [444, 219] width 101 height 7
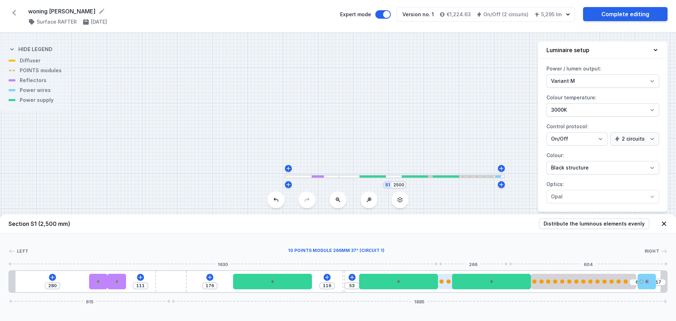
click at [446, 285] on div at bounding box center [473, 280] width 70 height 15
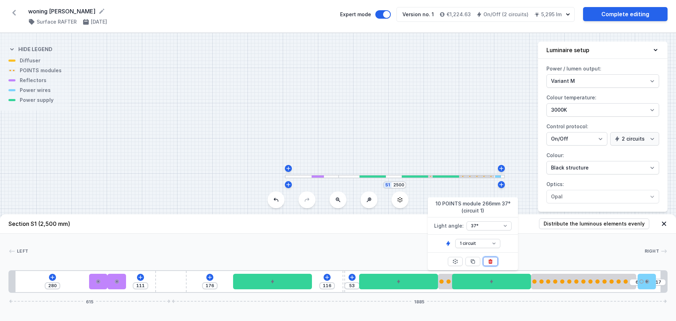
click at [489, 260] on icon at bounding box center [491, 261] width 4 height 5
click at [447, 277] on icon at bounding box center [445, 277] width 4 height 4
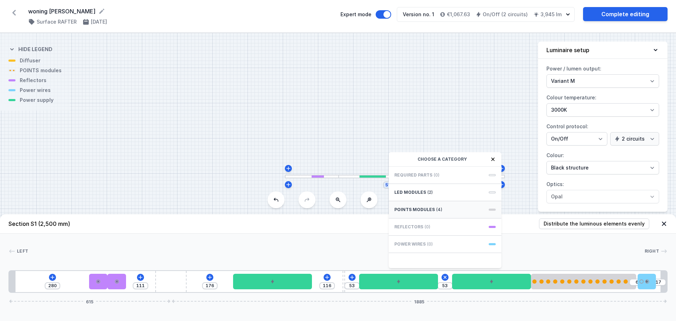
click at [439, 206] on div "POINTS modules (4)" at bounding box center [445, 209] width 113 height 17
click at [353, 279] on icon at bounding box center [352, 277] width 6 height 6
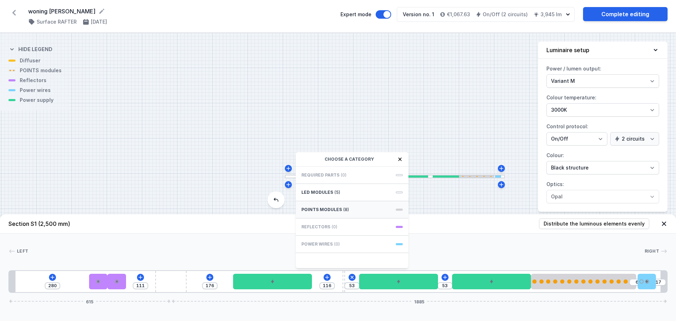
click at [354, 208] on div "POINTS modules (8)" at bounding box center [352, 209] width 113 height 17
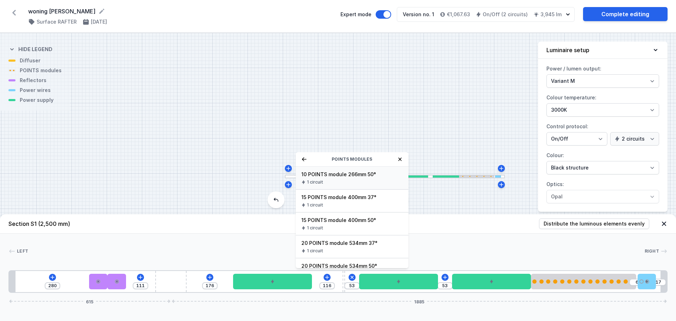
scroll to position [70, 0]
click at [344, 197] on span "15 POINTS module 400mm 37°" at bounding box center [351, 195] width 101 height 7
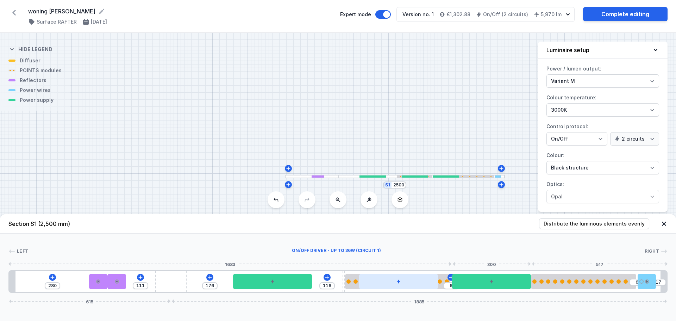
drag, startPoint x: 459, startPoint y: 283, endPoint x: 432, endPoint y: 280, distance: 27.2
click at [433, 281] on div "280 111 176 116 6 6 17 615 1885" at bounding box center [337, 281] width 659 height 23
drag, startPoint x: 399, startPoint y: 285, endPoint x: 372, endPoint y: 282, distance: 27.3
click at [374, 283] on div at bounding box center [398, 280] width 79 height 15
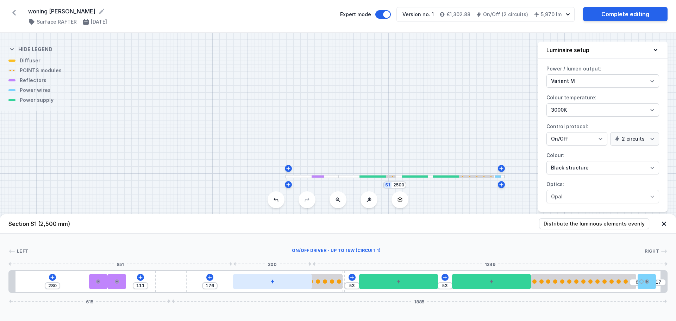
drag, startPoint x: 354, startPoint y: 281, endPoint x: 241, endPoint y: 278, distance: 113.0
click at [241, 278] on div "280 111 176 53 53 6 17 615 1885" at bounding box center [337, 281] width 659 height 23
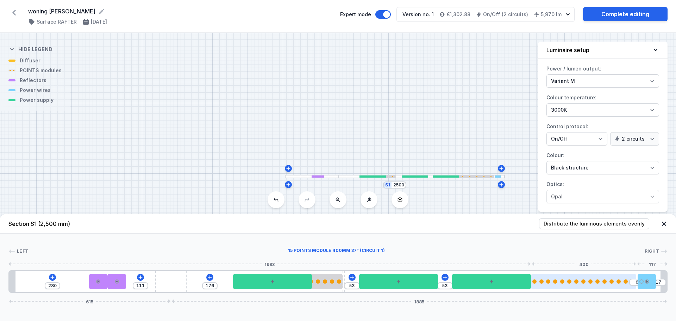
click at [591, 283] on div at bounding box center [590, 281] width 4 height 4
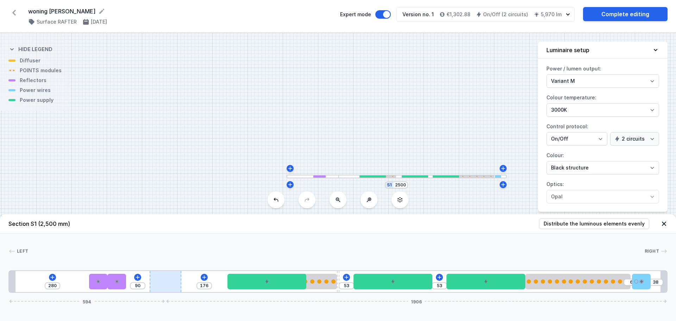
drag, startPoint x: 169, startPoint y: 281, endPoint x: 182, endPoint y: 278, distance: 13.0
click at [182, 278] on div "280 90 176 53 53 6 38 594 1906" at bounding box center [337, 281] width 659 height 23
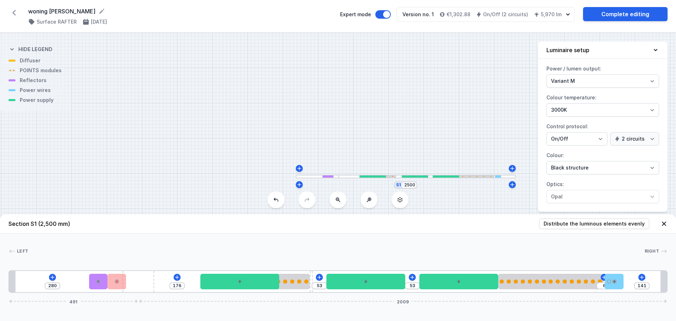
drag, startPoint x: 174, startPoint y: 278, endPoint x: 165, endPoint y: 278, distance: 8.8
click at [165, 278] on div "280 176 53 53 6 141 491 2009" at bounding box center [337, 281] width 659 height 23
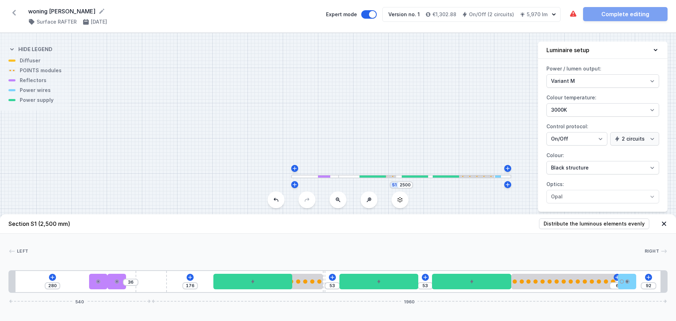
drag, startPoint x: 142, startPoint y: 279, endPoint x: 174, endPoint y: 276, distance: 31.4
click at [174, 276] on div "280 36 176 53 53 6 92 540 1960" at bounding box center [337, 281] width 659 height 23
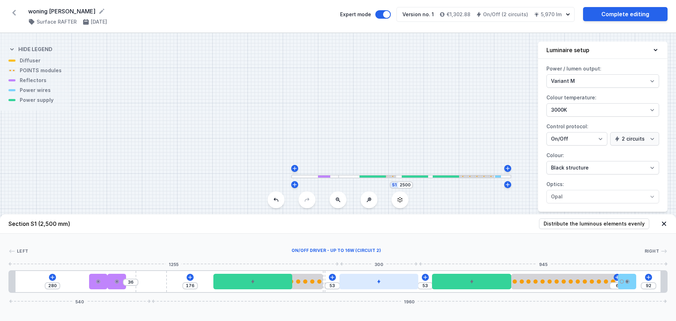
click at [386, 274] on div at bounding box center [378, 280] width 79 height 15
click at [385, 280] on div at bounding box center [378, 280] width 79 height 15
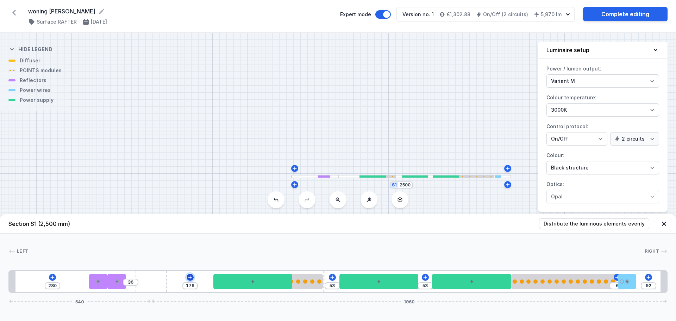
click at [187, 277] on icon at bounding box center [190, 277] width 6 height 6
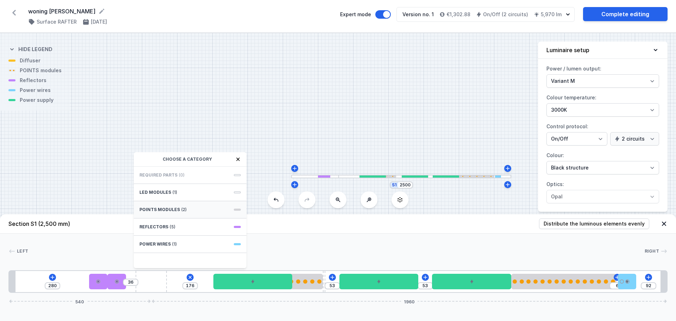
click at [167, 206] on div "POINTS modules (2)" at bounding box center [190, 209] width 113 height 17
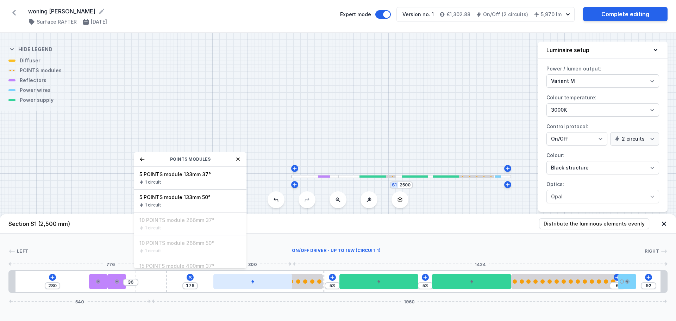
click at [262, 281] on div at bounding box center [252, 280] width 79 height 15
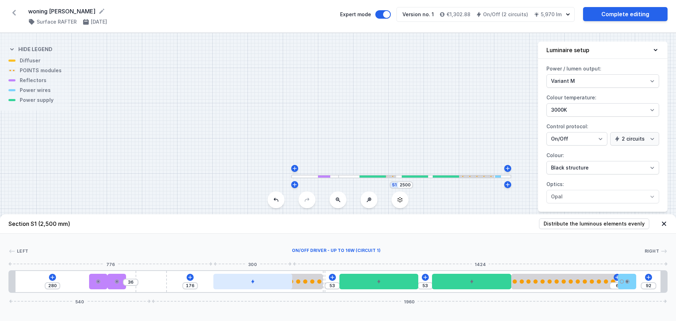
click at [256, 281] on div at bounding box center [252, 280] width 79 height 15
click at [314, 280] on div at bounding box center [270, 281] width 105 height 4
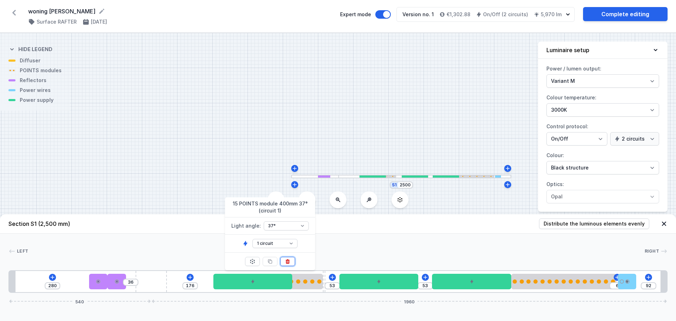
click at [288, 258] on icon at bounding box center [288, 261] width 6 height 6
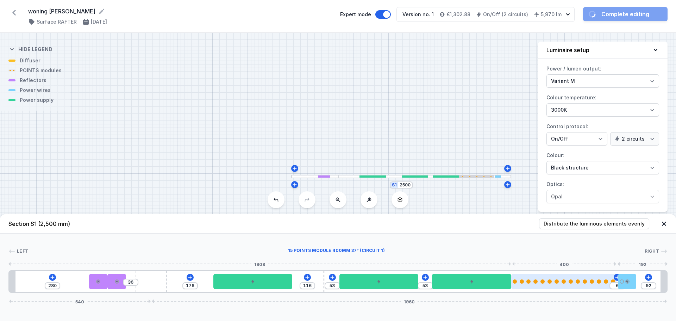
click at [587, 285] on div at bounding box center [563, 280] width 105 height 15
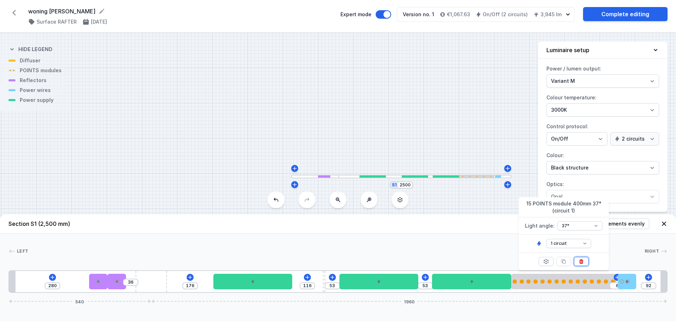
click at [584, 261] on icon at bounding box center [581, 261] width 6 height 6
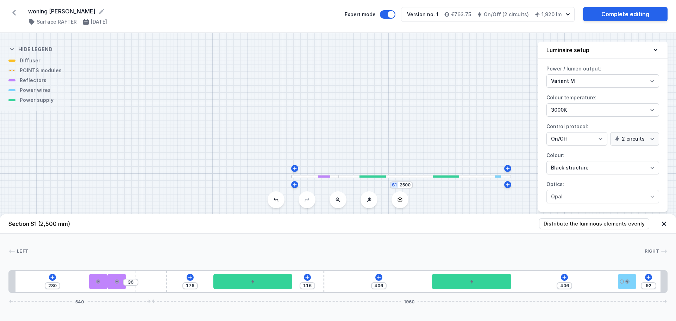
drag, startPoint x: 496, startPoint y: 282, endPoint x: 231, endPoint y: 291, distance: 264.5
click at [232, 291] on div "280 36 176 116 406 406 92 540 1960" at bounding box center [337, 281] width 659 height 23
click at [380, 278] on icon at bounding box center [379, 277] width 6 height 6
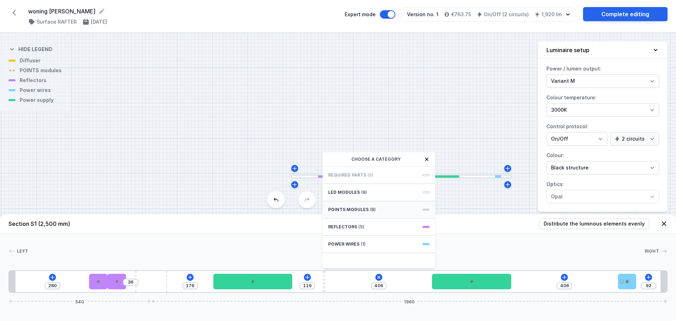
click at [354, 209] on span "POINTS modules" at bounding box center [348, 210] width 40 height 6
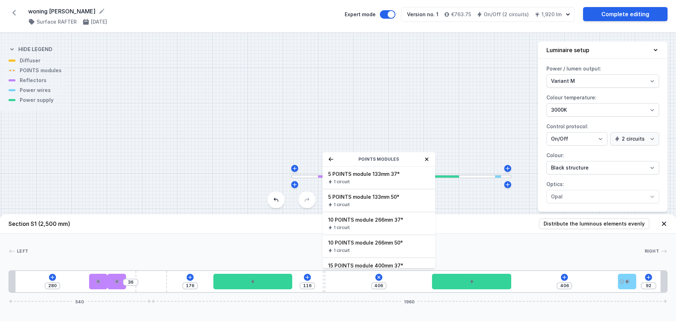
scroll to position [0, 0]
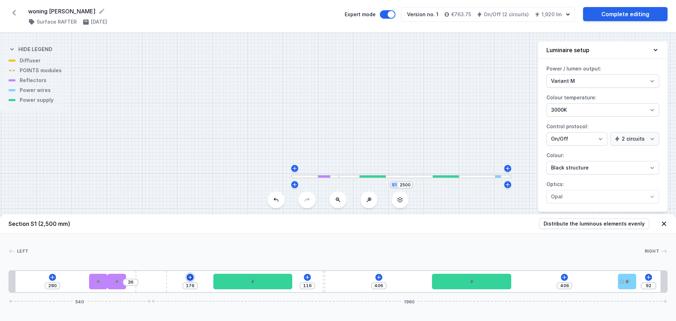
click at [188, 277] on icon at bounding box center [190, 277] width 6 height 6
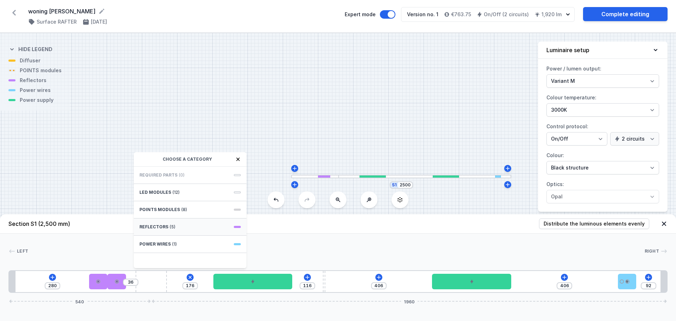
click at [163, 227] on span "Reflectors" at bounding box center [153, 227] width 29 height 6
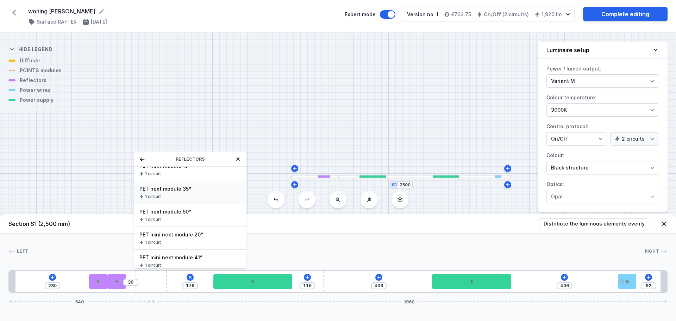
scroll to position [13, 0]
